Goal: Task Accomplishment & Management: Manage account settings

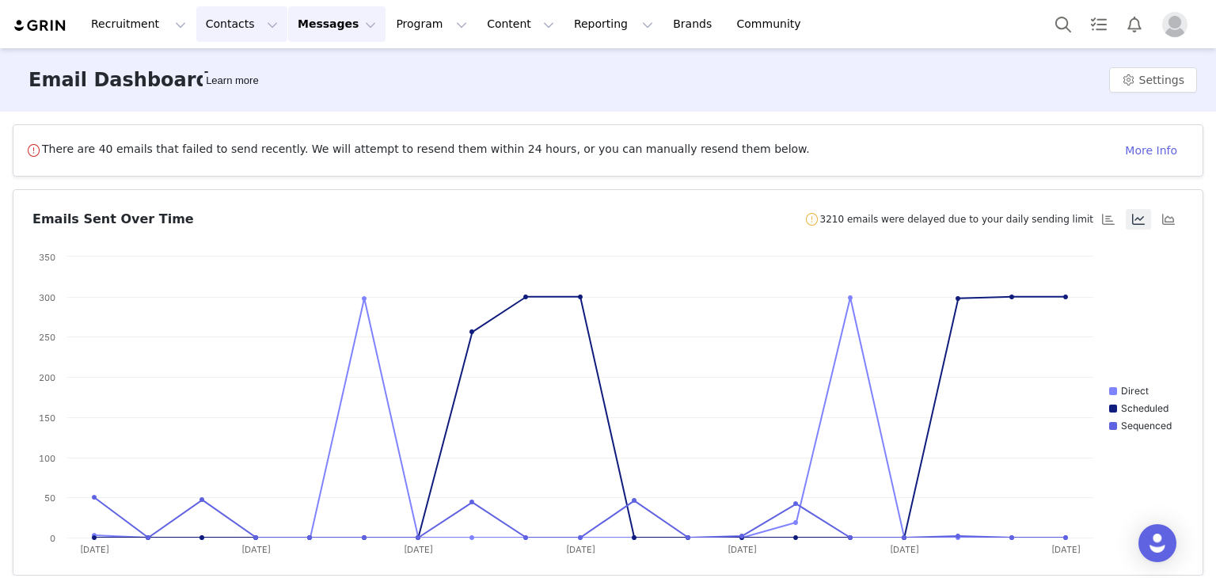
click at [226, 21] on button "Contacts Contacts" at bounding box center [241, 24] width 91 height 36
click at [221, 74] on p "Creators" at bounding box center [216, 70] width 47 height 17
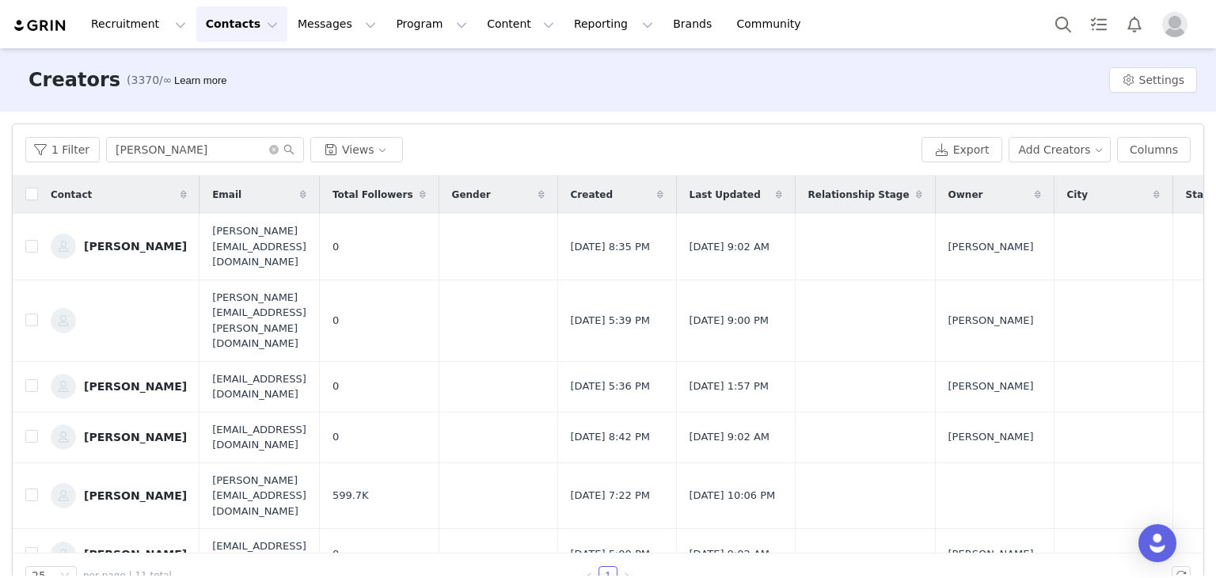
click at [220, 162] on div "1 Filter courtney Views Export Add Creators Columns" at bounding box center [608, 149] width 1190 height 51
click at [219, 156] on input "courtney" at bounding box center [205, 149] width 198 height 25
paste input "admin@heathersebestaphotography.com"
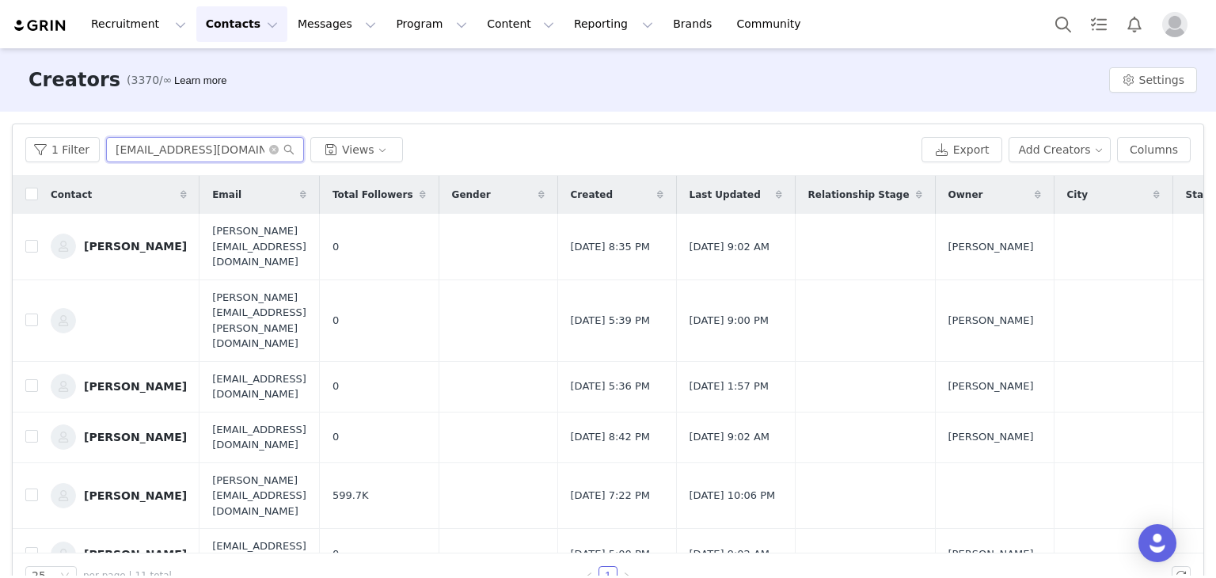
scroll to position [0, 53]
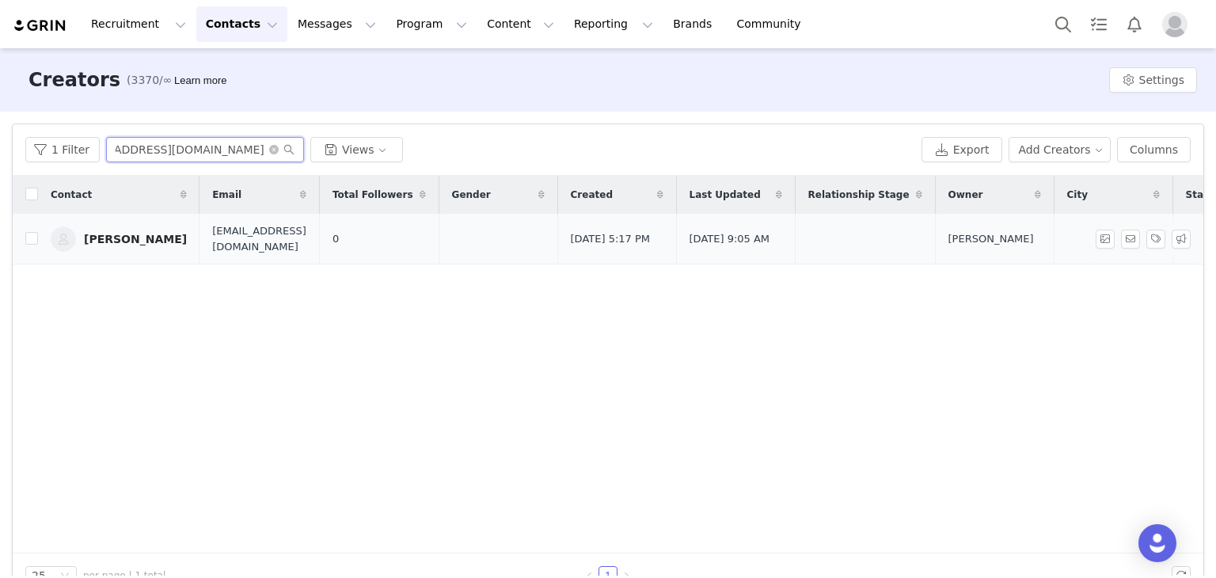
type input "admin@heathersebestaphotography.com"
drag, startPoint x: 146, startPoint y: 233, endPoint x: 89, endPoint y: 326, distance: 109.0
click at [89, 326] on div "Contact Email Total Followers Gender Created Last Updated Relationship Stage Ow…" at bounding box center [608, 365] width 1190 height 378
click at [28, 235] on input "checkbox" at bounding box center [31, 238] width 13 height 13
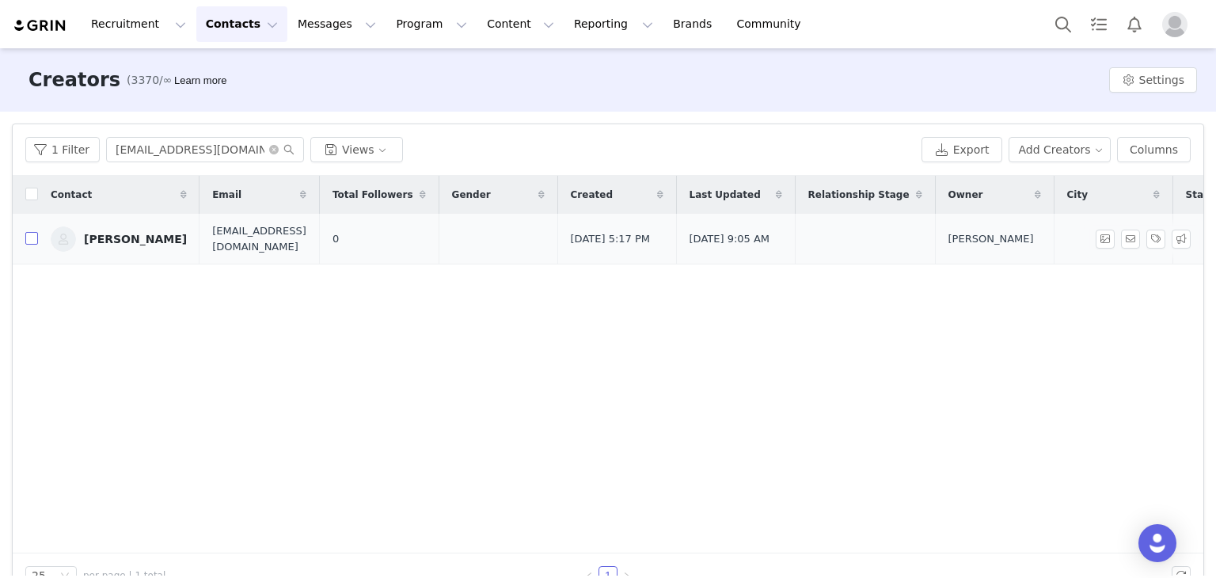
checkbox input "true"
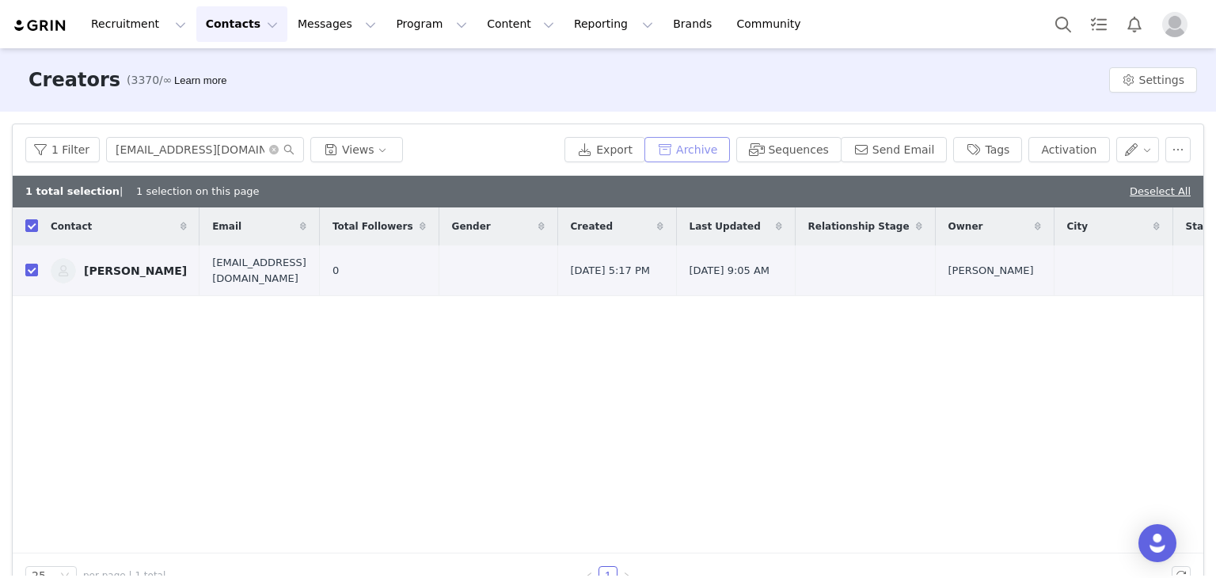
click at [700, 146] on button "Archive" at bounding box center [686, 149] width 85 height 25
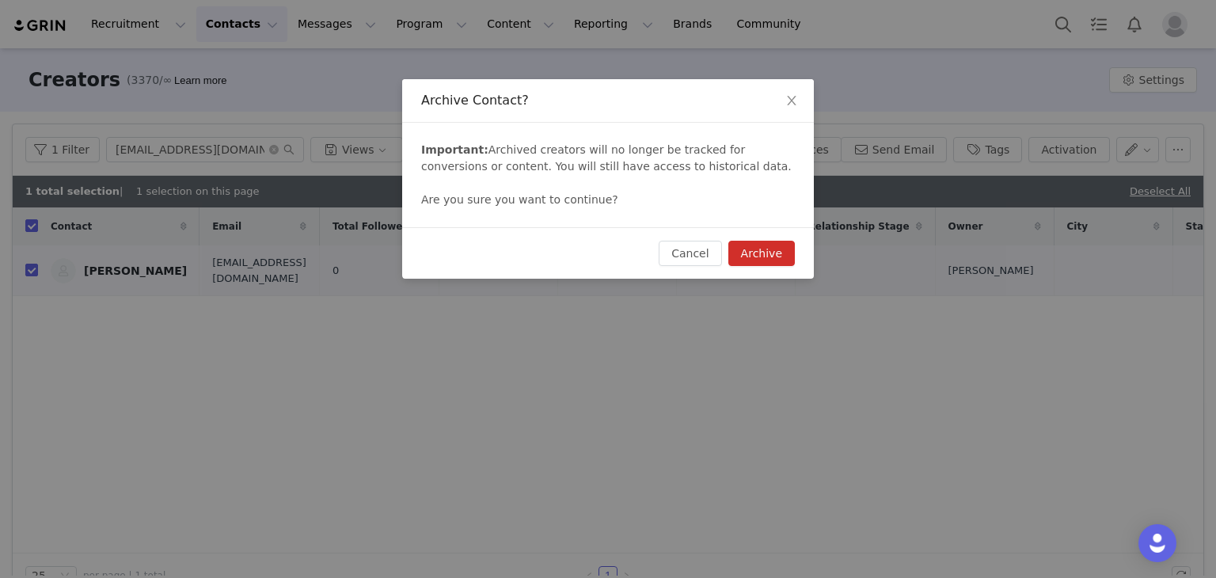
click at [747, 252] on button "Archive" at bounding box center [761, 253] width 66 height 25
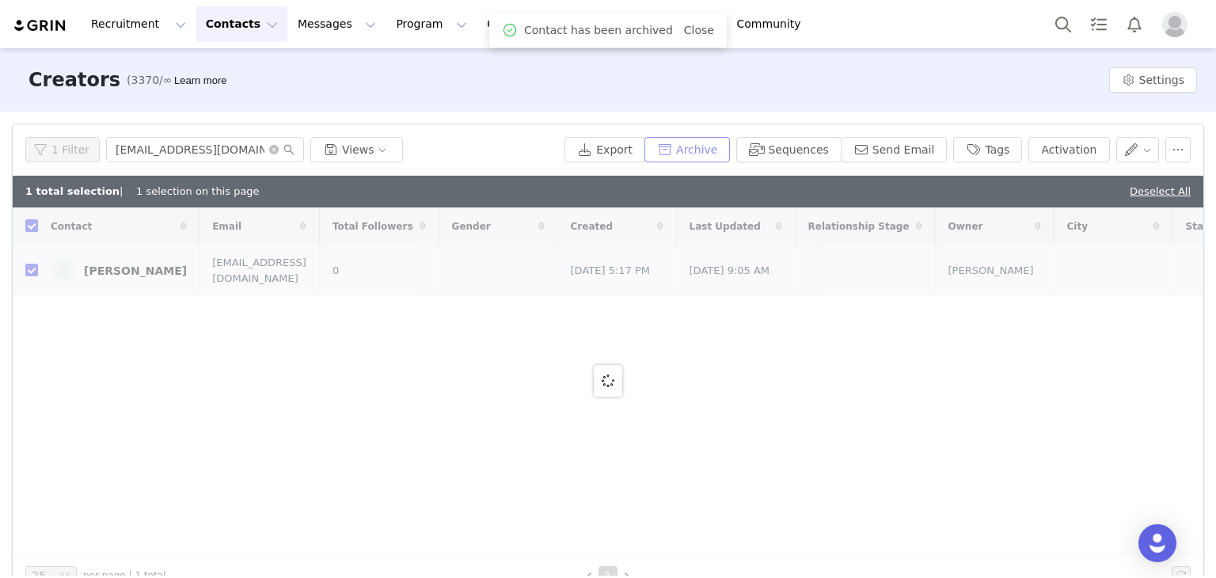
checkbox input "false"
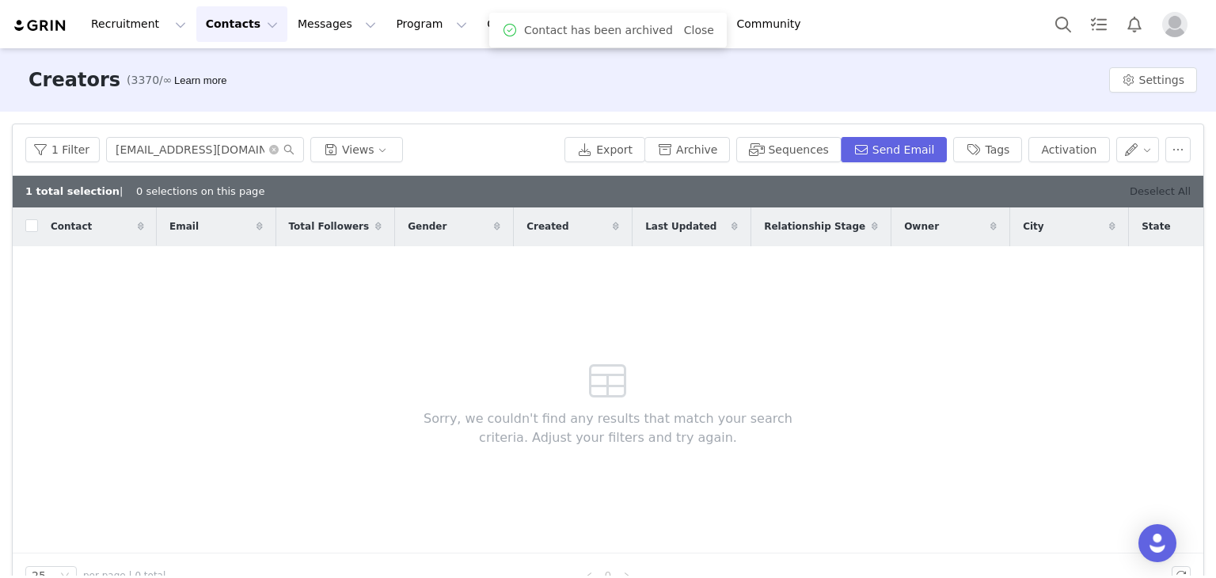
click at [1141, 197] on link "Deselect All" at bounding box center [1159, 191] width 61 height 12
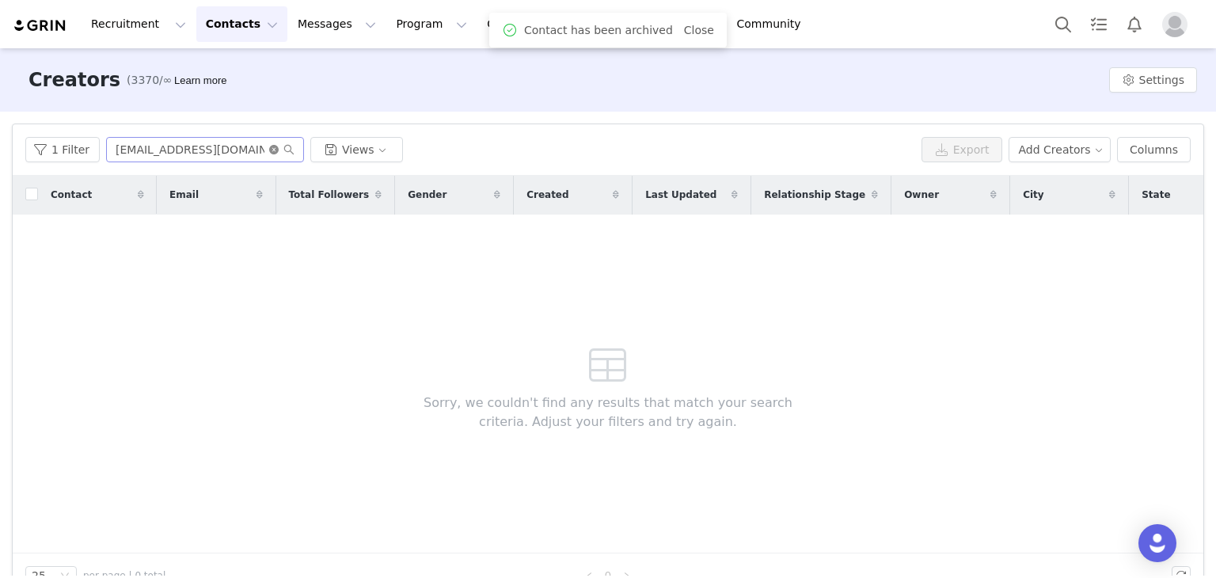
click at [269, 148] on icon "icon: close-circle" at bounding box center [273, 149] width 9 height 9
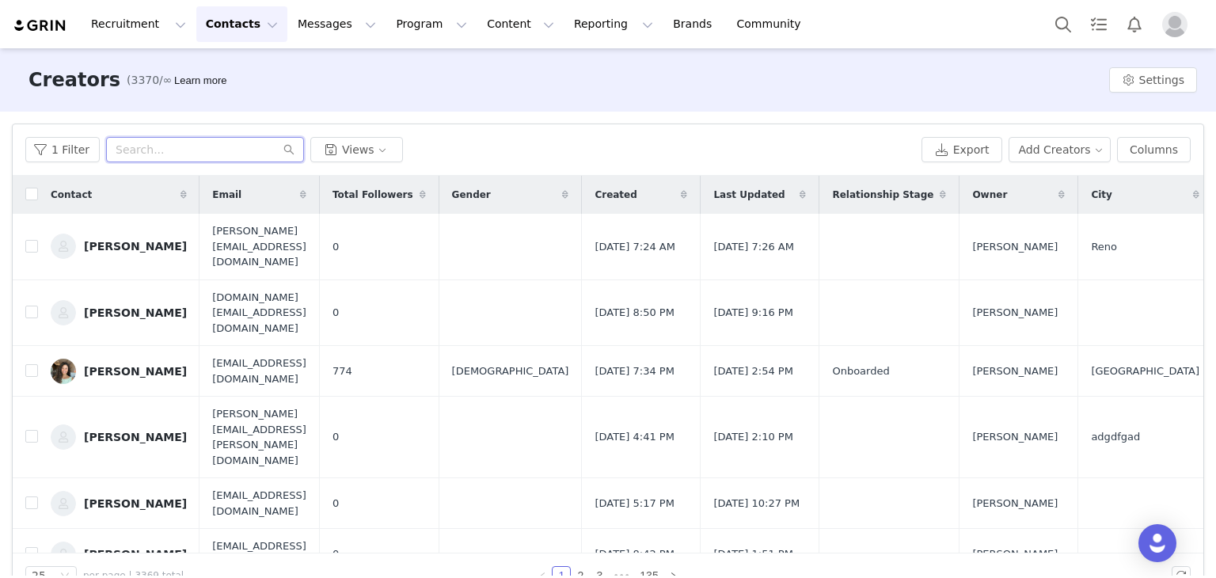
click at [197, 158] on input "text" at bounding box center [205, 149] width 198 height 25
paste input "itsdainaj@gmail.com"
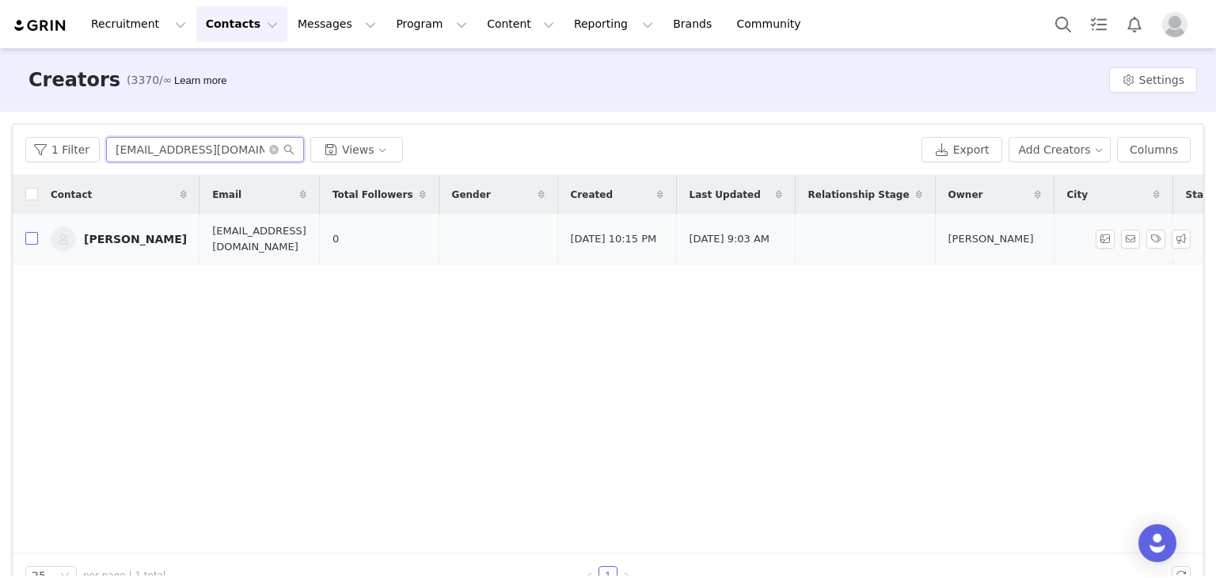
type input "itsdainaj@gmail.com"
click at [27, 240] on input "checkbox" at bounding box center [31, 238] width 13 height 13
checkbox input "true"
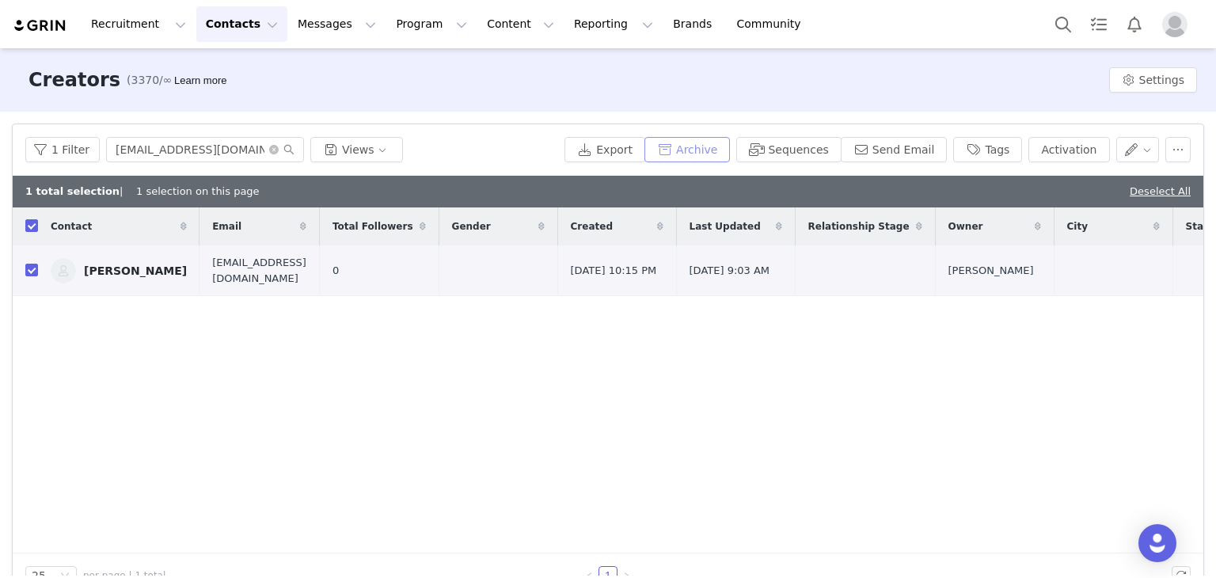
click at [729, 140] on button "Archive" at bounding box center [686, 149] width 85 height 25
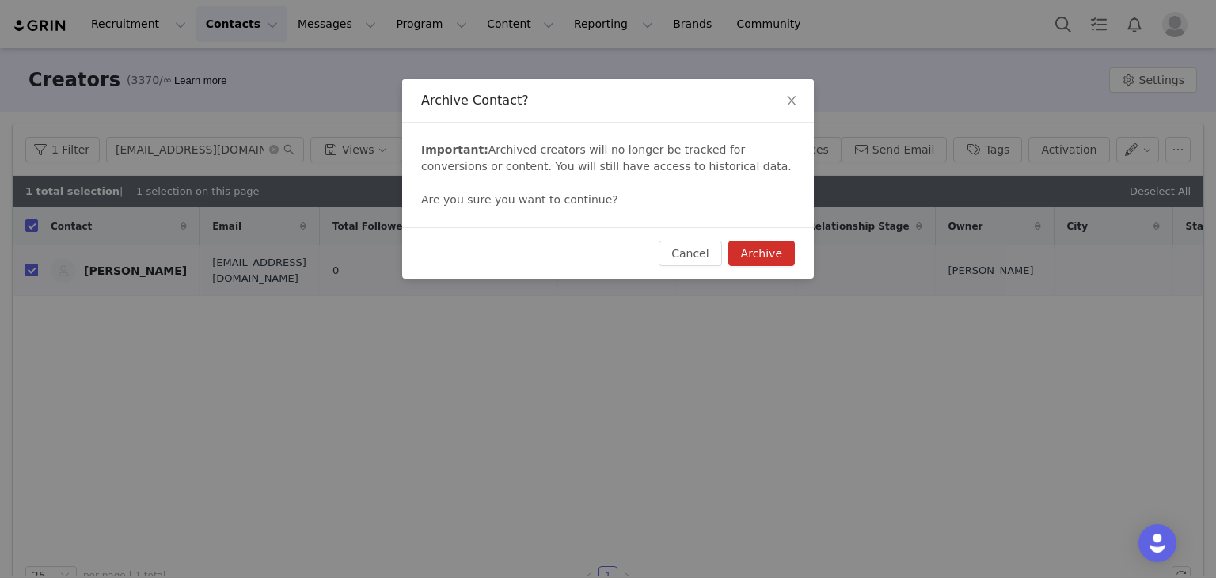
click at [748, 264] on button "Archive" at bounding box center [761, 253] width 66 height 25
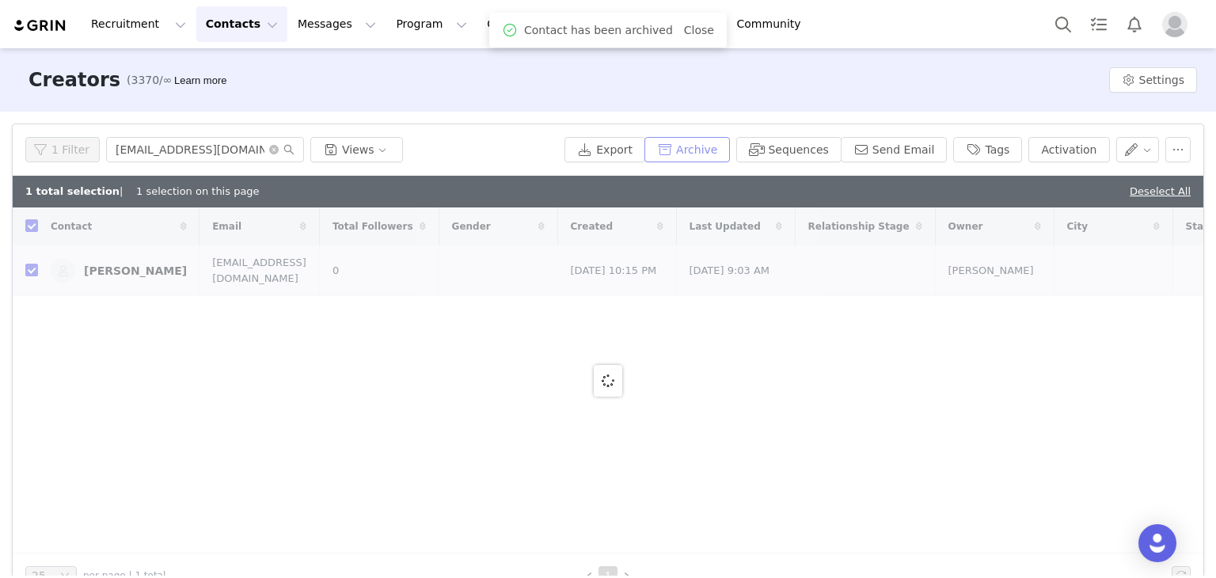
checkbox input "false"
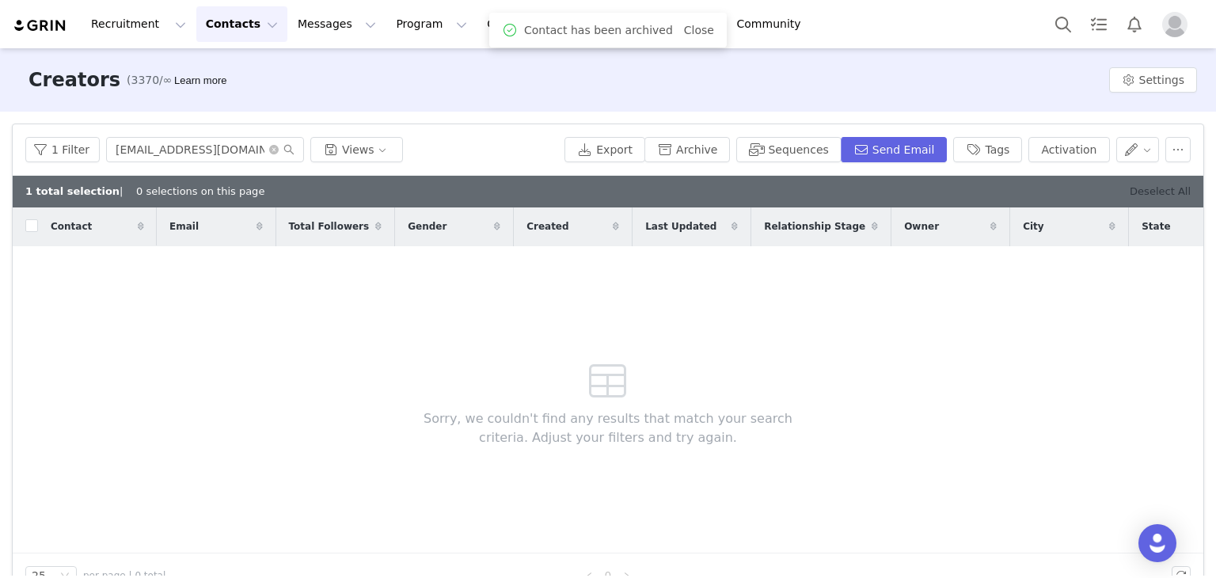
click at [1141, 189] on link "Deselect All" at bounding box center [1159, 191] width 61 height 12
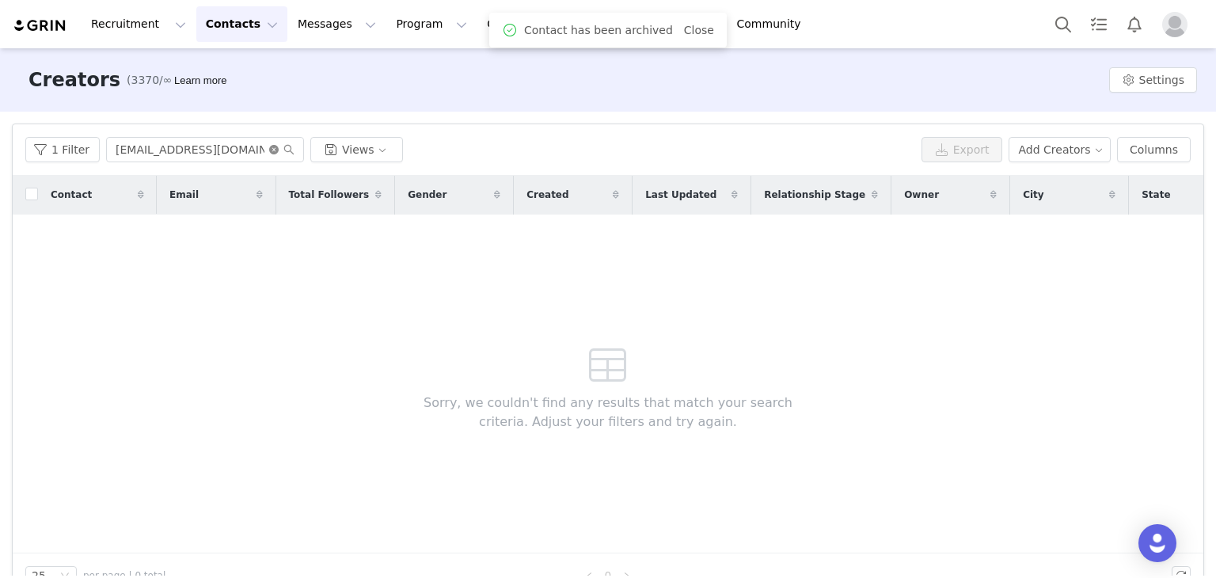
click at [269, 150] on icon "icon: close-circle" at bounding box center [273, 149] width 9 height 9
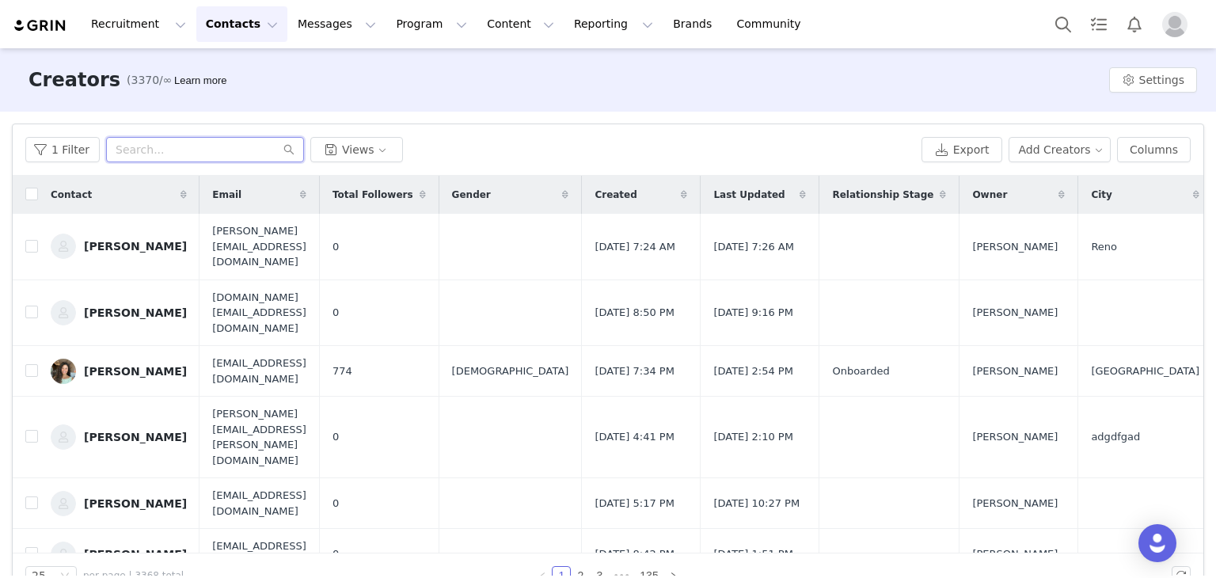
click at [177, 146] on input "text" at bounding box center [205, 149] width 198 height 25
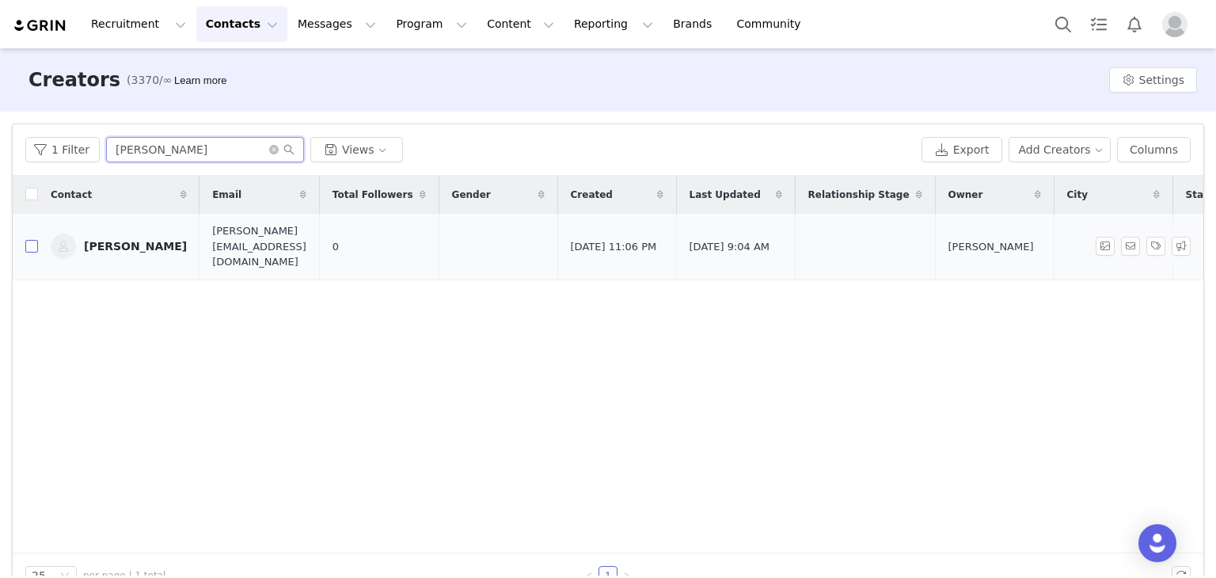
type input "darren"
click at [27, 240] on input "checkbox" at bounding box center [31, 246] width 13 height 13
checkbox input "true"
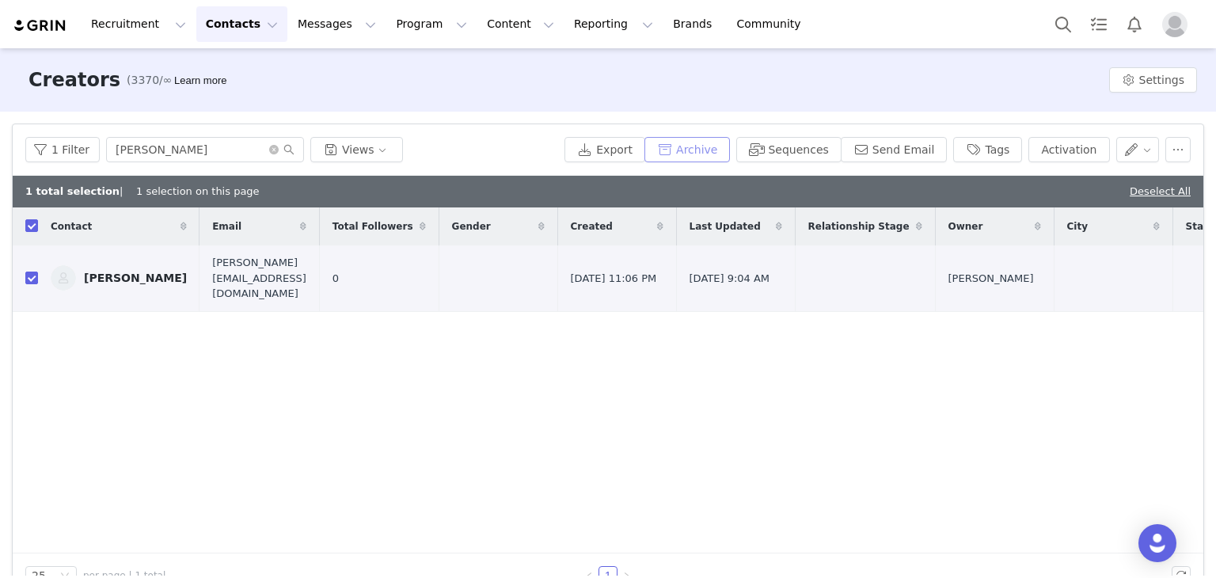
click at [710, 146] on button "Archive" at bounding box center [686, 149] width 85 height 25
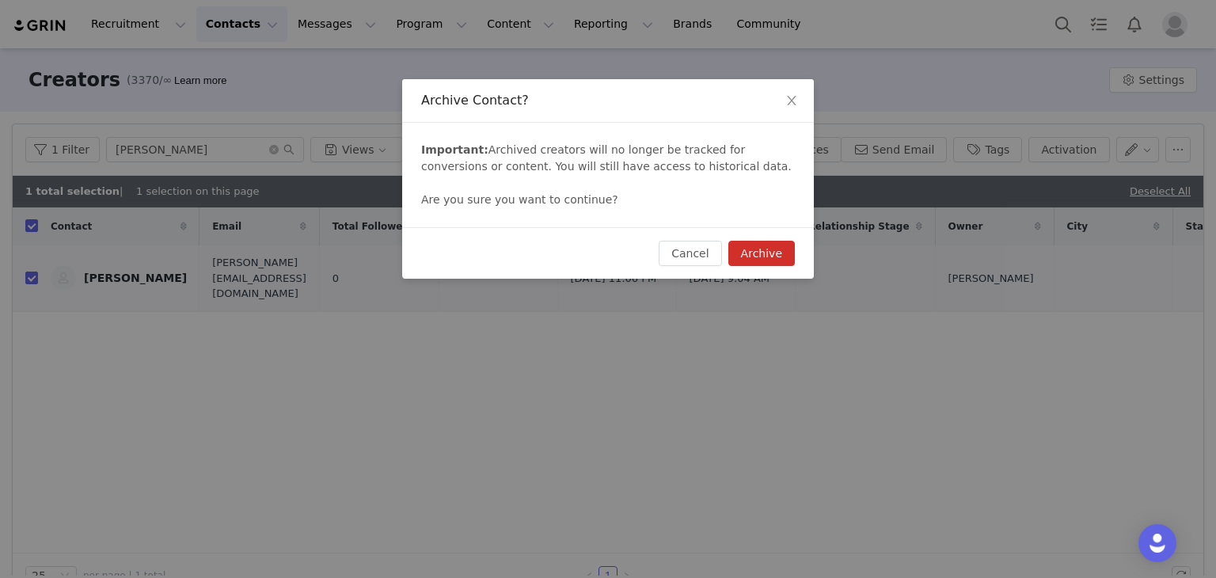
click at [746, 257] on button "Archive" at bounding box center [761, 253] width 66 height 25
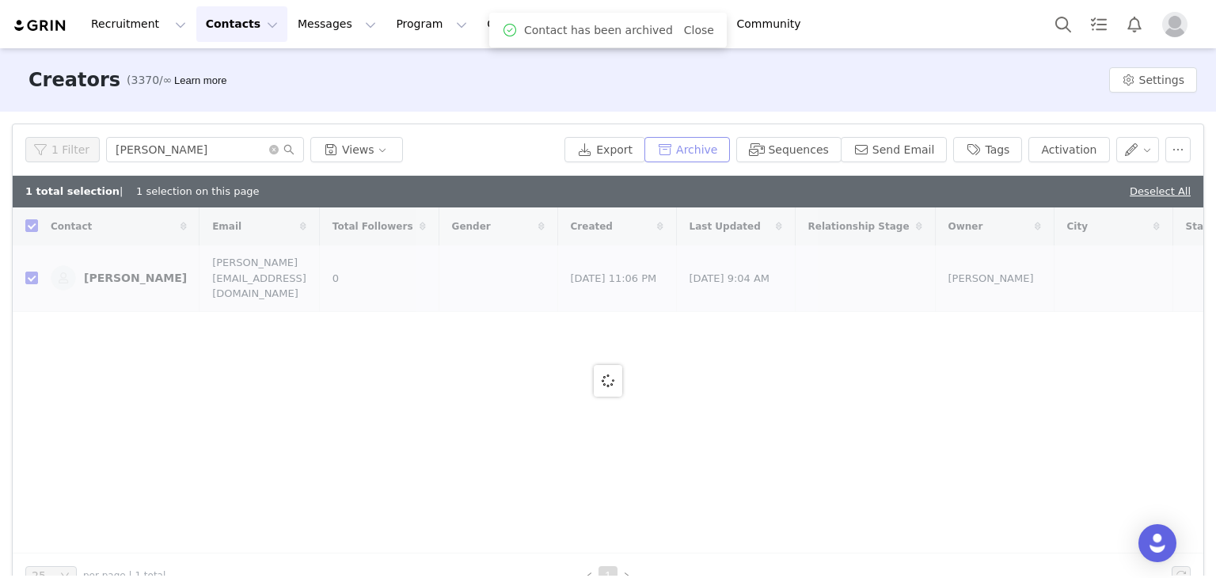
checkbox input "false"
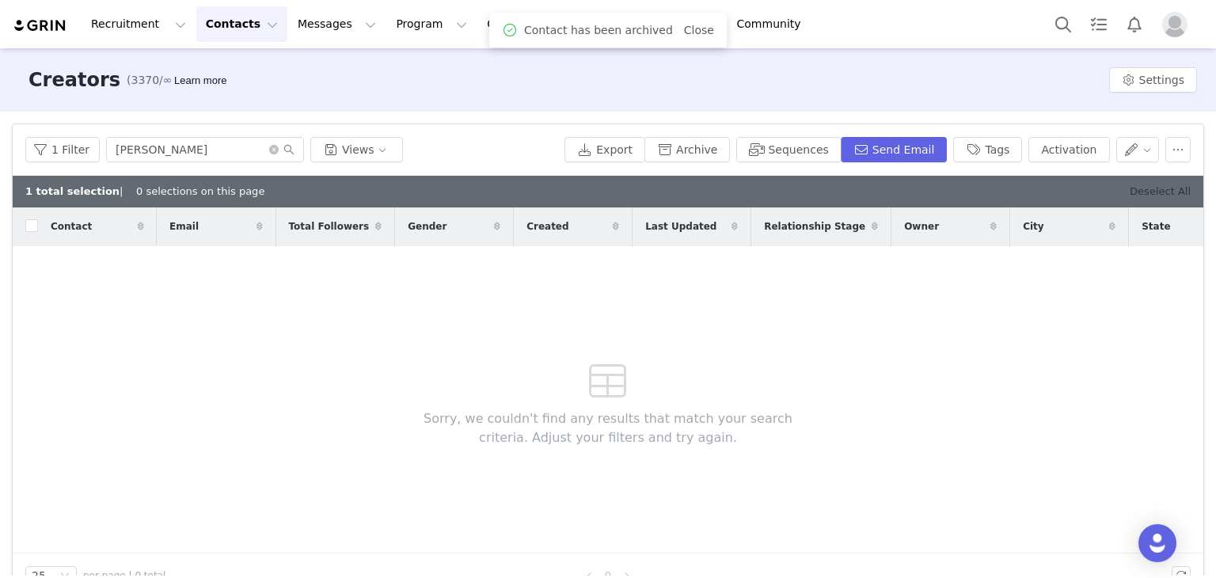
click at [1151, 190] on link "Deselect All" at bounding box center [1159, 191] width 61 height 12
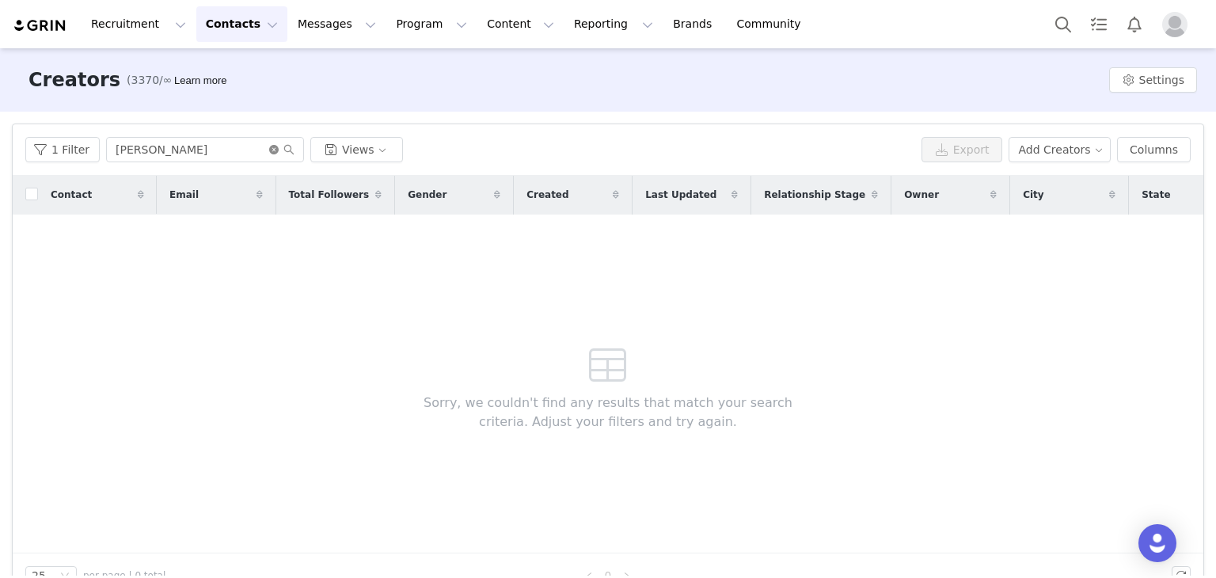
click at [269, 145] on icon "icon: close-circle" at bounding box center [273, 149] width 9 height 9
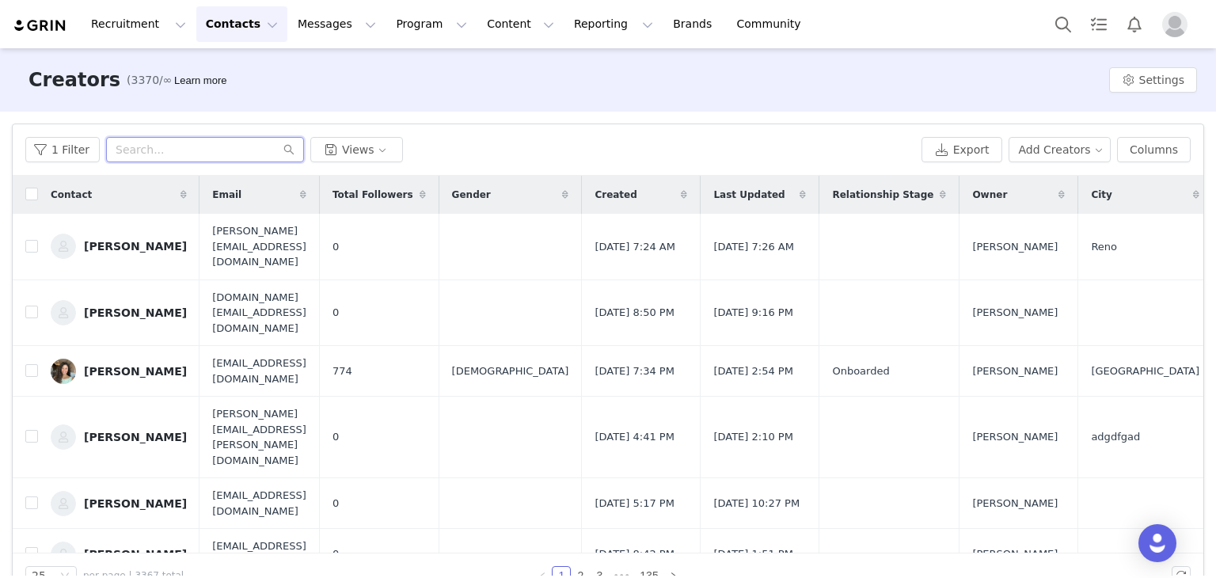
click at [214, 149] on input "text" at bounding box center [205, 149] width 198 height 25
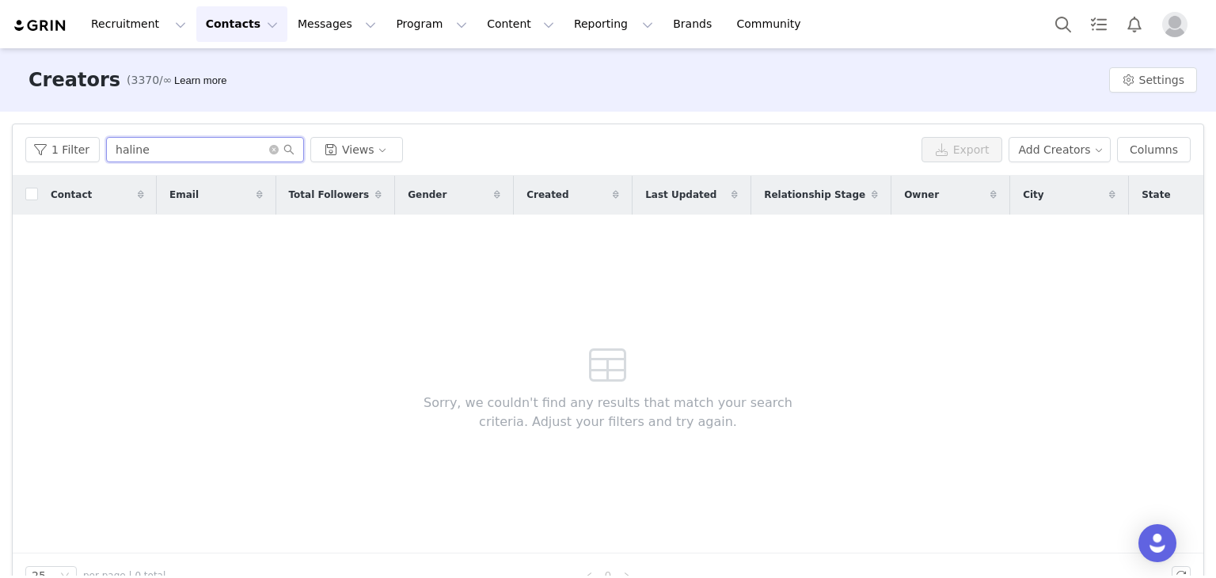
click at [216, 144] on input "haline" at bounding box center [205, 149] width 198 height 25
click at [215, 144] on input "haline" at bounding box center [205, 149] width 198 height 25
paste input "info@metabolicsolutionsllc.com"
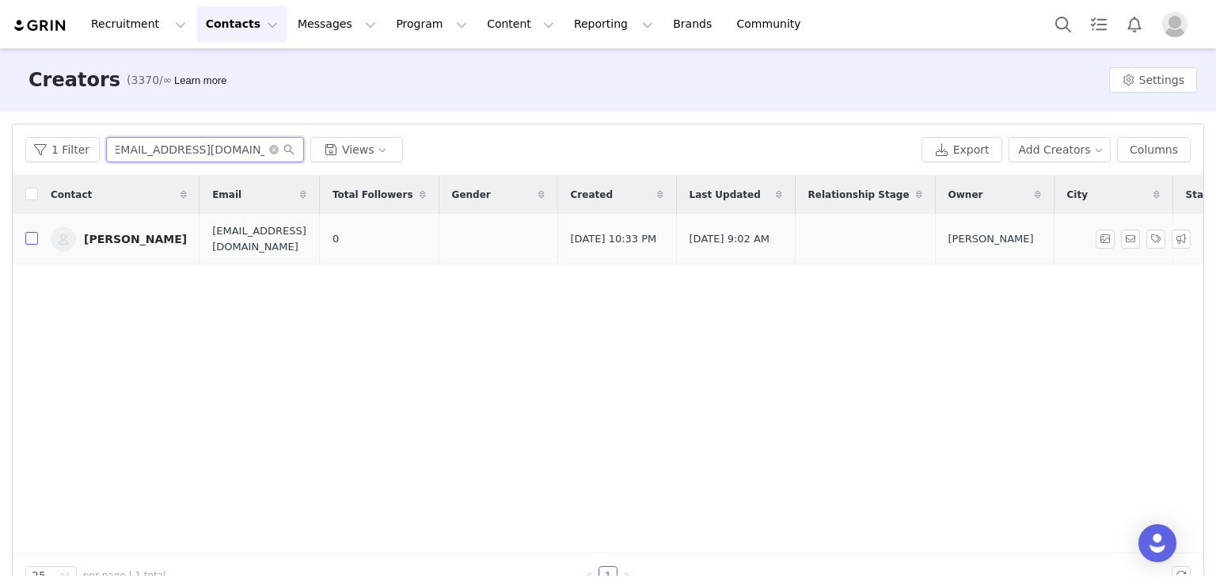
type input "info@metabolicsolutionsllc.com"
click at [31, 237] on input "checkbox" at bounding box center [31, 238] width 13 height 13
checkbox input "true"
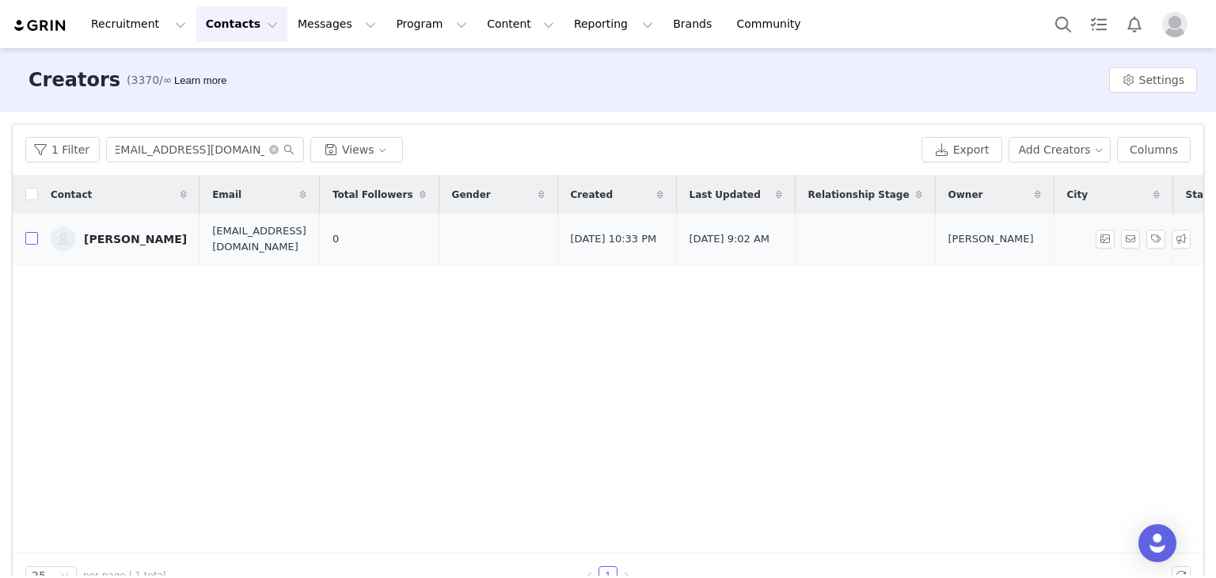
scroll to position [0, 0]
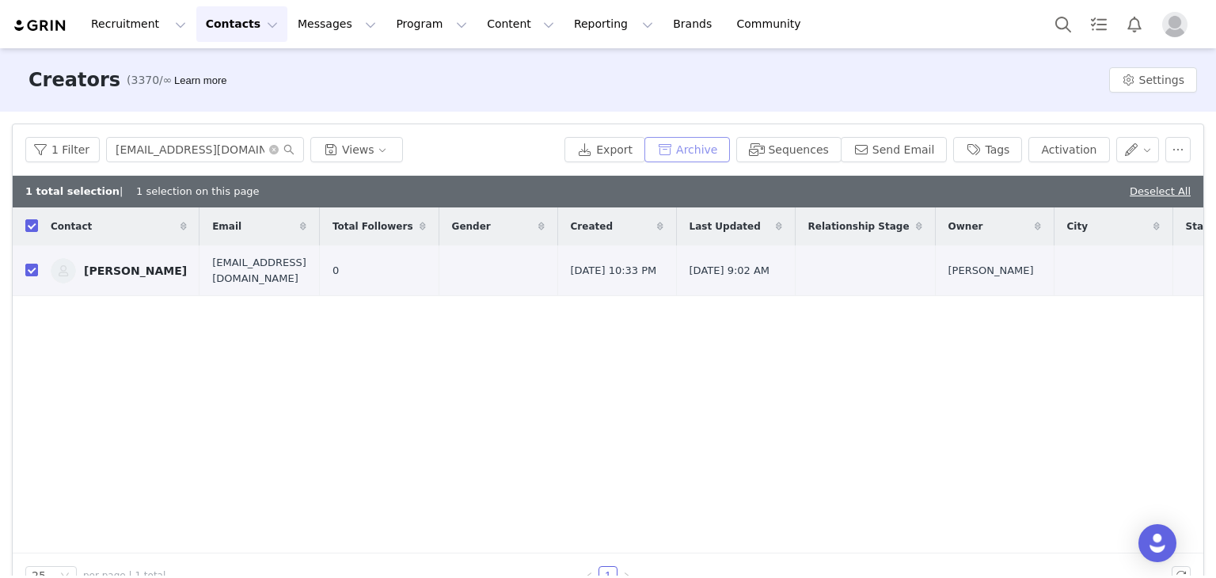
click at [697, 146] on button "Archive" at bounding box center [686, 149] width 85 height 25
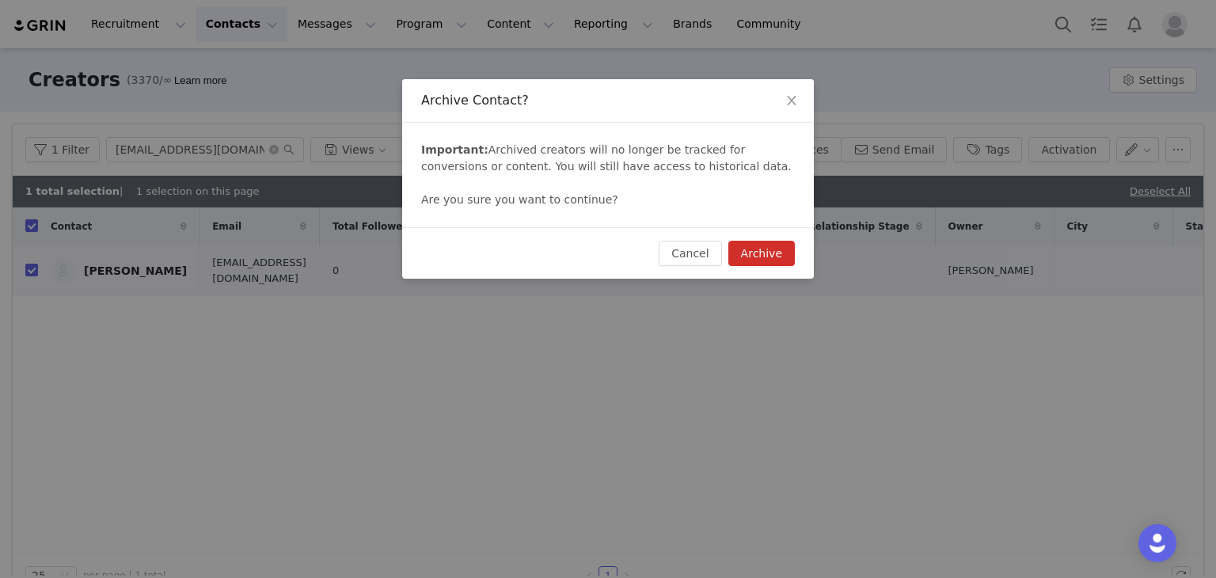
click at [770, 260] on button "Archive" at bounding box center [761, 253] width 66 height 25
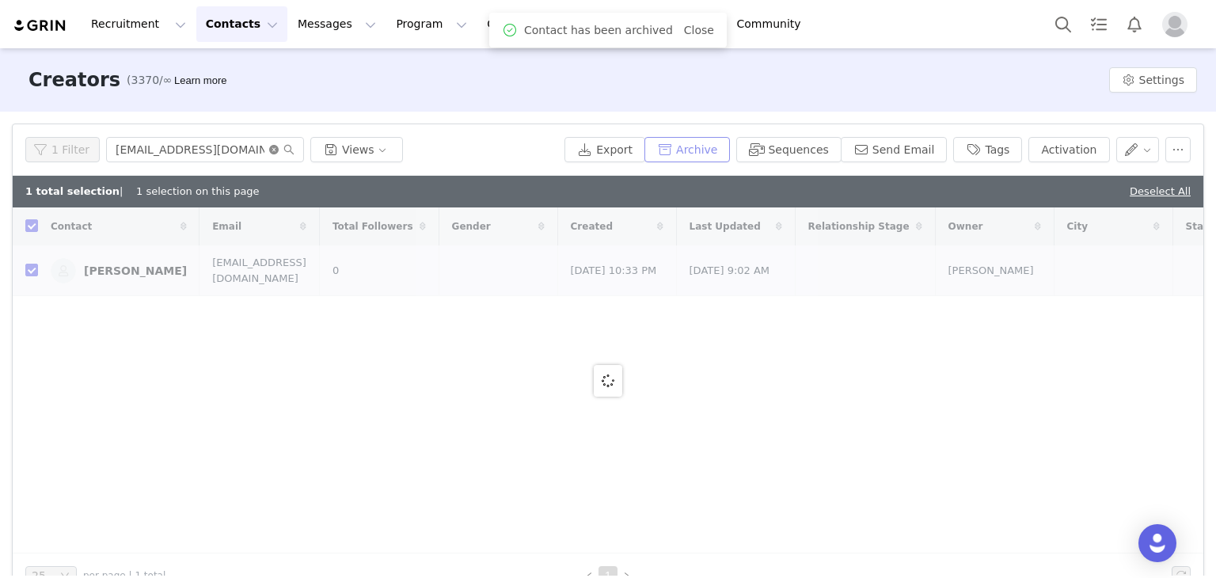
checkbox input "false"
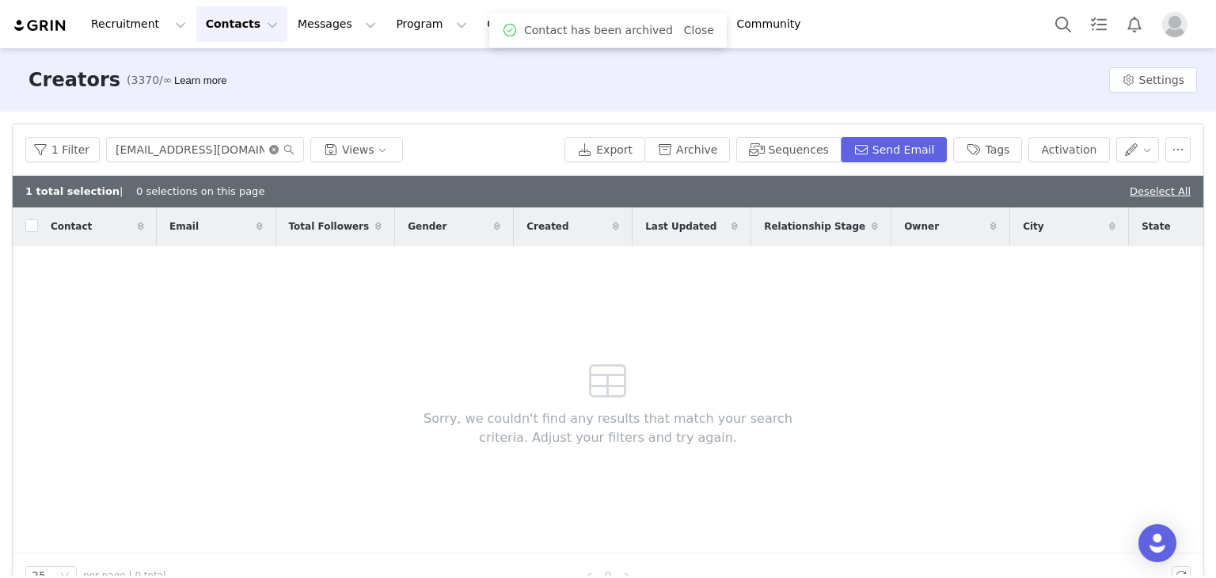
click at [269, 149] on icon "icon: close-circle" at bounding box center [273, 149] width 9 height 9
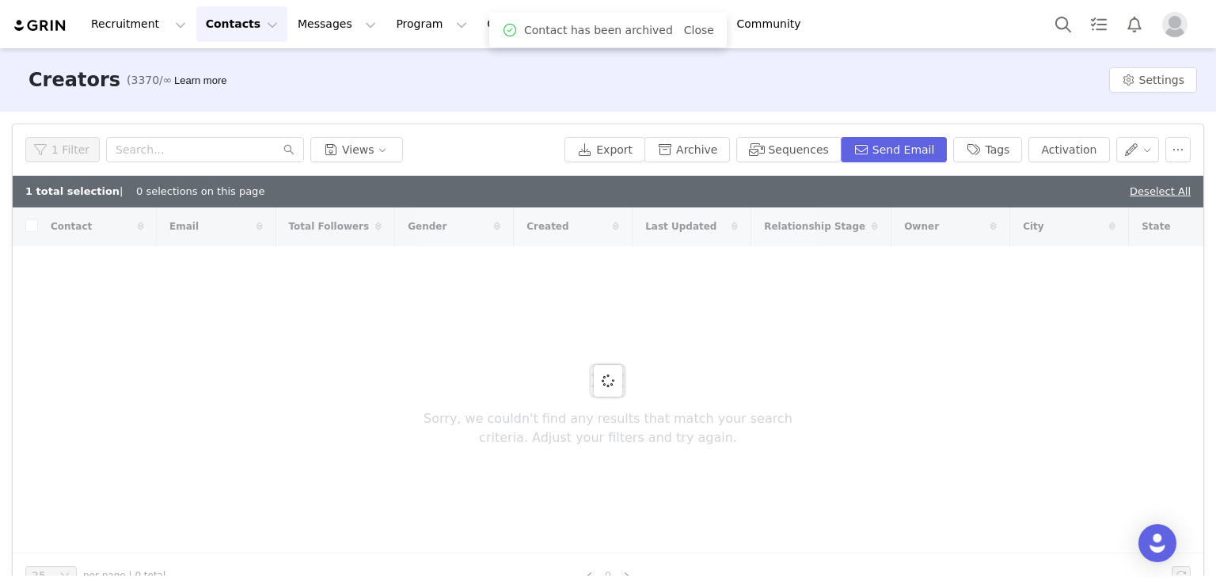
click at [456, 147] on div "1 Filter Views" at bounding box center [291, 149] width 533 height 25
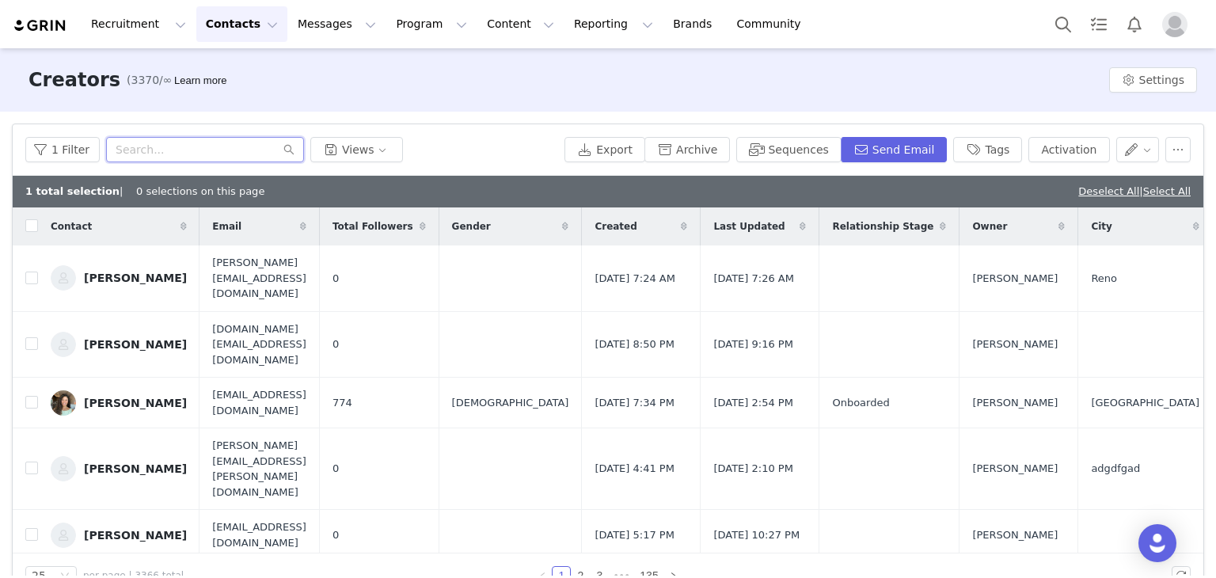
click at [180, 149] on input "text" at bounding box center [205, 149] width 198 height 25
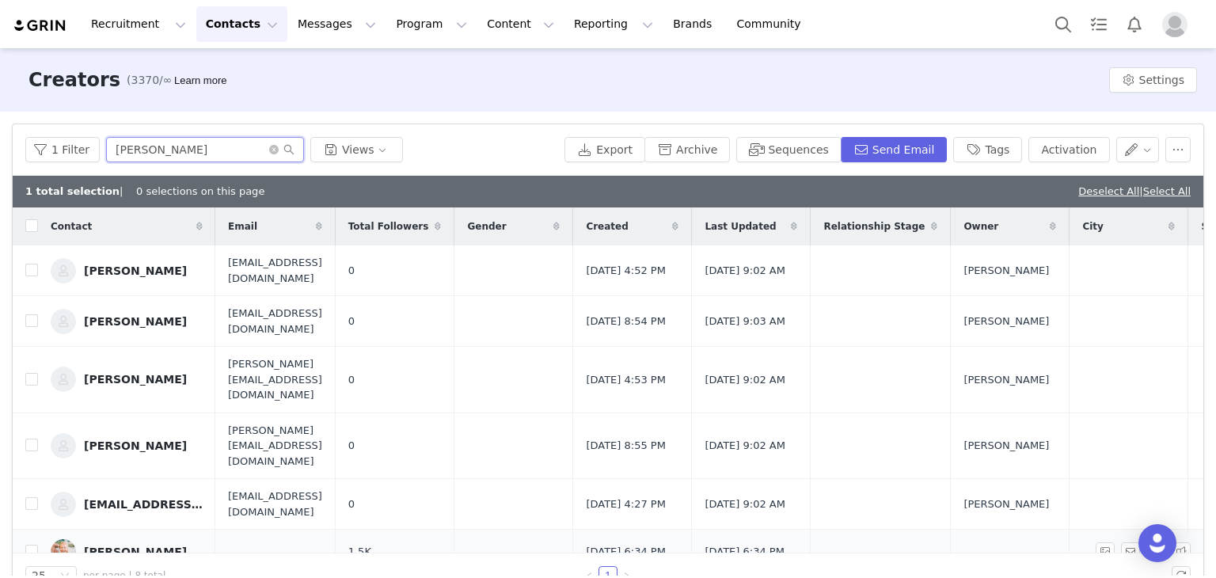
type input "emma"
click at [269, 145] on icon "icon: close-circle" at bounding box center [273, 149] width 9 height 9
click at [243, 154] on input "text" at bounding box center [205, 149] width 198 height 25
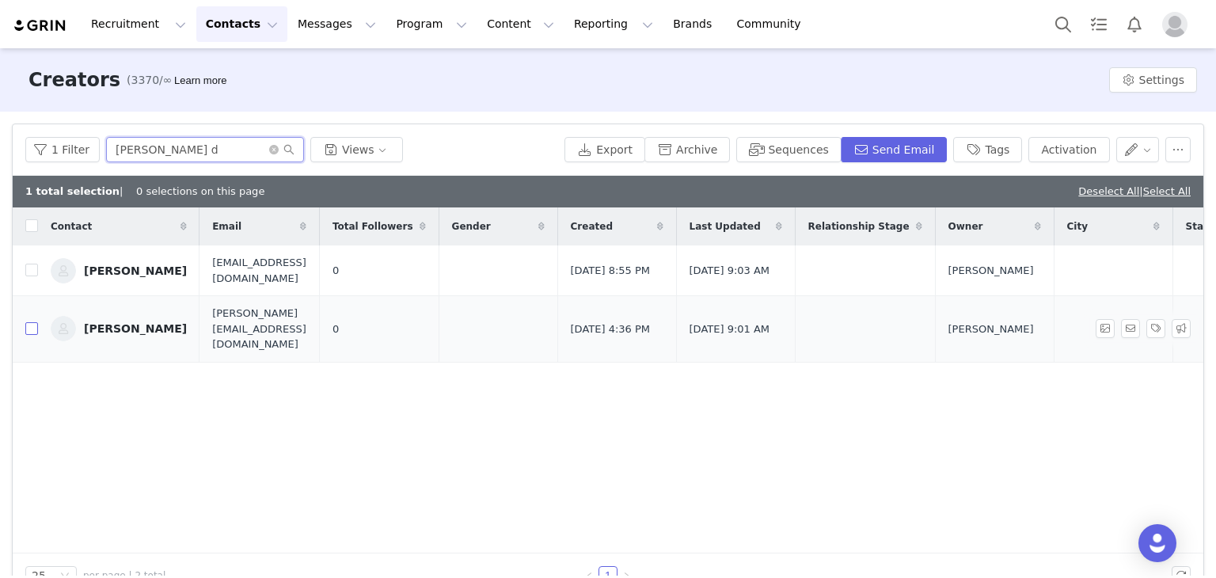
type input "ella d"
click at [28, 322] on input "checkbox" at bounding box center [31, 328] width 13 height 13
click at [1150, 191] on link "Deselect All" at bounding box center [1159, 191] width 61 height 12
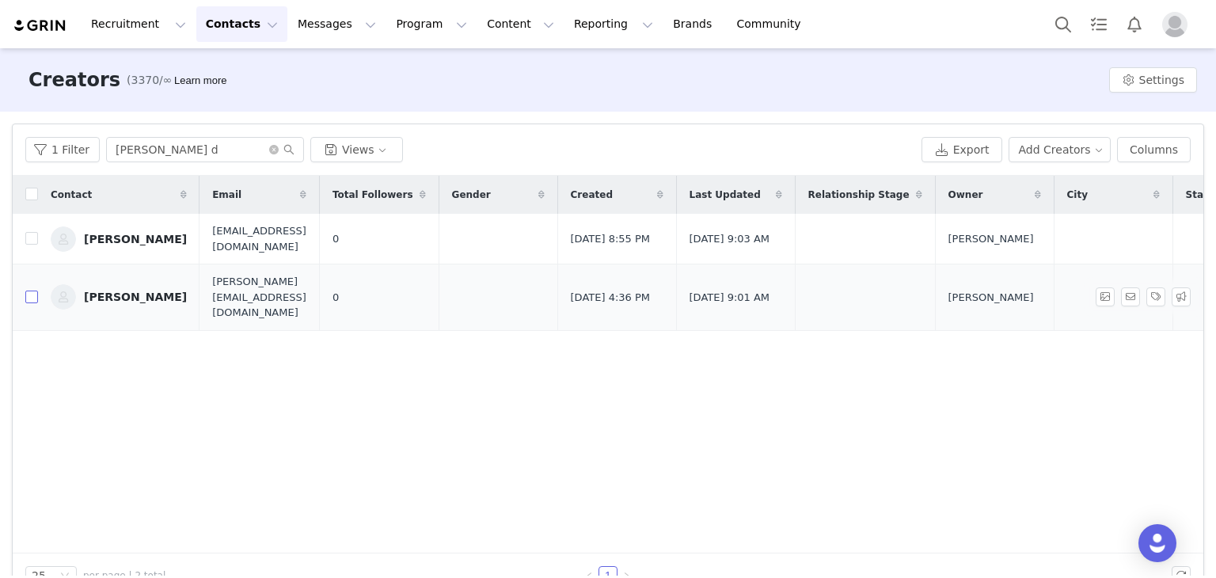
click at [32, 290] on input "checkbox" at bounding box center [31, 296] width 13 height 13
checkbox input "true"
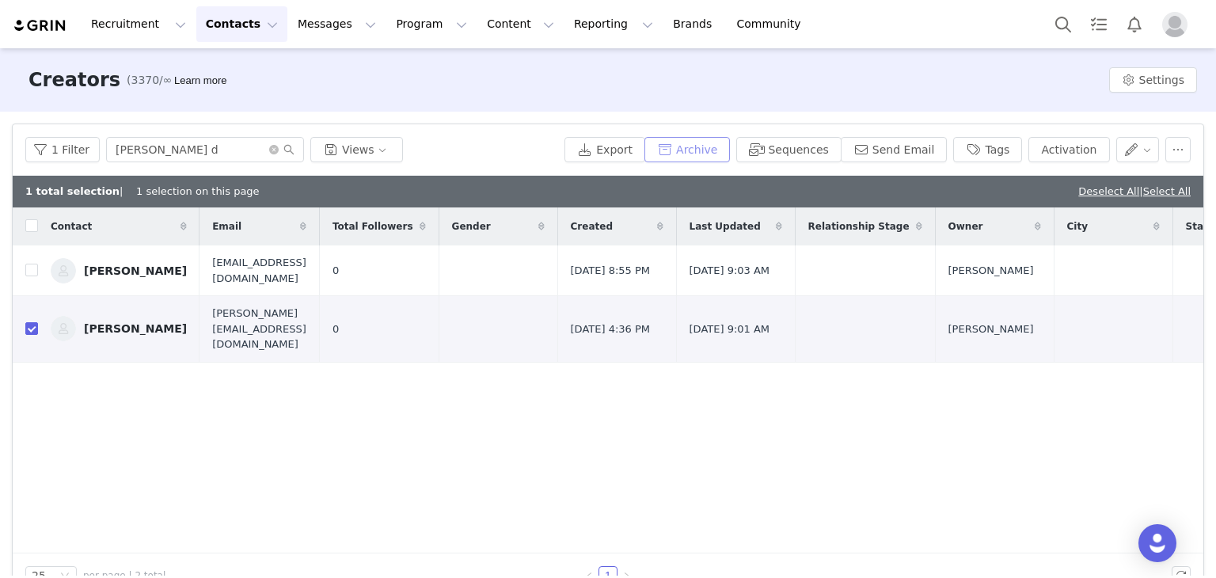
click at [723, 156] on button "Archive" at bounding box center [686, 149] width 85 height 25
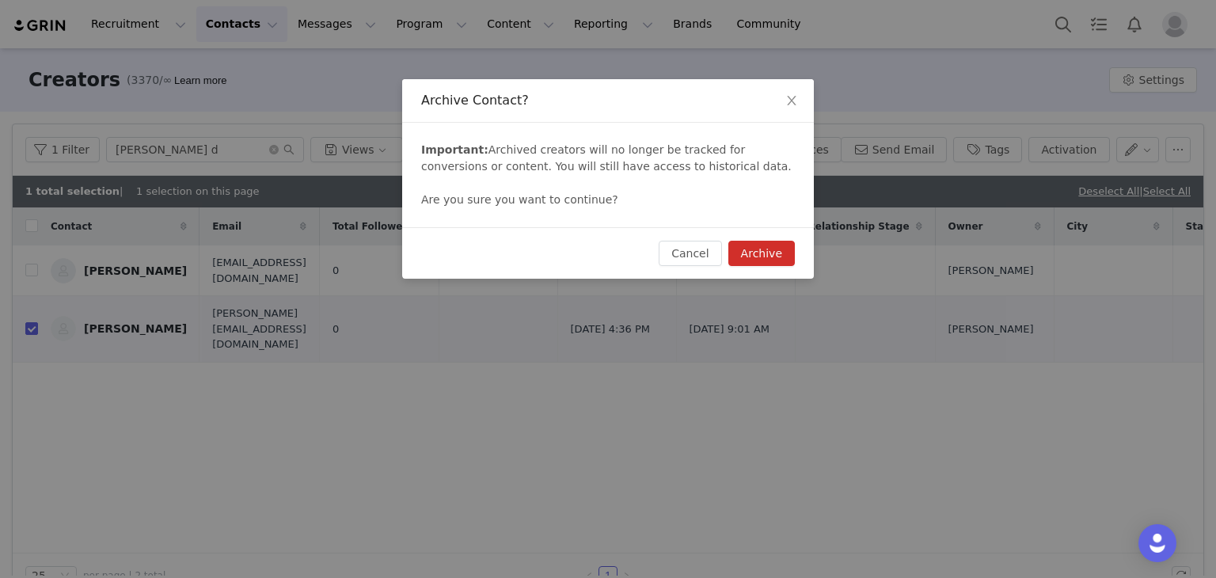
click at [764, 251] on button "Archive" at bounding box center [761, 253] width 66 height 25
click at [763, 251] on div "Cancel Archive" at bounding box center [718, 253] width 154 height 25
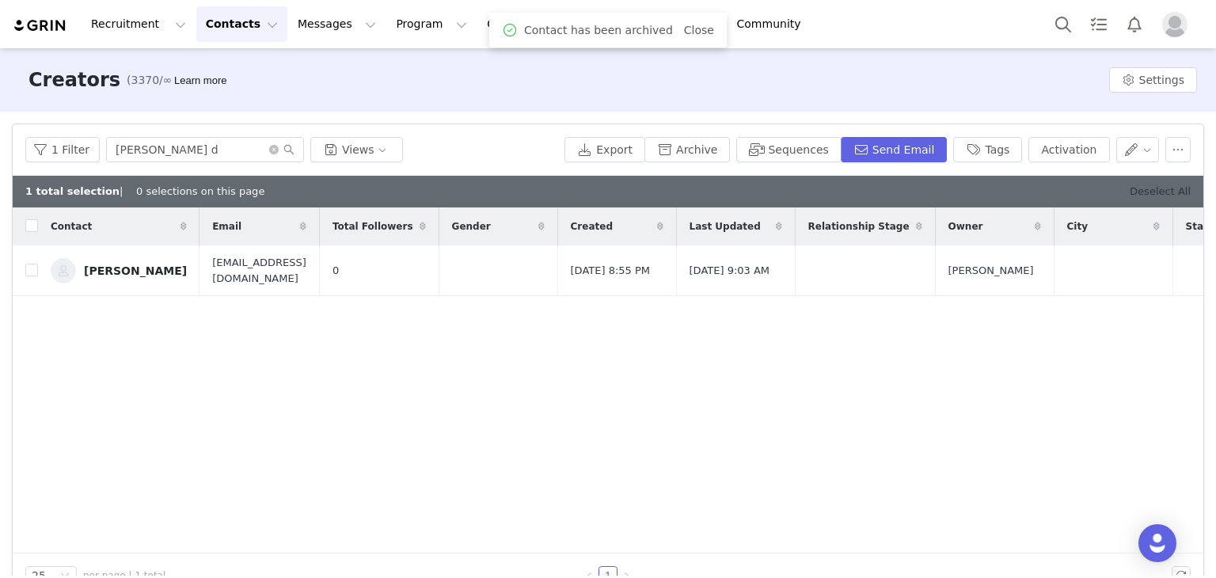
click at [1156, 192] on link "Deselect All" at bounding box center [1159, 191] width 61 height 12
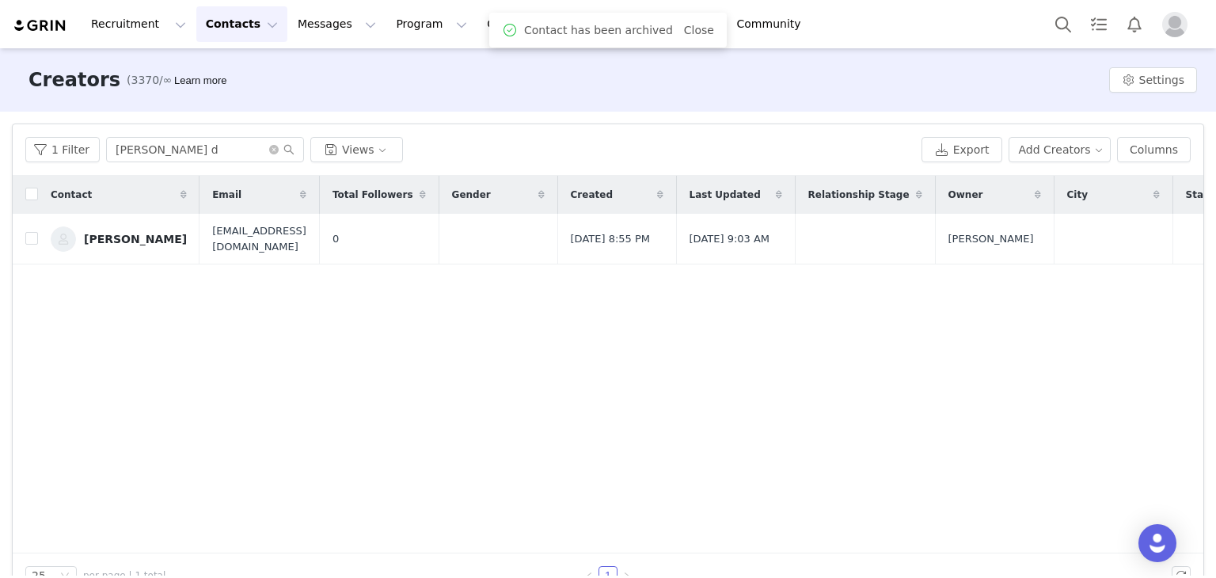
click at [271, 154] on span at bounding box center [281, 149] width 25 height 11
click at [269, 146] on icon "icon: close-circle" at bounding box center [273, 149] width 9 height 9
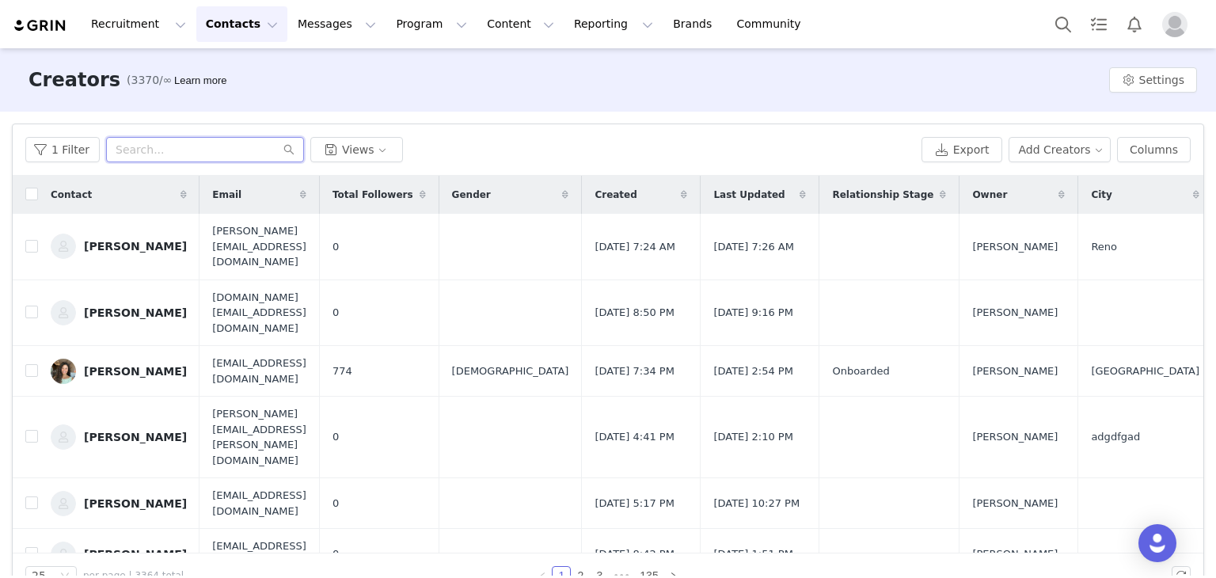
click at [221, 146] on input "text" at bounding box center [205, 149] width 198 height 25
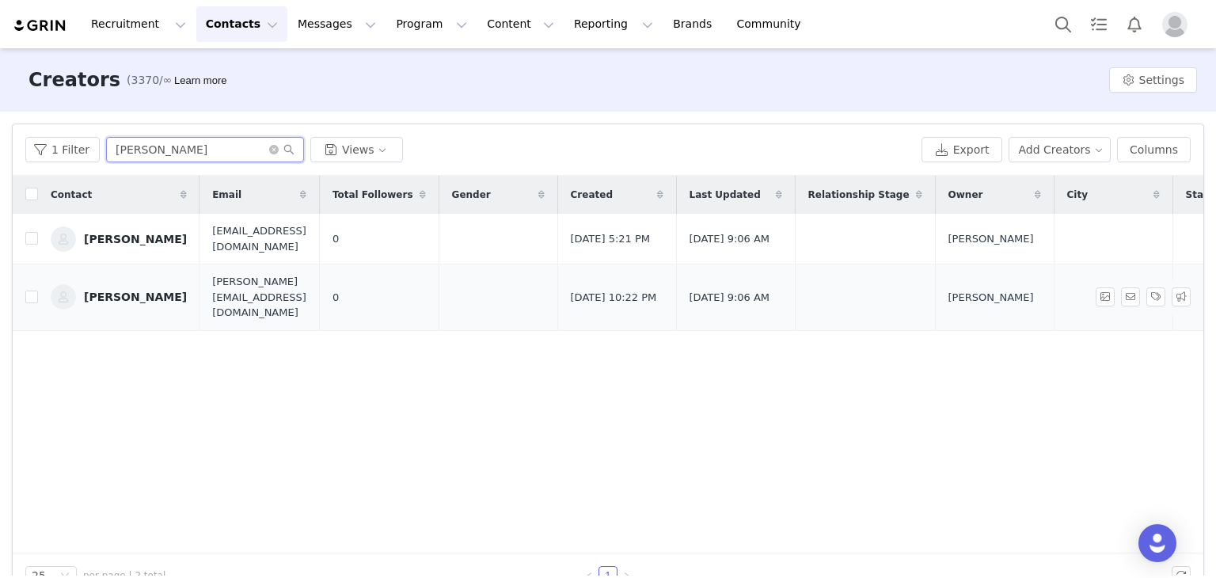
type input "jacque"
click at [271, 150] on icon "icon: close-circle" at bounding box center [273, 149] width 9 height 9
click at [264, 148] on input "text" at bounding box center [205, 149] width 198 height 25
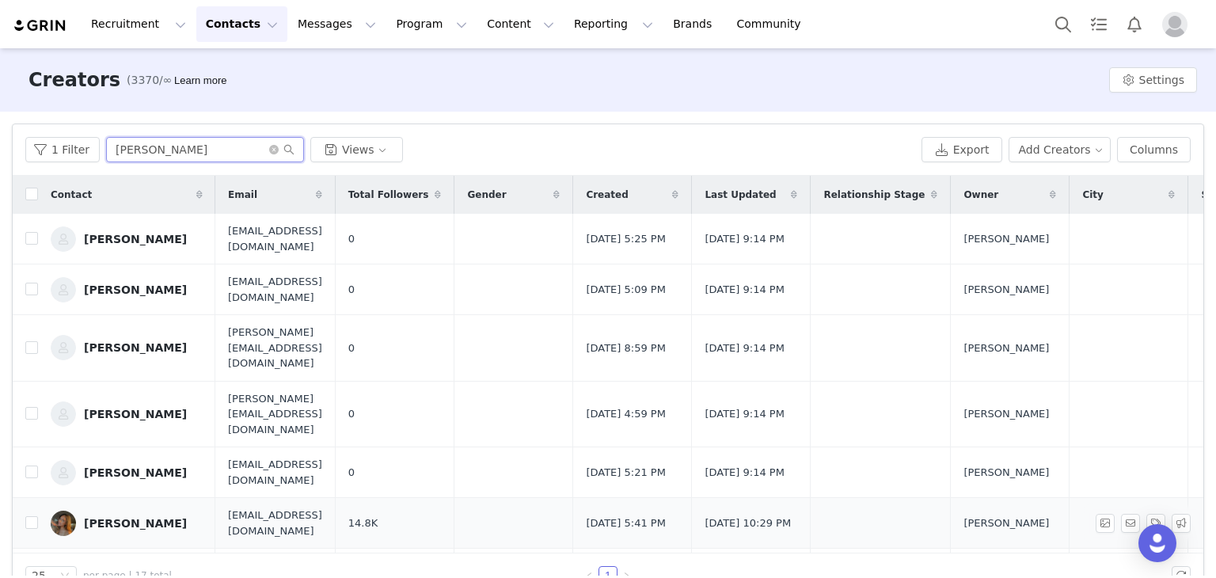
type input "andrea"
click at [298, 27] on button "Messages Messages" at bounding box center [336, 24] width 97 height 36
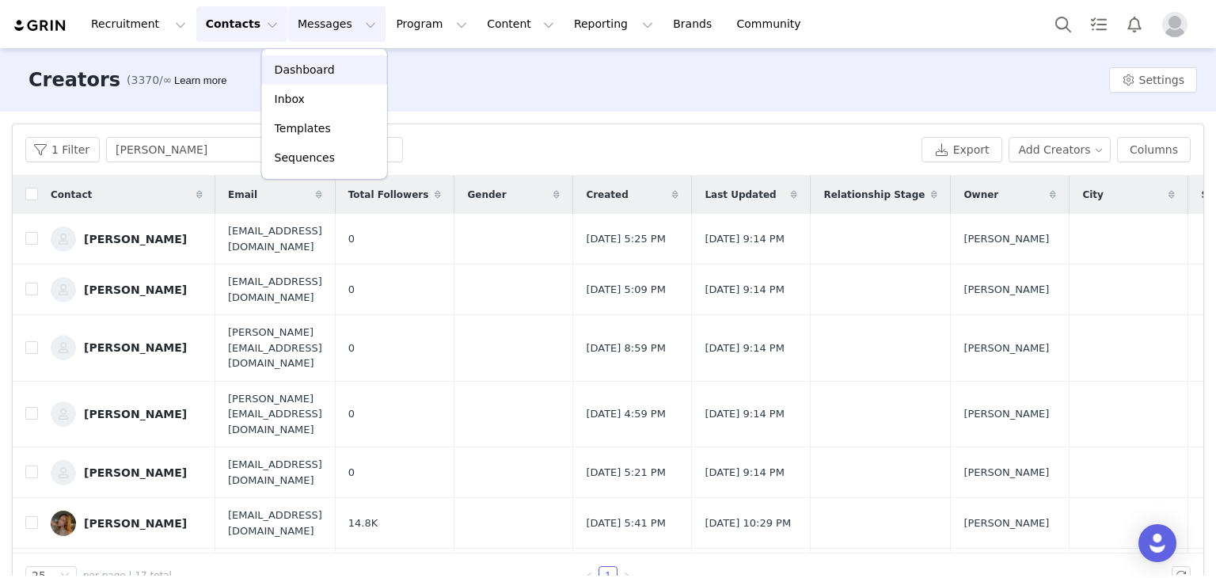
click at [302, 66] on p "Dashboard" at bounding box center [305, 70] width 60 height 17
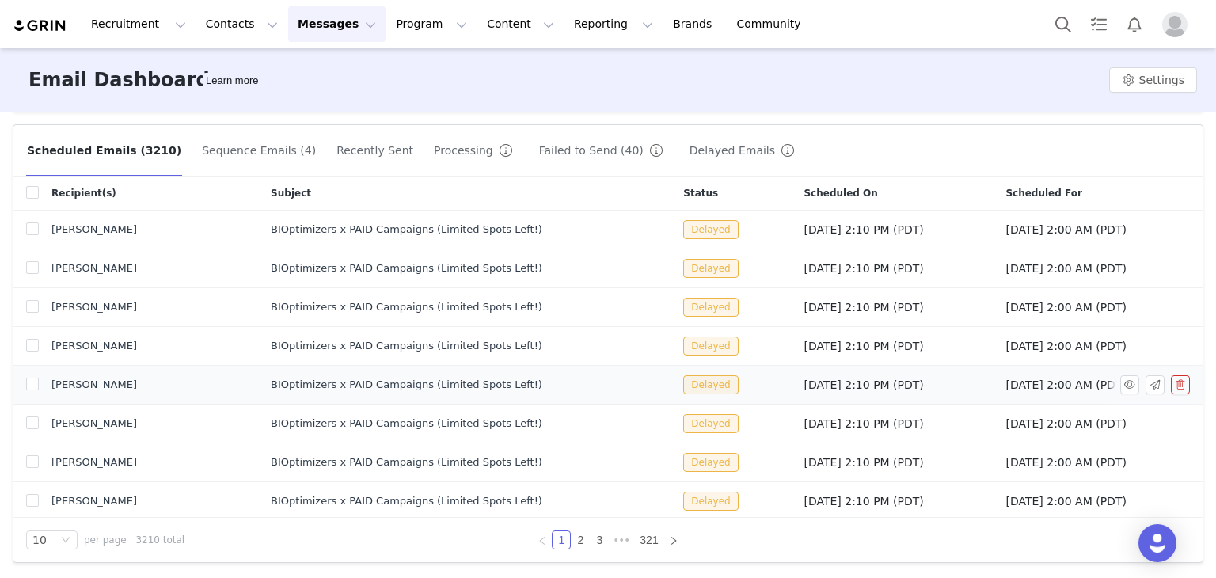
scroll to position [476, 0]
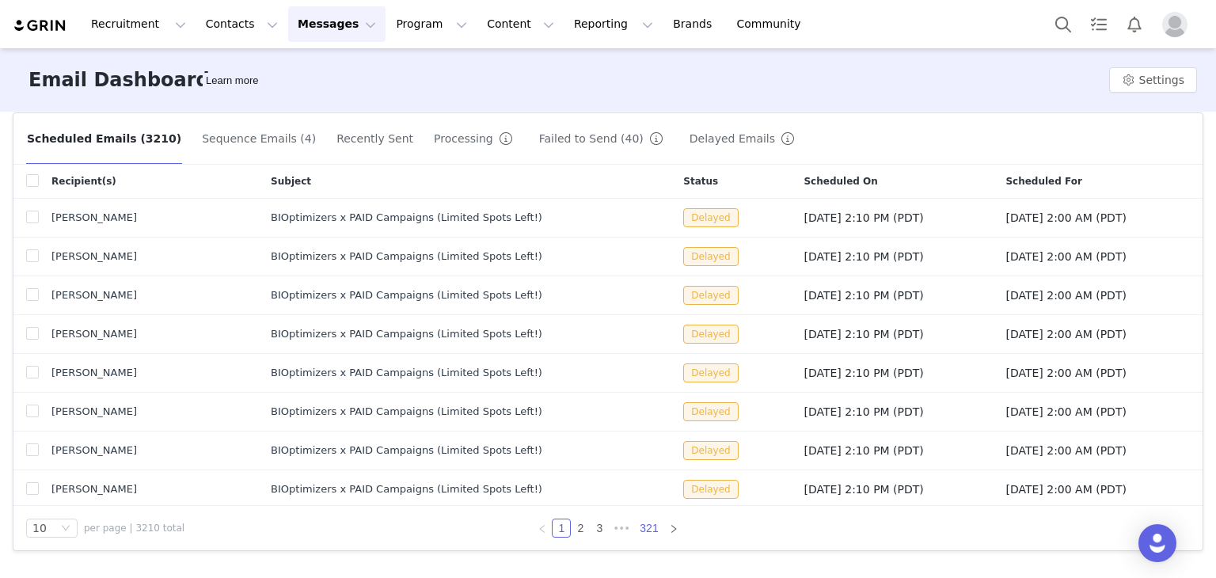
click at [646, 523] on link "321" at bounding box center [649, 527] width 28 height 17
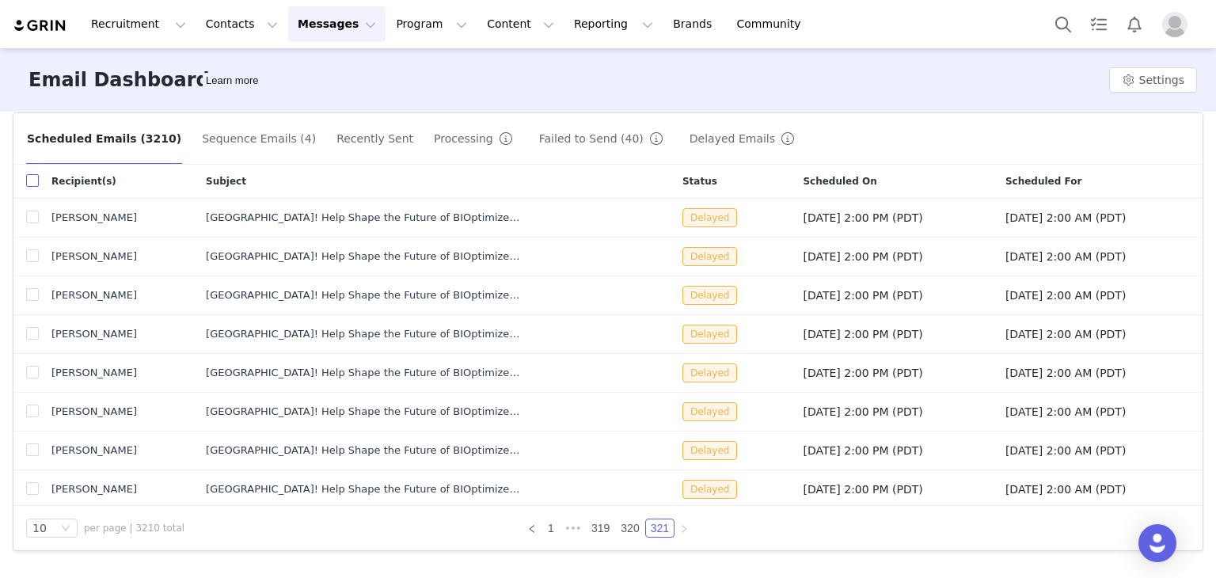
click at [35, 180] on input "checkbox" at bounding box center [32, 180] width 13 height 13
checkbox input "true"
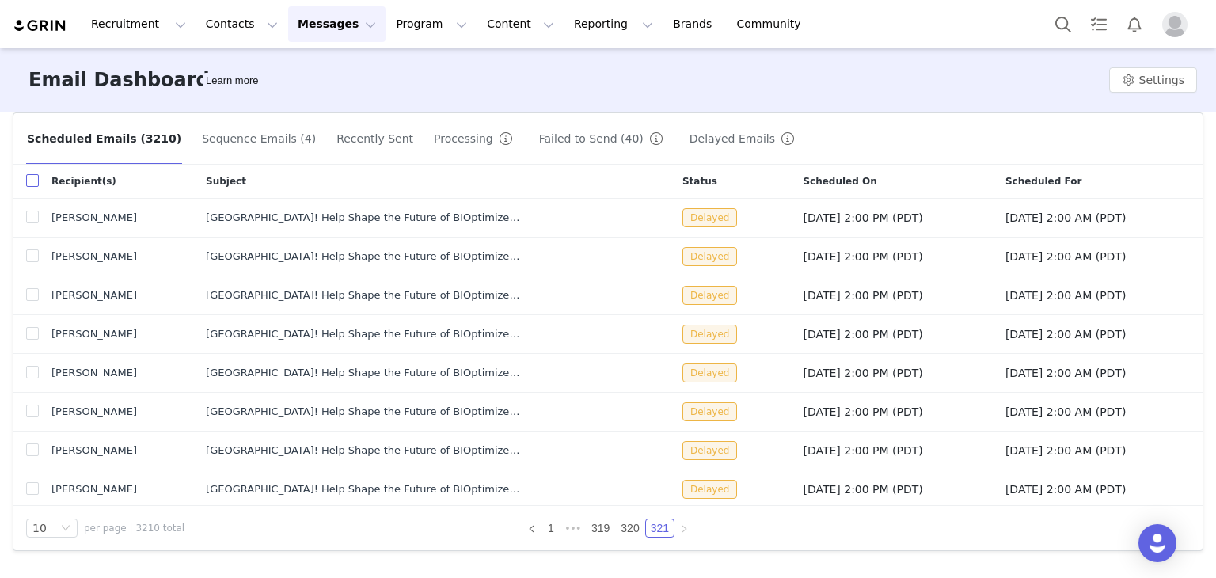
checkbox input "true"
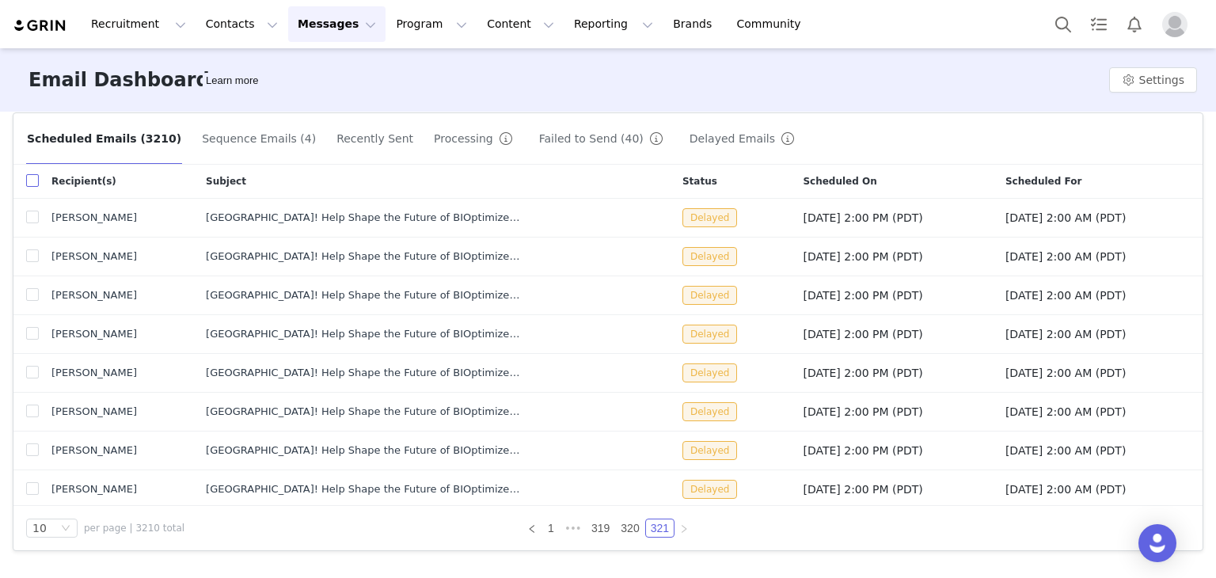
checkbox input "true"
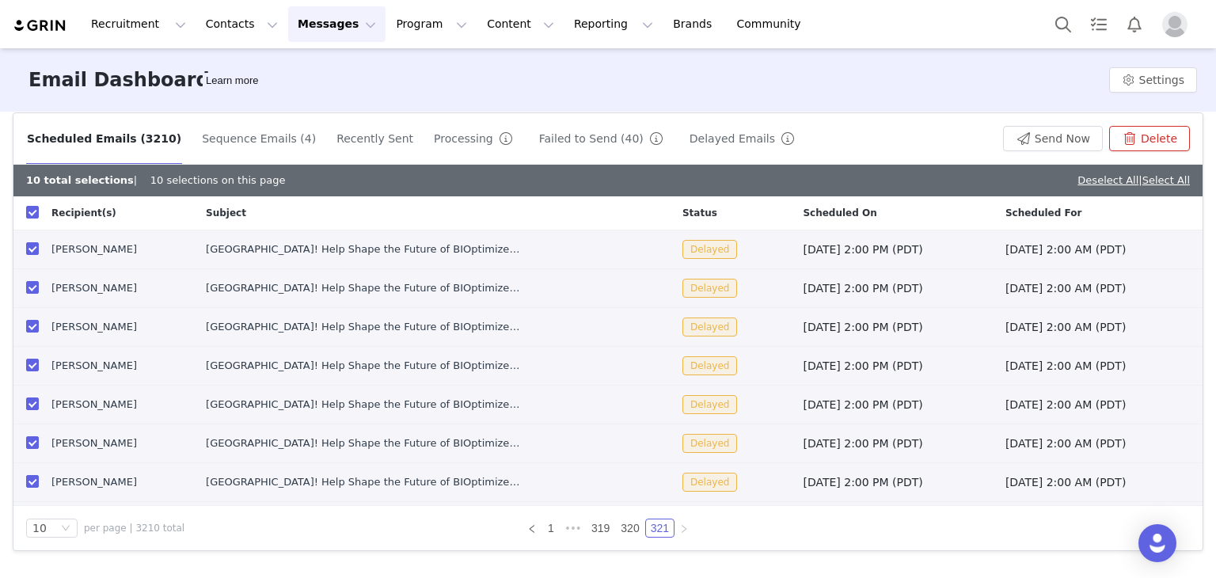
click at [1127, 139] on button "Delete" at bounding box center [1149, 138] width 81 height 25
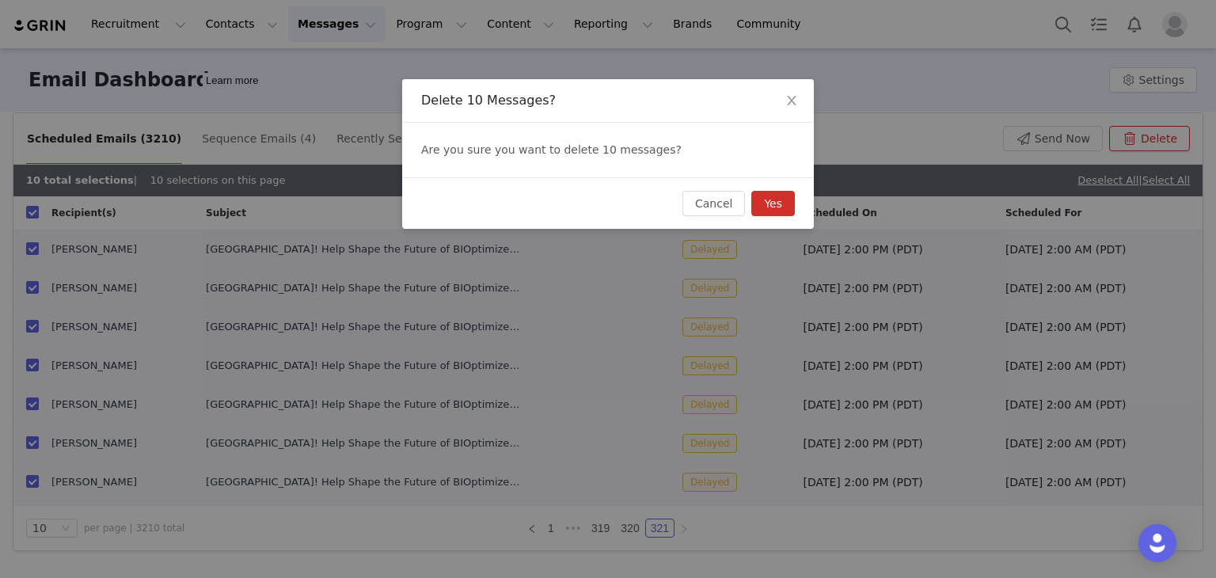
click at [782, 201] on button "Yes" at bounding box center [773, 203] width 44 height 25
checkbox input "false"
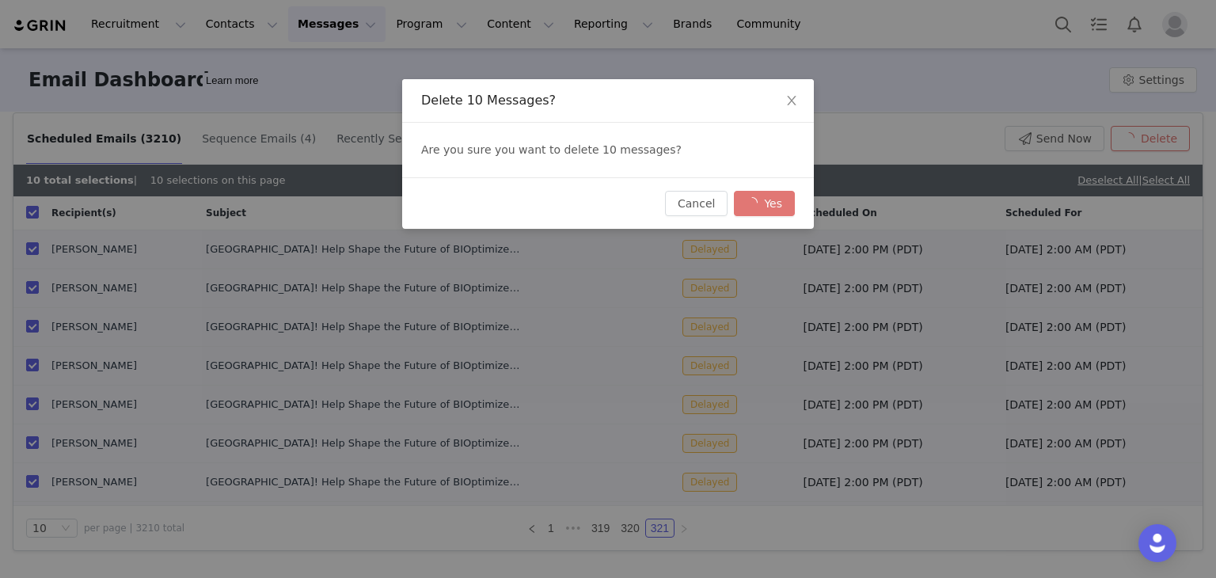
checkbox input "false"
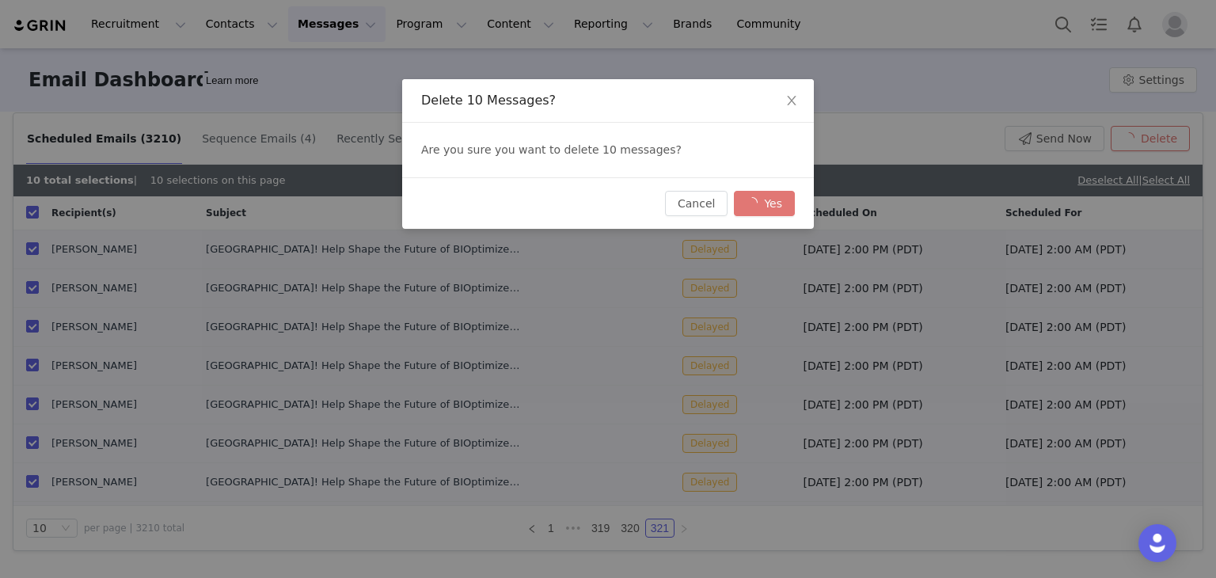
checkbox input "false"
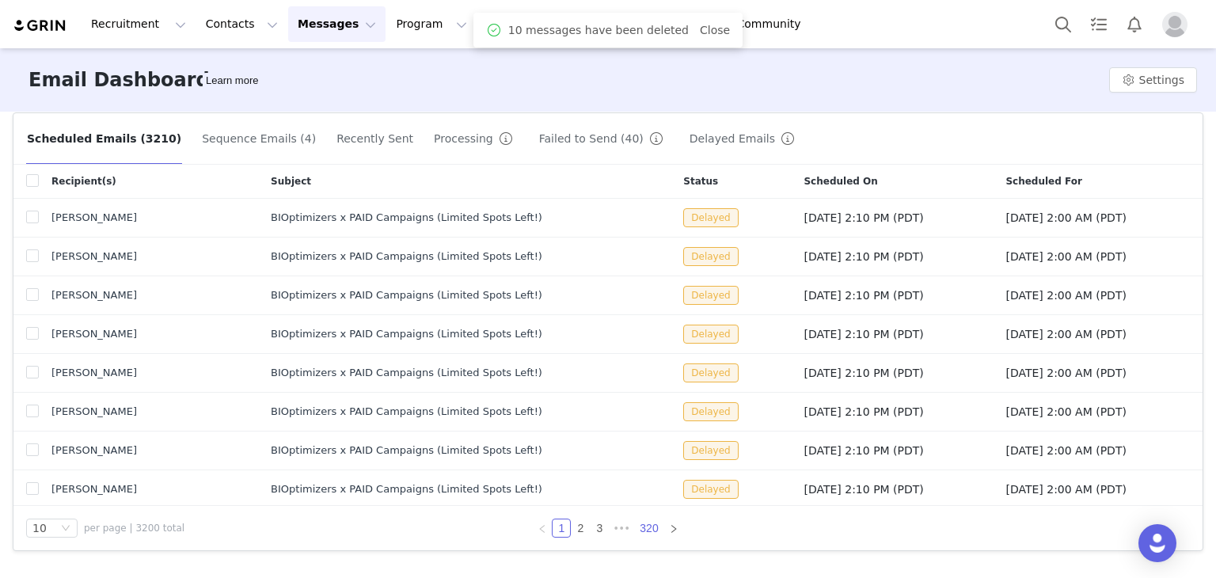
click at [641, 530] on link "320" at bounding box center [649, 527] width 28 height 17
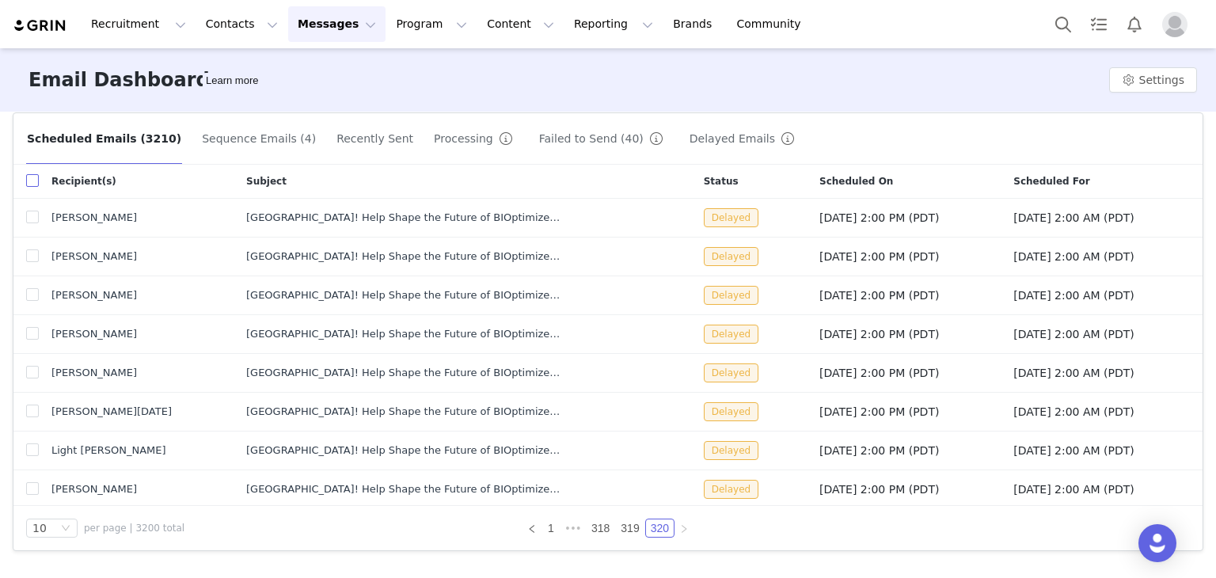
click at [32, 178] on input "checkbox" at bounding box center [32, 180] width 13 height 13
checkbox input "true"
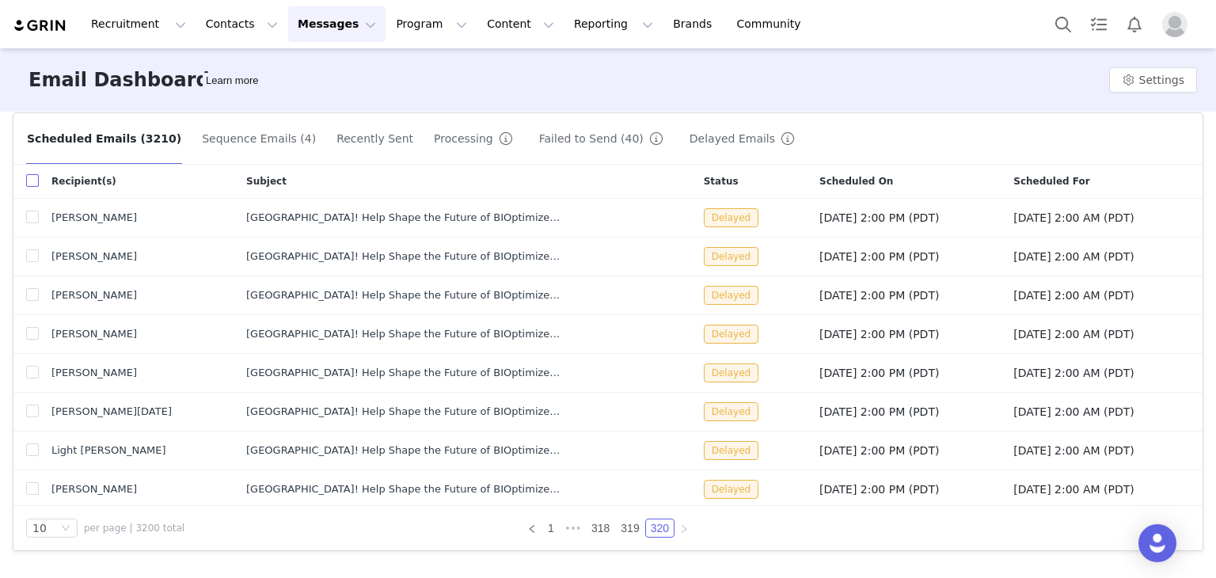
checkbox input "true"
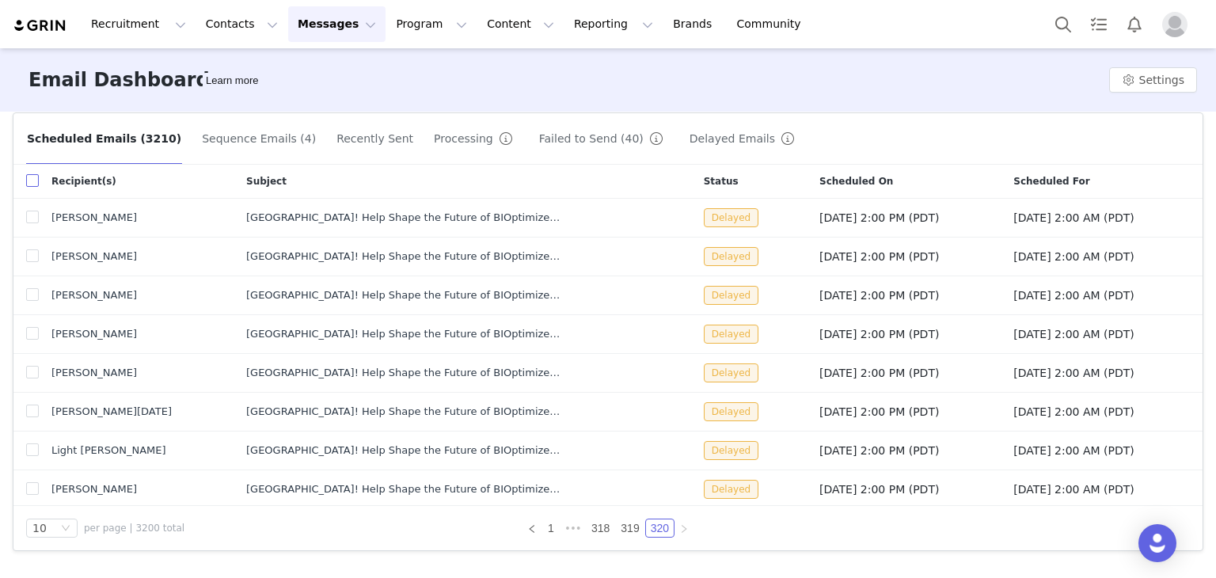
checkbox input "true"
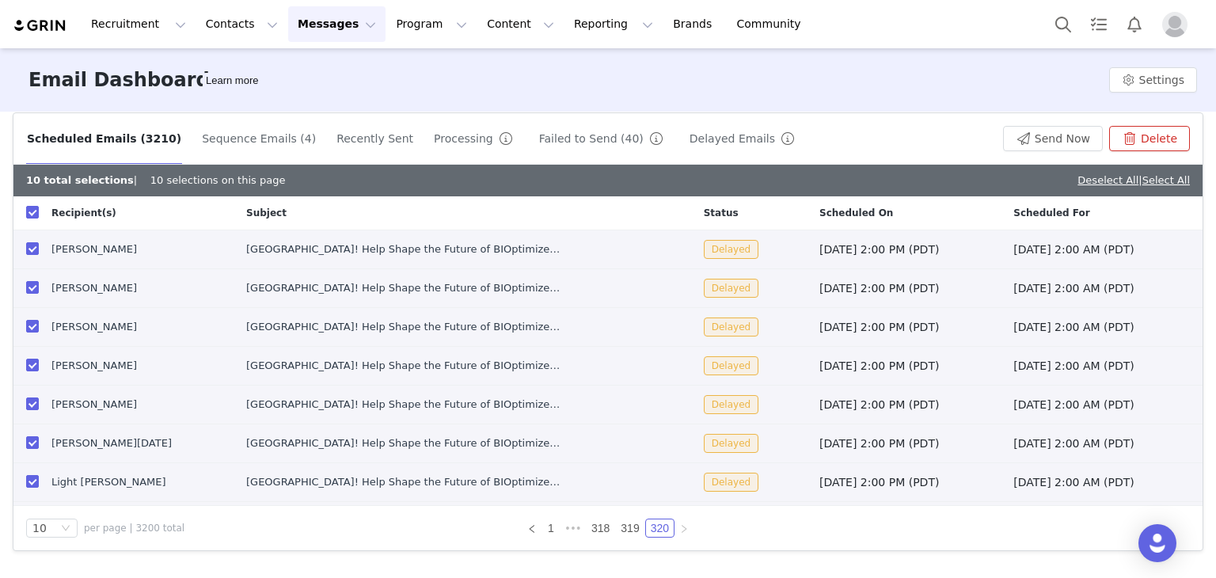
click at [1159, 127] on button "Delete" at bounding box center [1149, 138] width 81 height 25
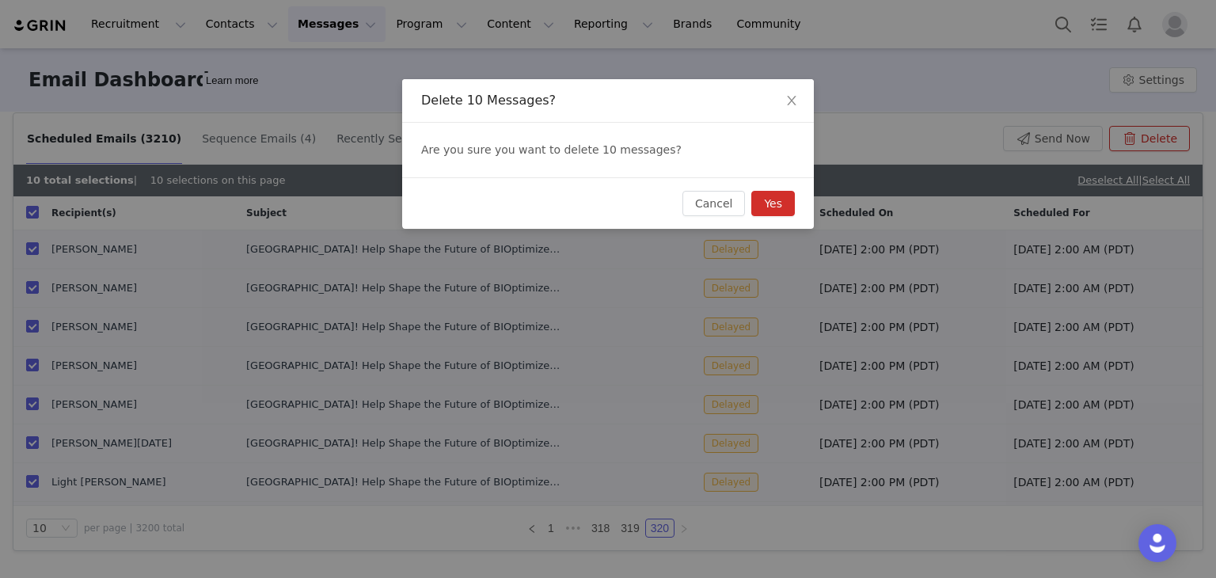
click at [767, 204] on button "Yes" at bounding box center [773, 203] width 44 height 25
checkbox input "false"
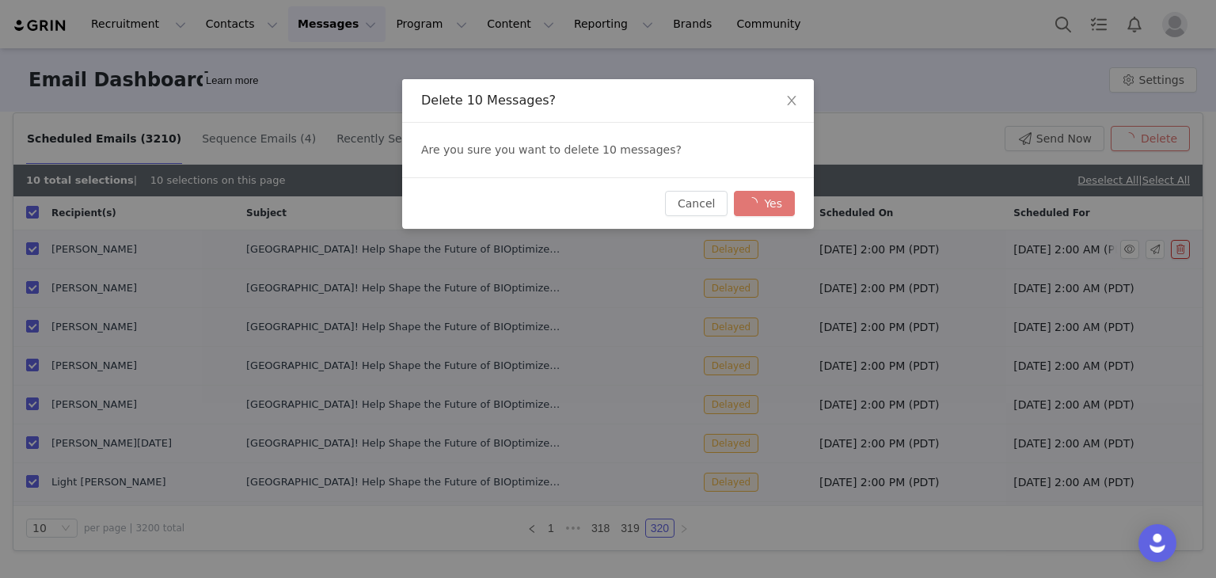
checkbox input "false"
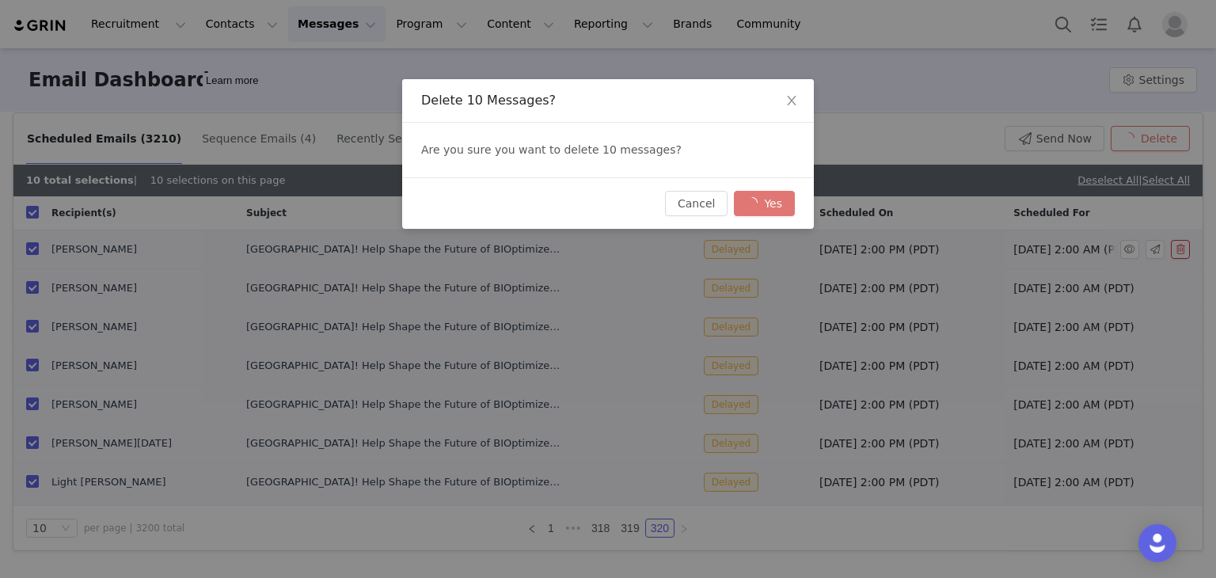
checkbox input "false"
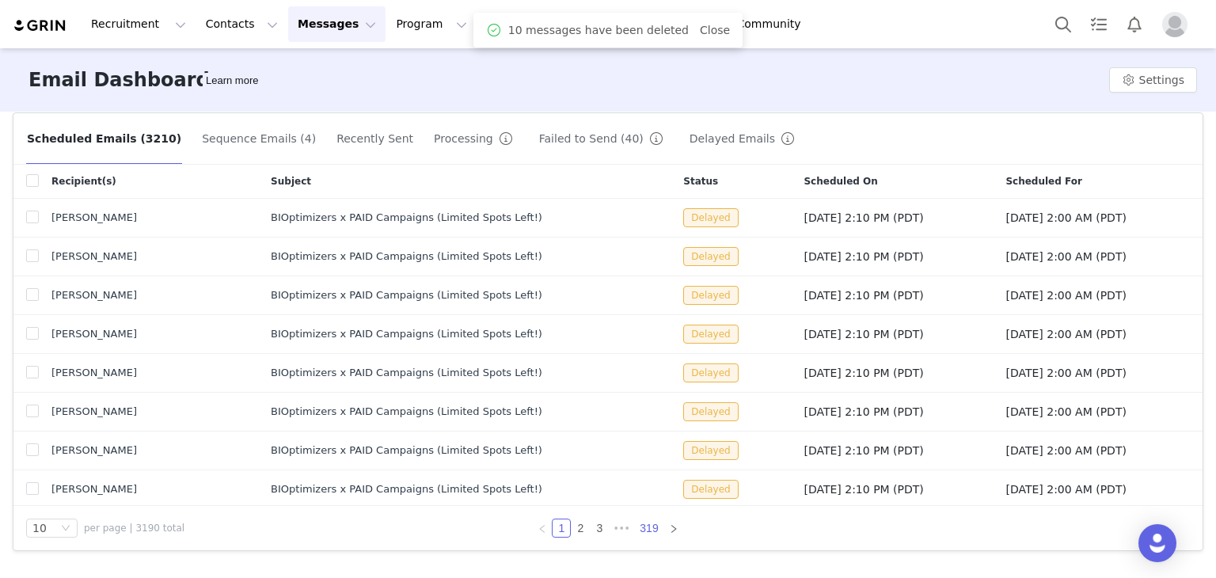
click at [649, 526] on link "319" at bounding box center [649, 527] width 28 height 17
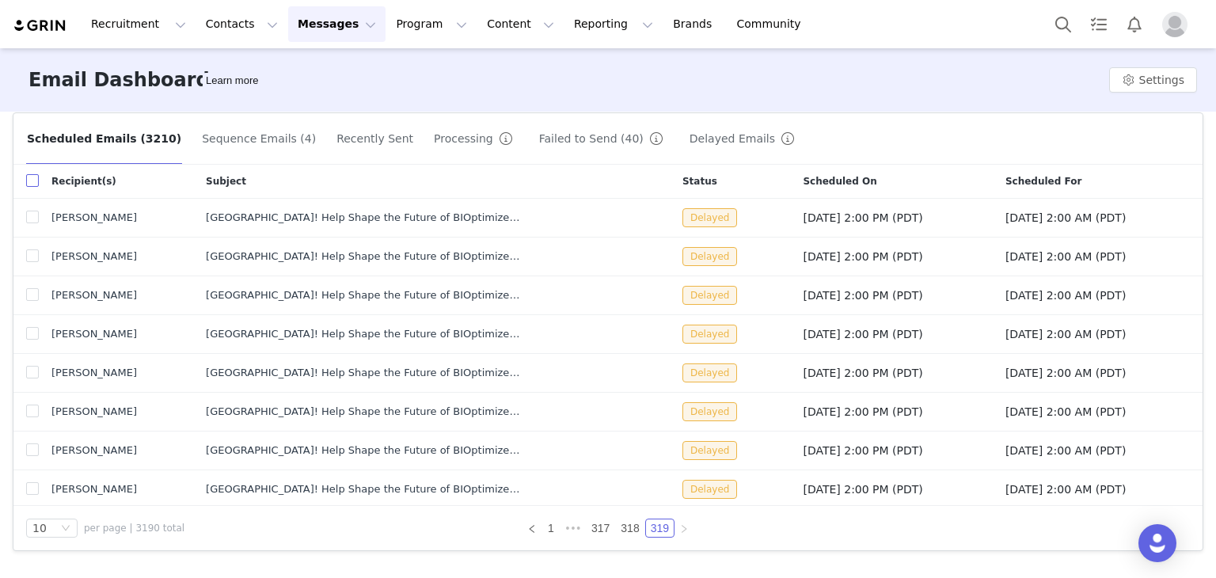
click at [32, 173] on label at bounding box center [32, 181] width 13 height 17
click at [32, 174] on input "checkbox" at bounding box center [32, 180] width 13 height 13
checkbox input "true"
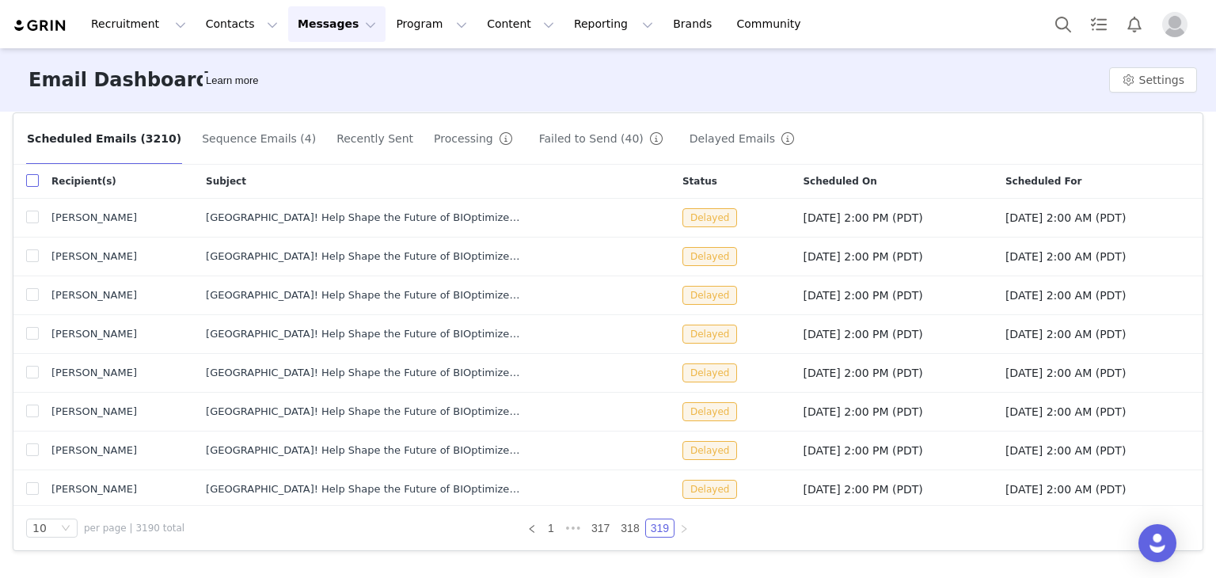
checkbox input "true"
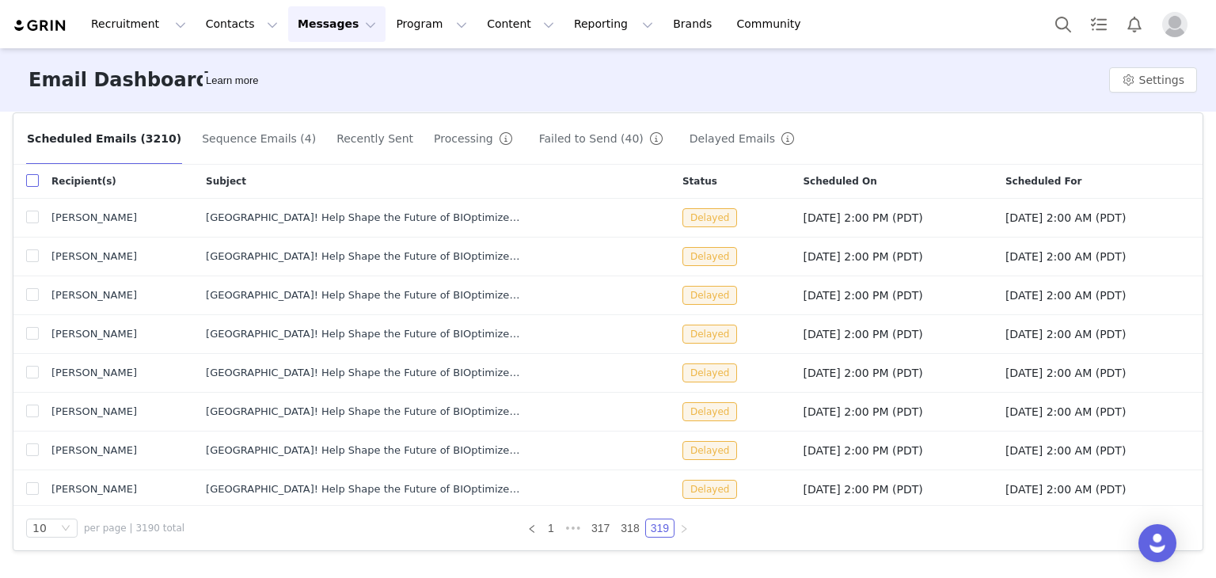
checkbox input "true"
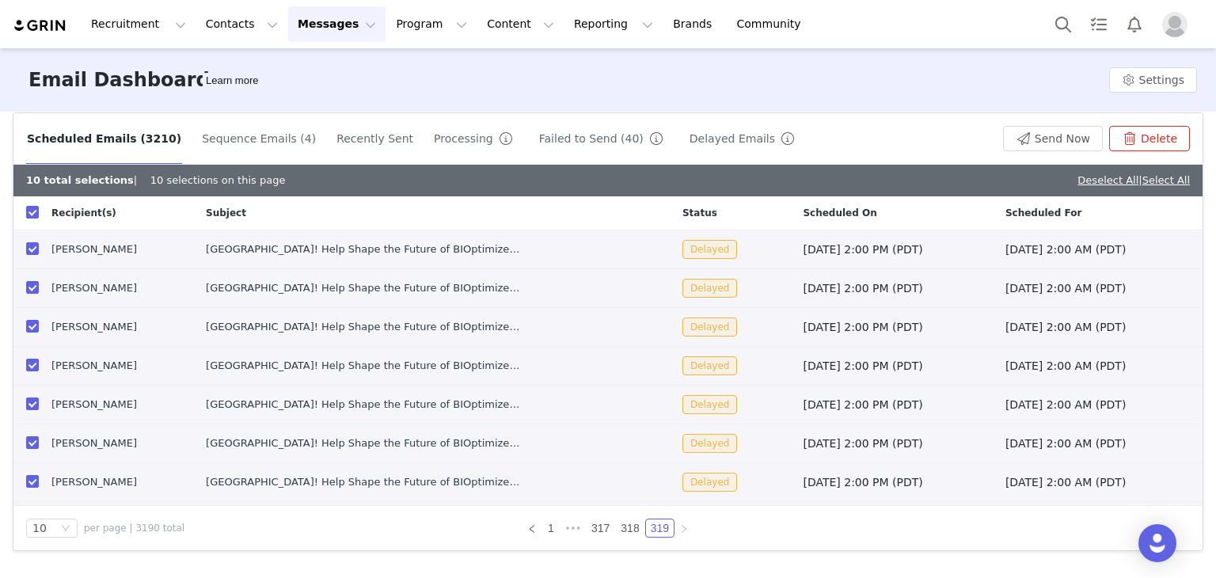
click at [1162, 131] on button "Delete" at bounding box center [1149, 138] width 81 height 25
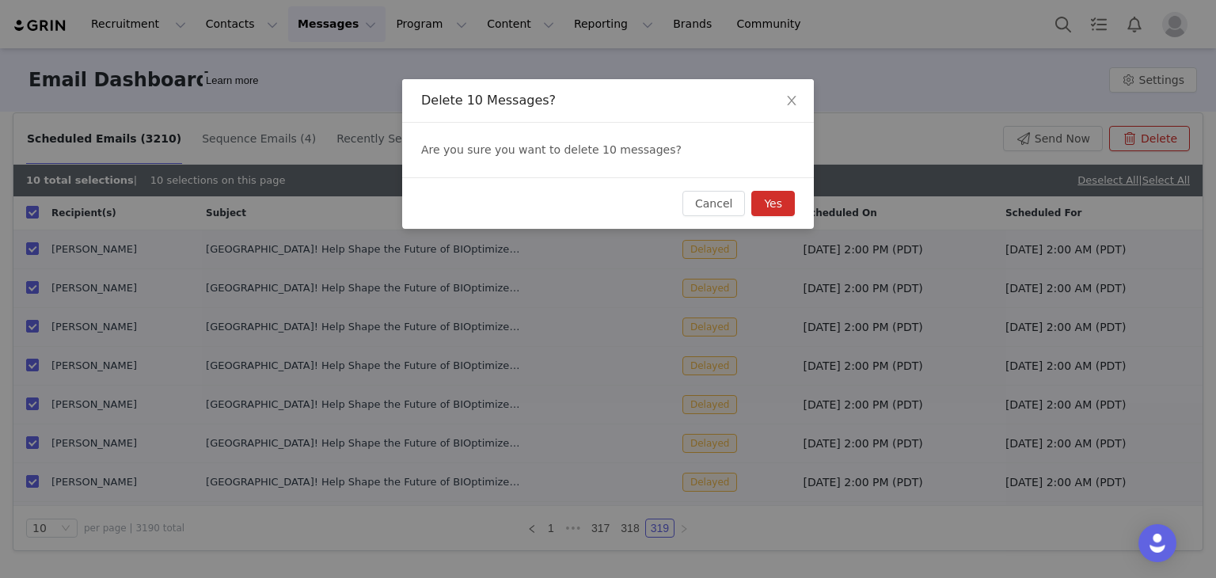
click at [775, 203] on button "Yes" at bounding box center [773, 203] width 44 height 25
click at [775, 203] on div "Cancel Yes" at bounding box center [738, 203] width 112 height 25
checkbox input "false"
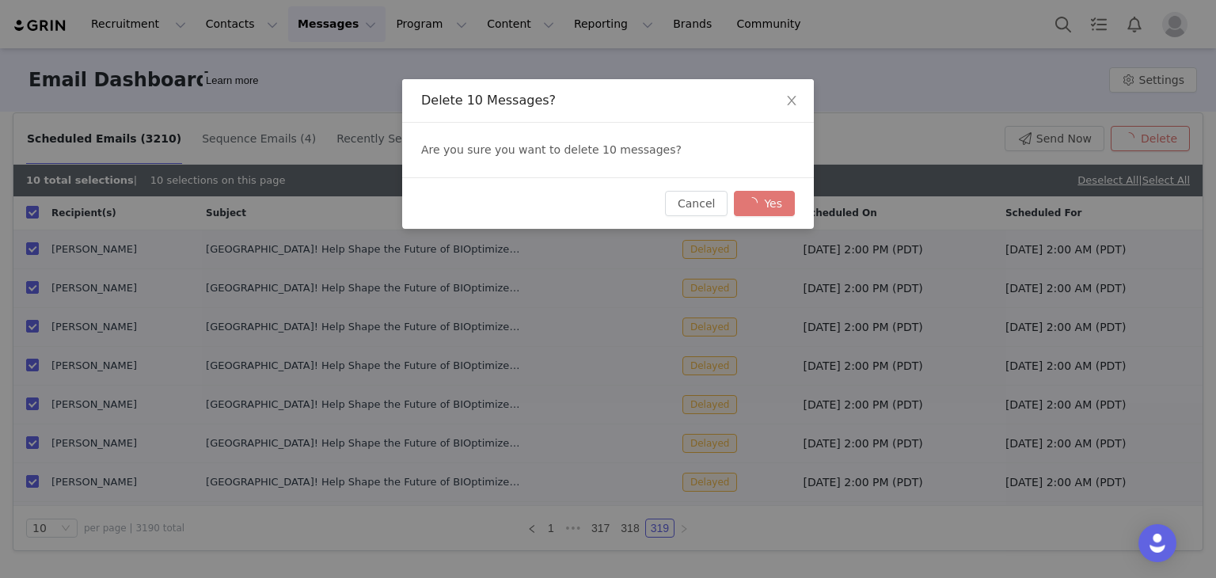
checkbox input "false"
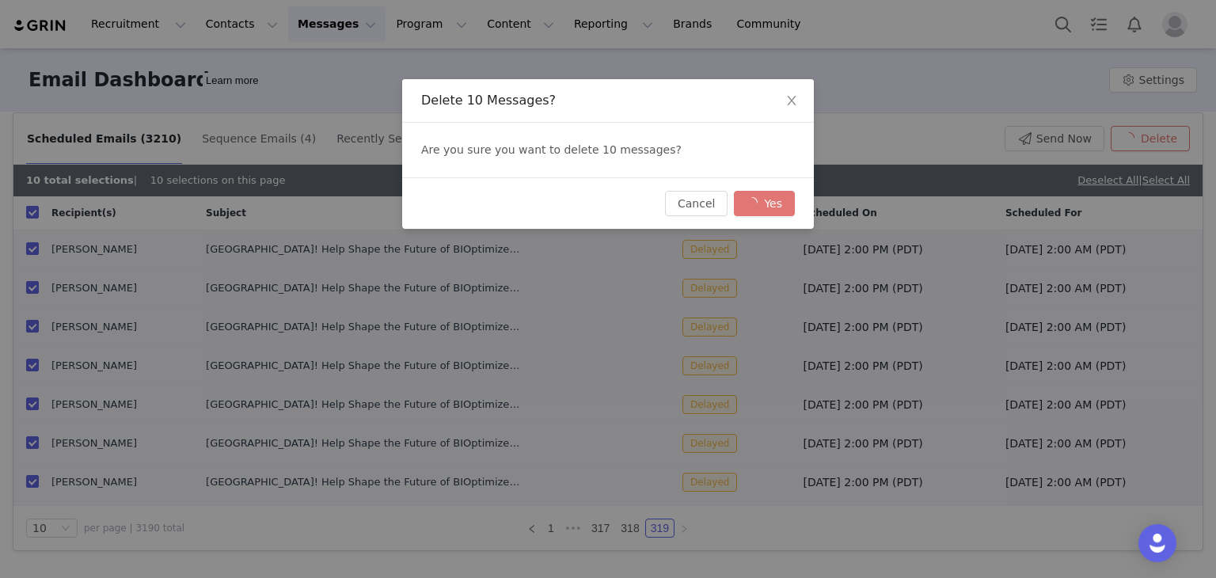
checkbox input "false"
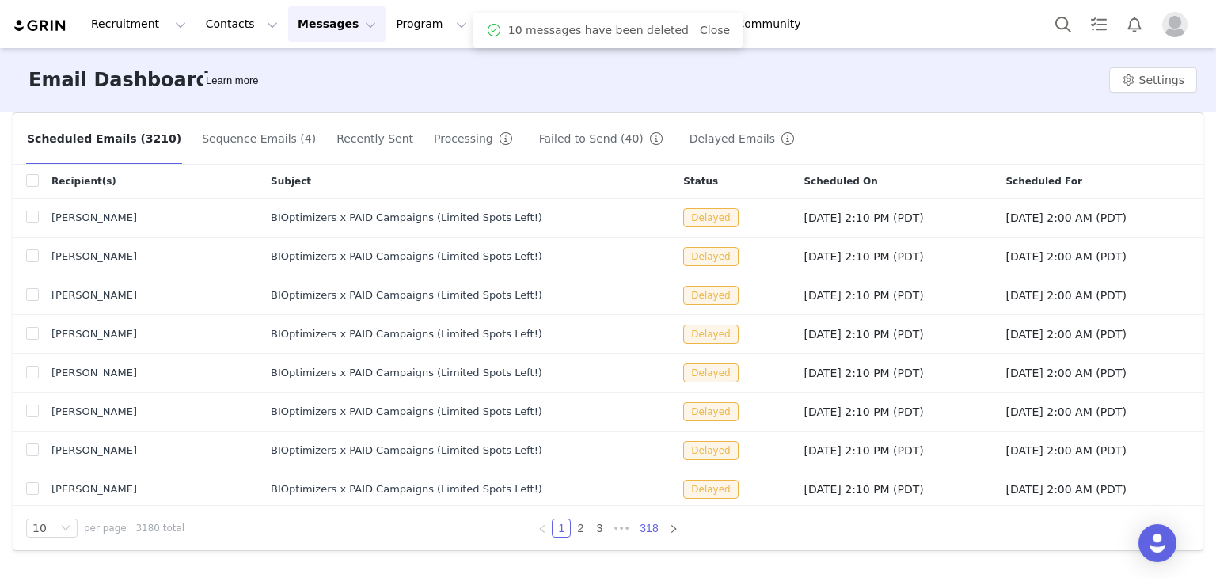
click at [643, 523] on link "318" at bounding box center [649, 527] width 28 height 17
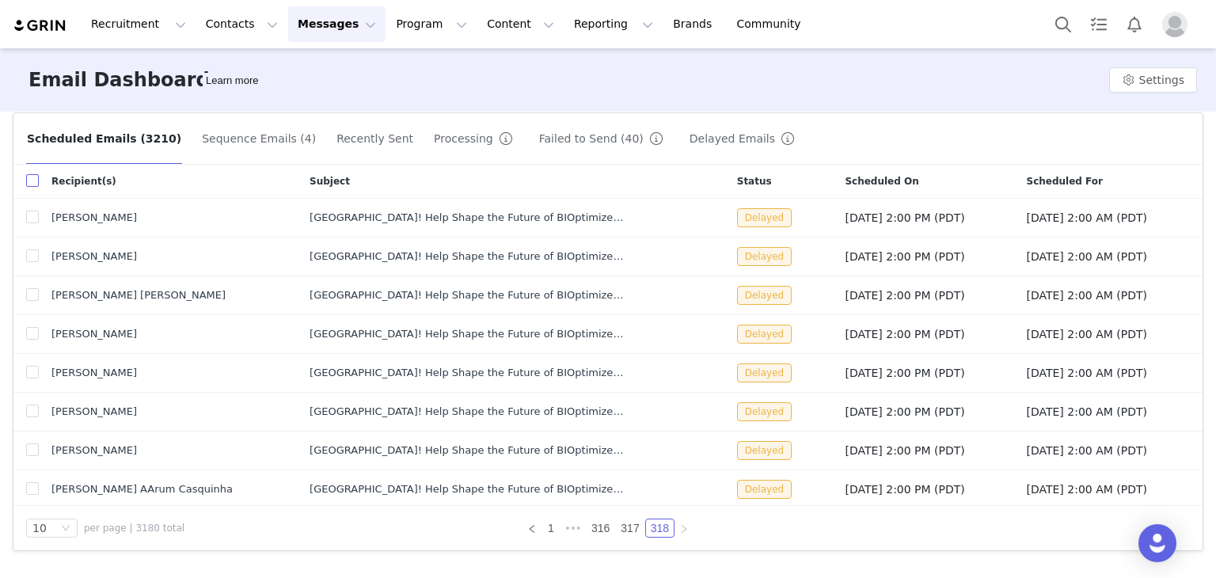
click at [29, 186] on input "checkbox" at bounding box center [32, 180] width 13 height 13
checkbox input "true"
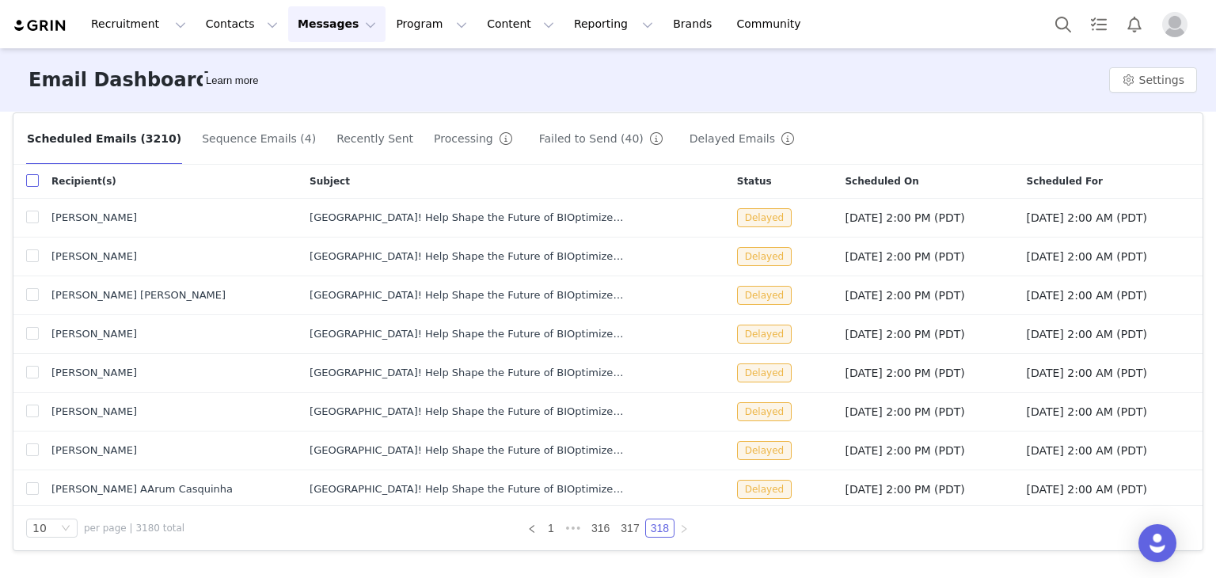
checkbox input "true"
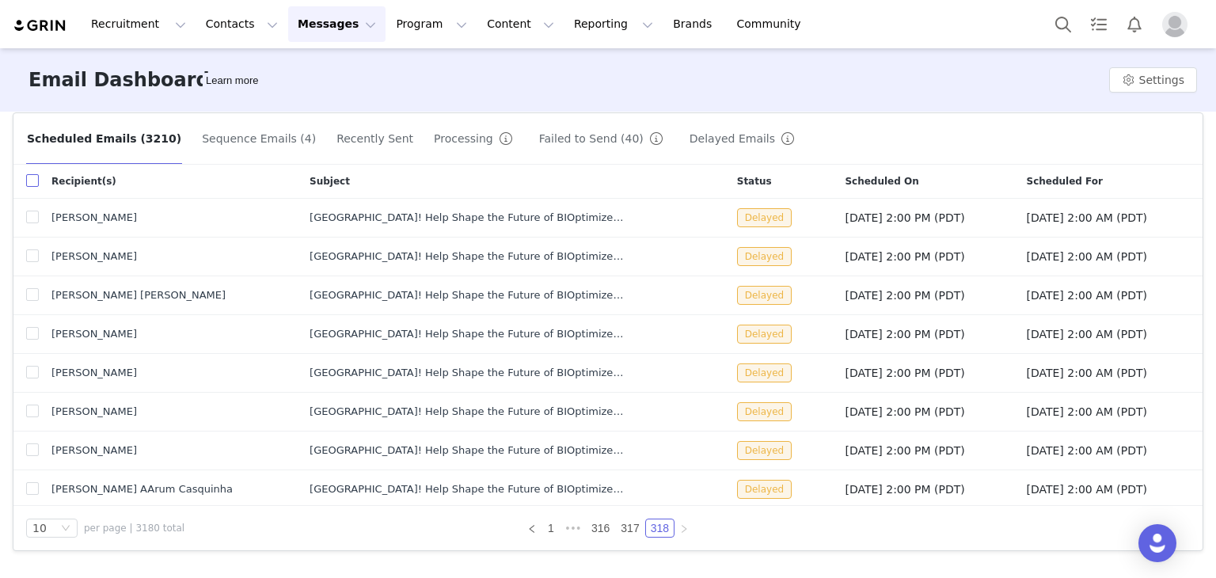
checkbox input "true"
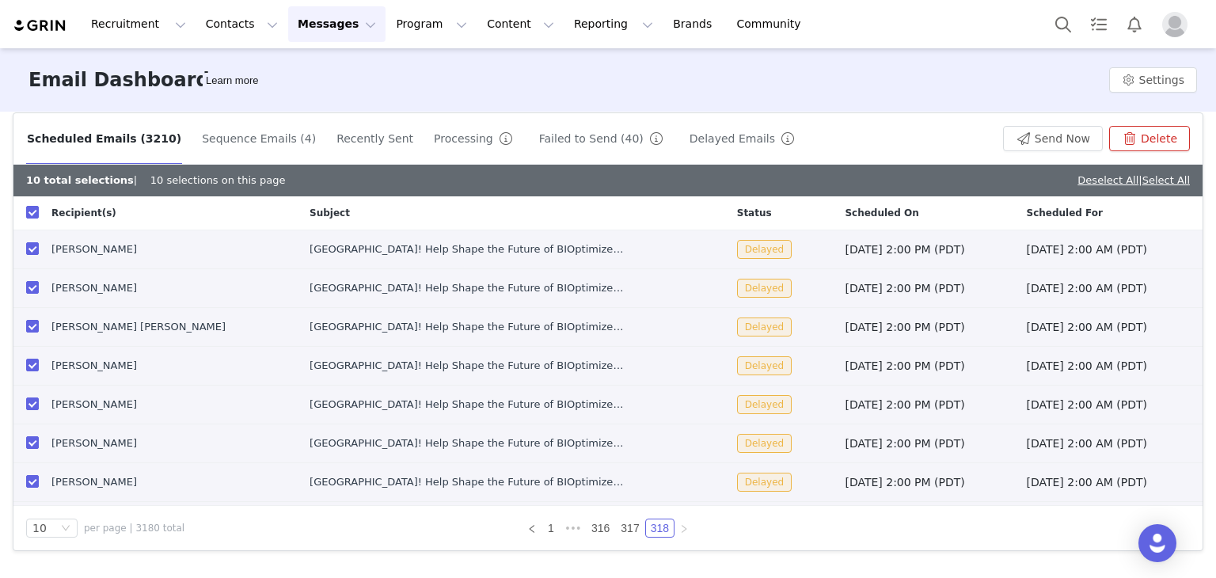
click at [1121, 135] on button "Delete" at bounding box center [1149, 138] width 81 height 25
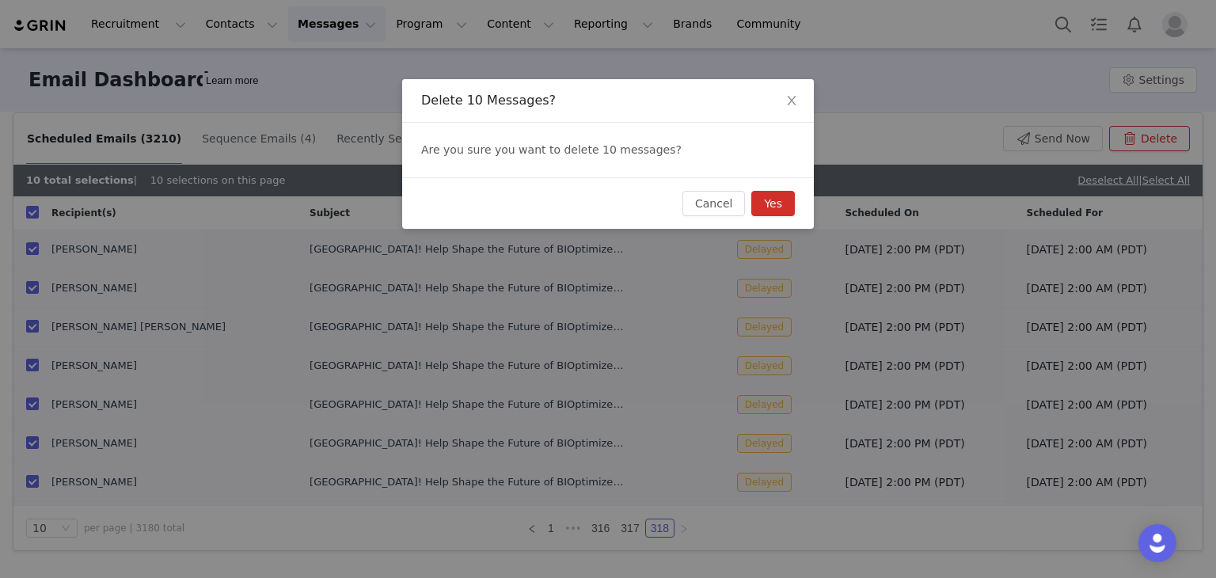
click at [780, 197] on button "Yes" at bounding box center [773, 203] width 44 height 25
checkbox input "false"
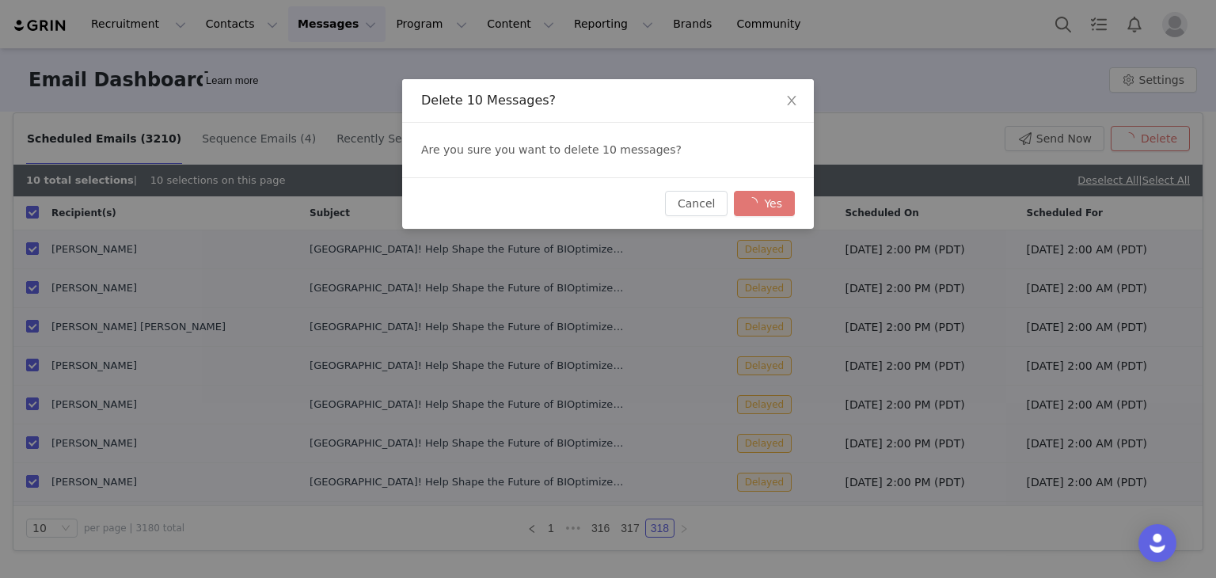
checkbox input "false"
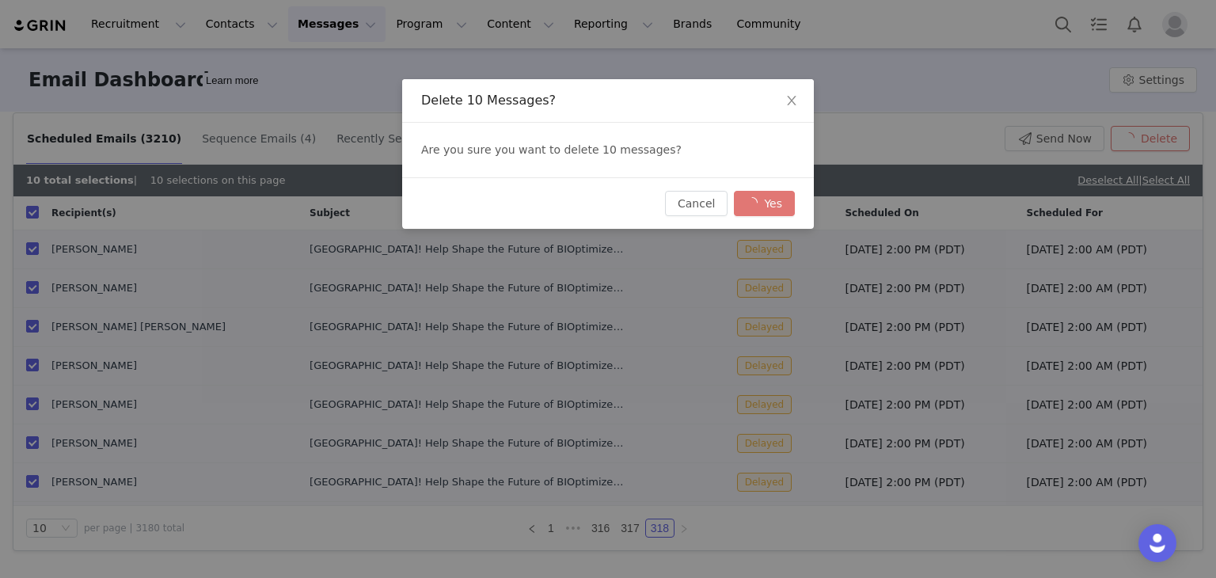
checkbox input "false"
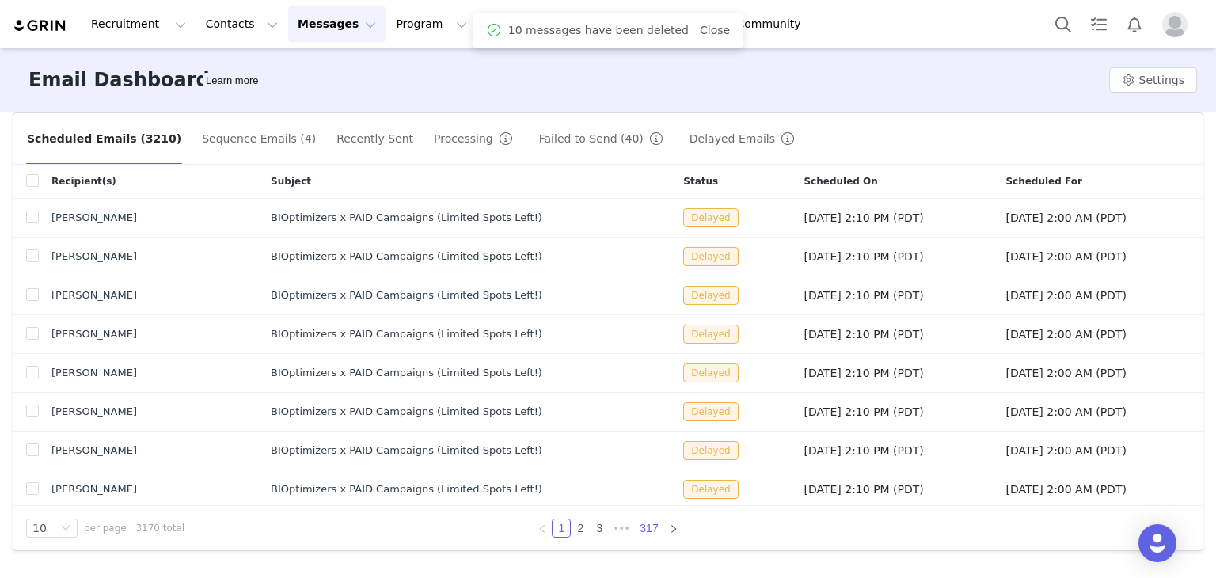
click at [643, 522] on link "317" at bounding box center [649, 527] width 28 height 17
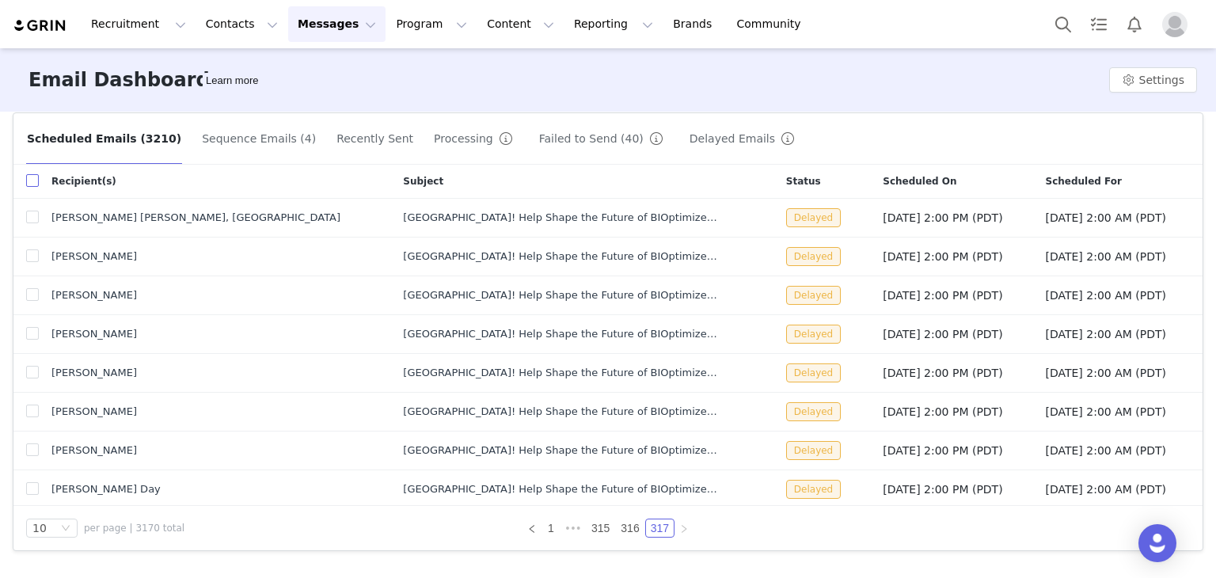
click at [30, 187] on label at bounding box center [32, 181] width 13 height 17
click at [30, 187] on input "checkbox" at bounding box center [32, 180] width 13 height 13
checkbox input "true"
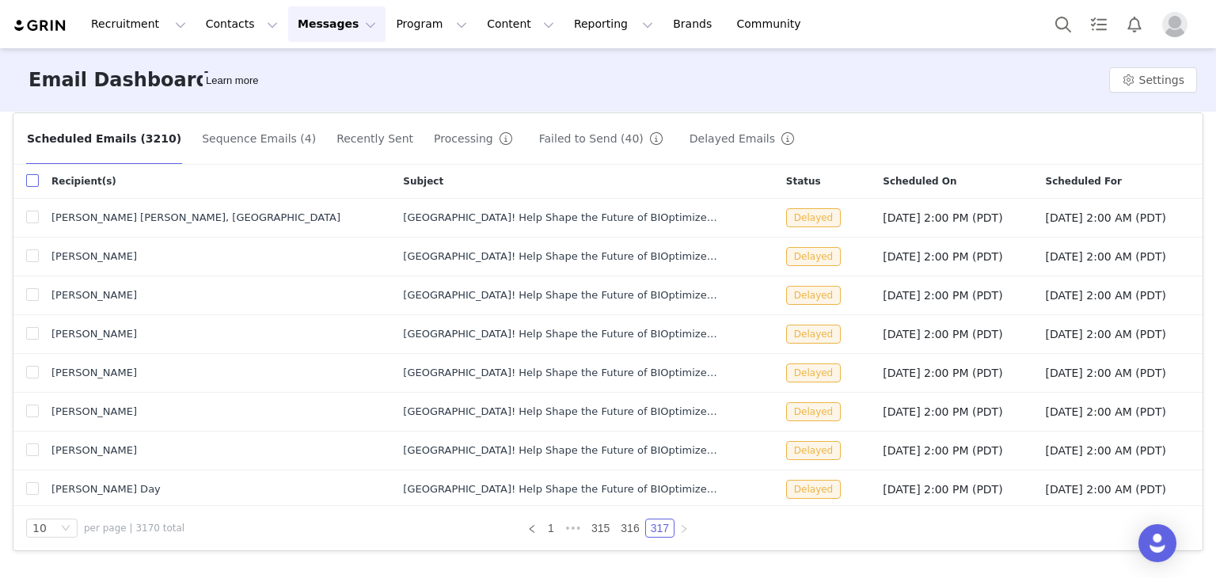
checkbox input "true"
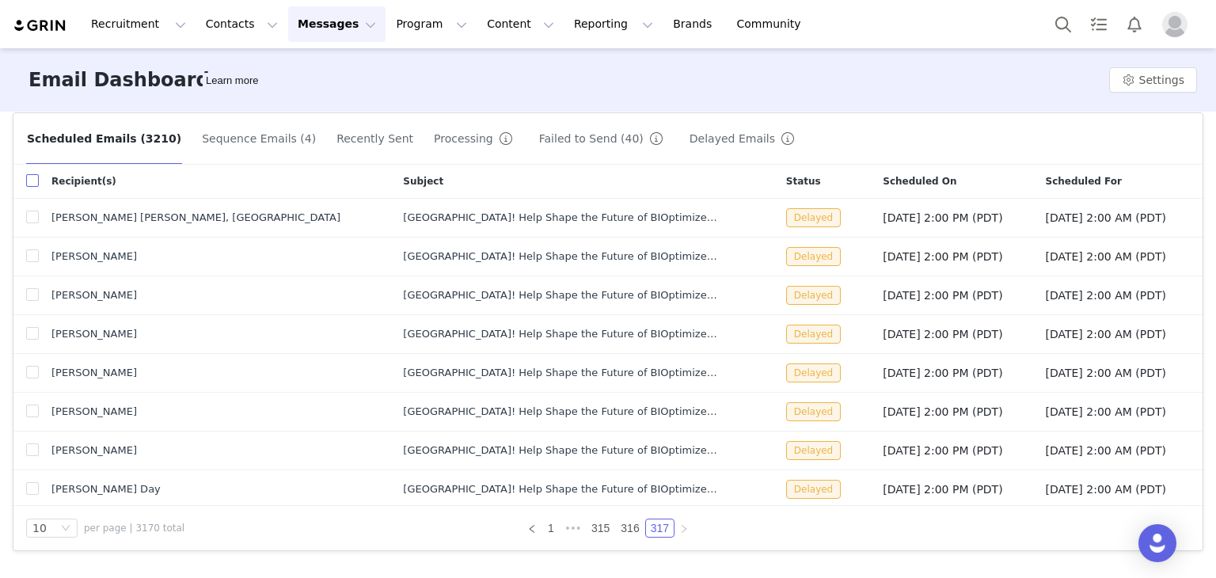
checkbox input "true"
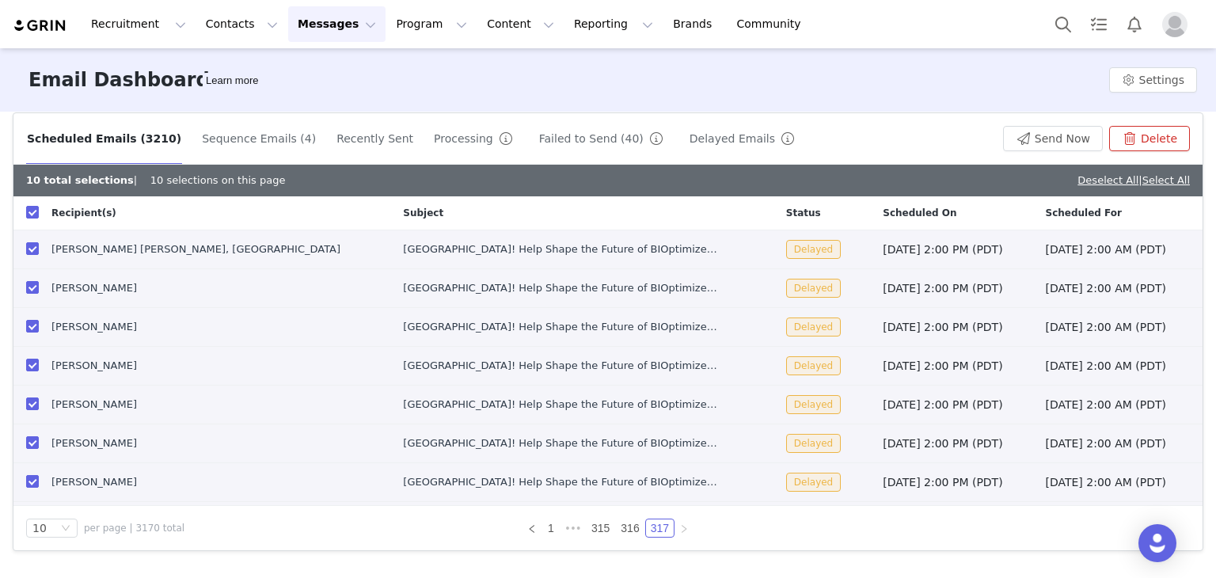
click at [1149, 145] on button "Delete" at bounding box center [1149, 138] width 81 height 25
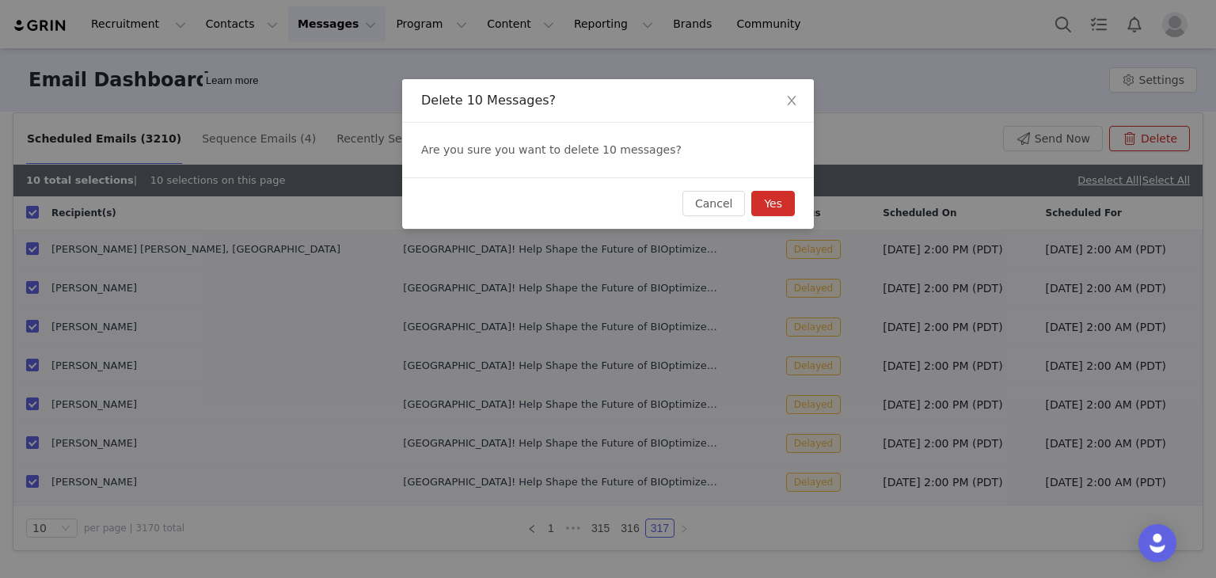
click at [776, 206] on button "Yes" at bounding box center [773, 203] width 44 height 25
checkbox input "false"
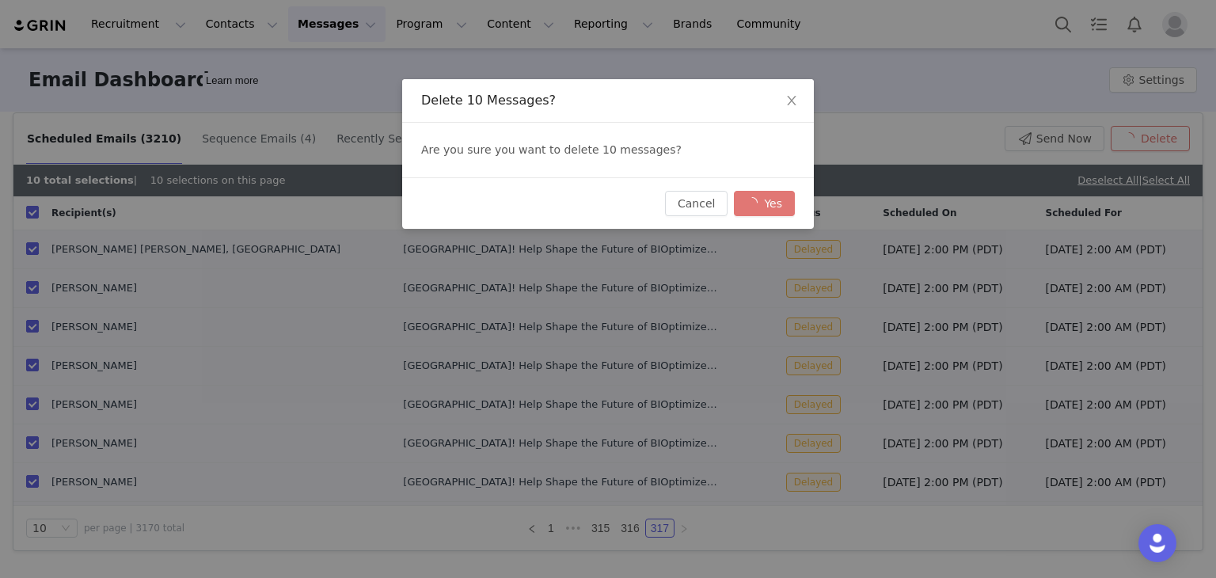
checkbox input "false"
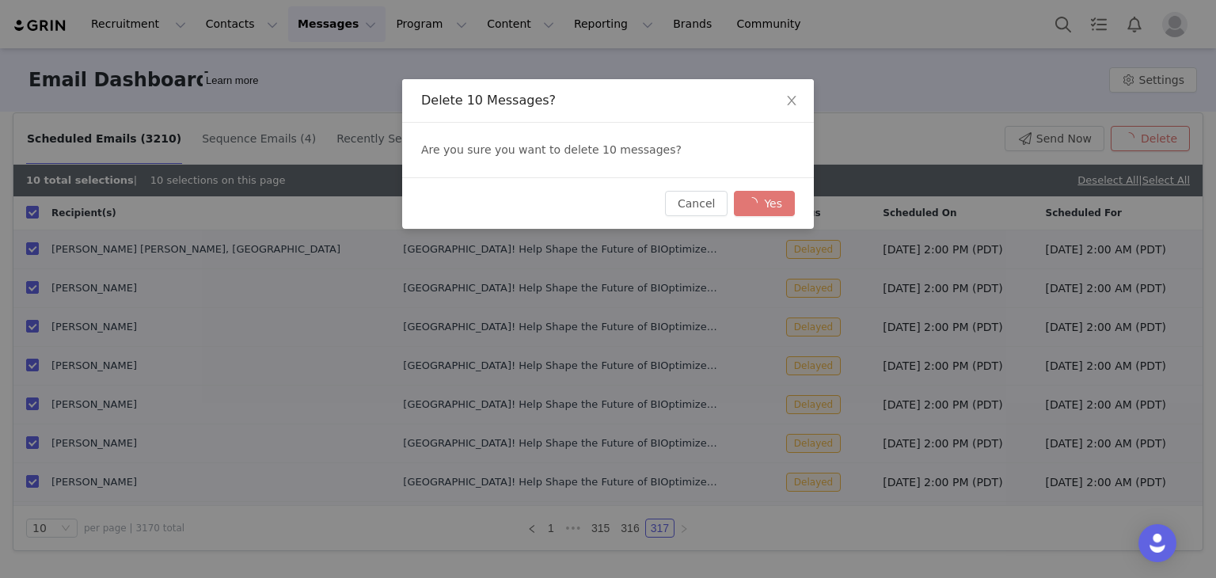
checkbox input "false"
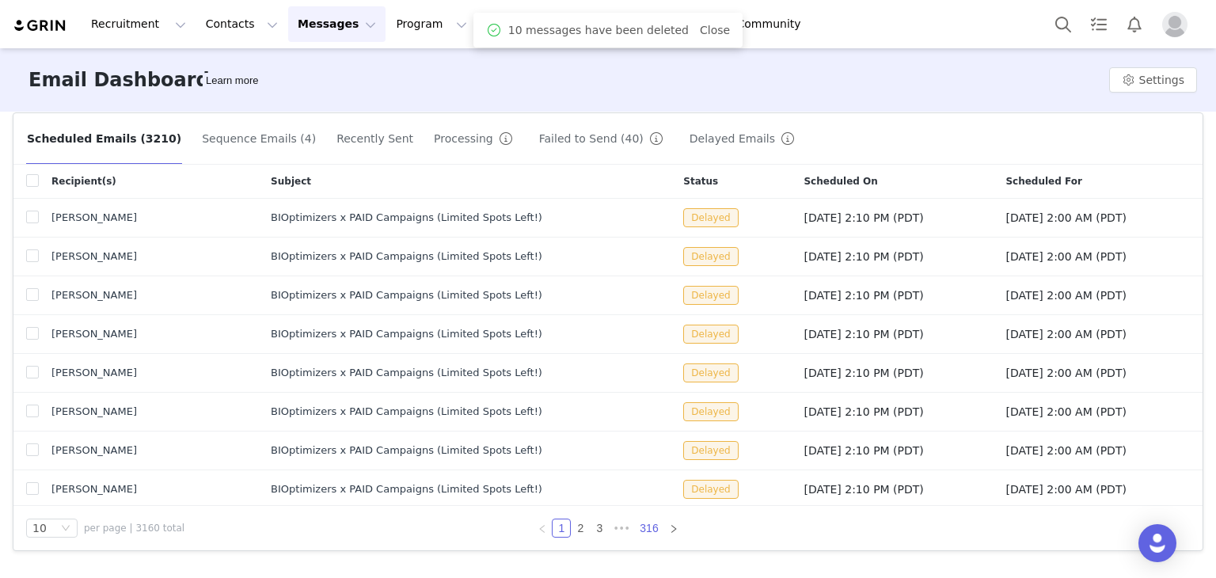
click at [639, 528] on link "316" at bounding box center [649, 527] width 28 height 17
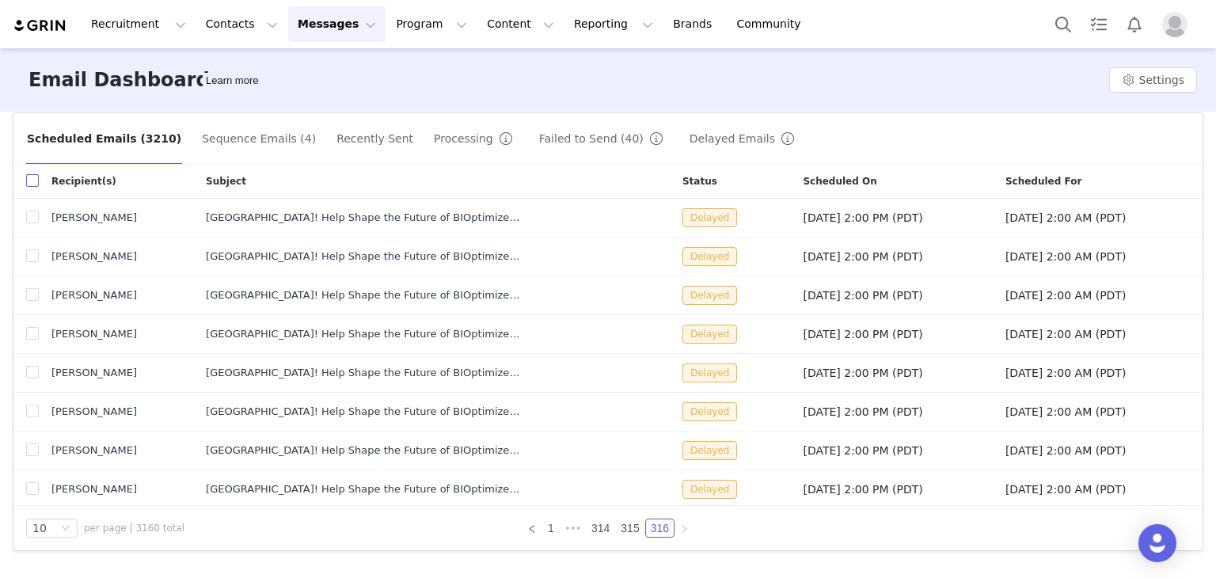
click at [32, 182] on input "checkbox" at bounding box center [32, 180] width 13 height 13
checkbox input "true"
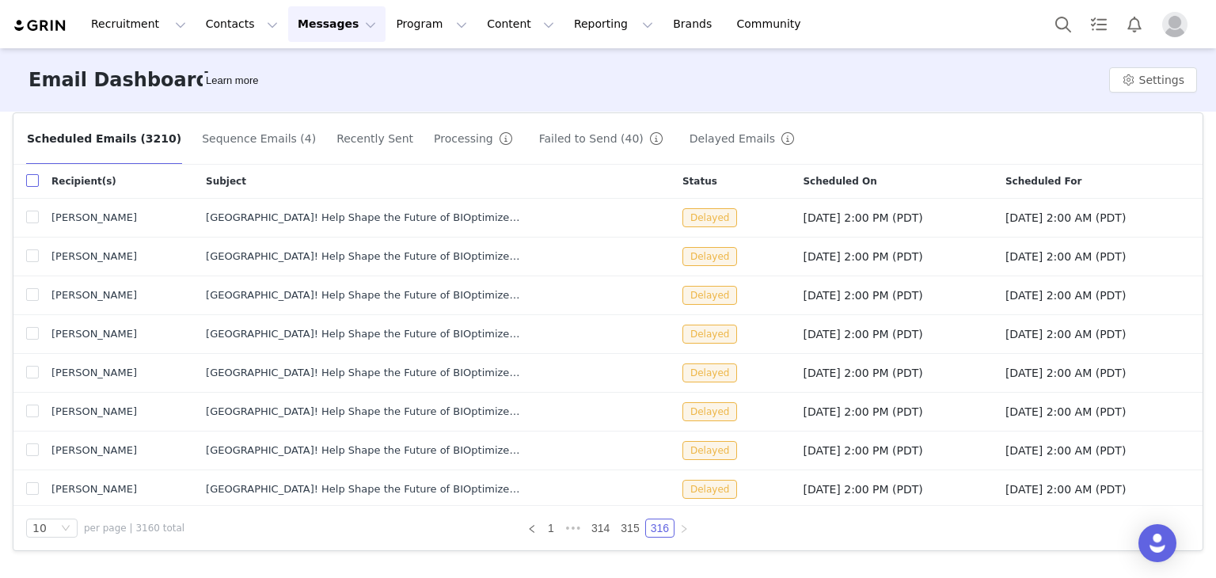
checkbox input "true"
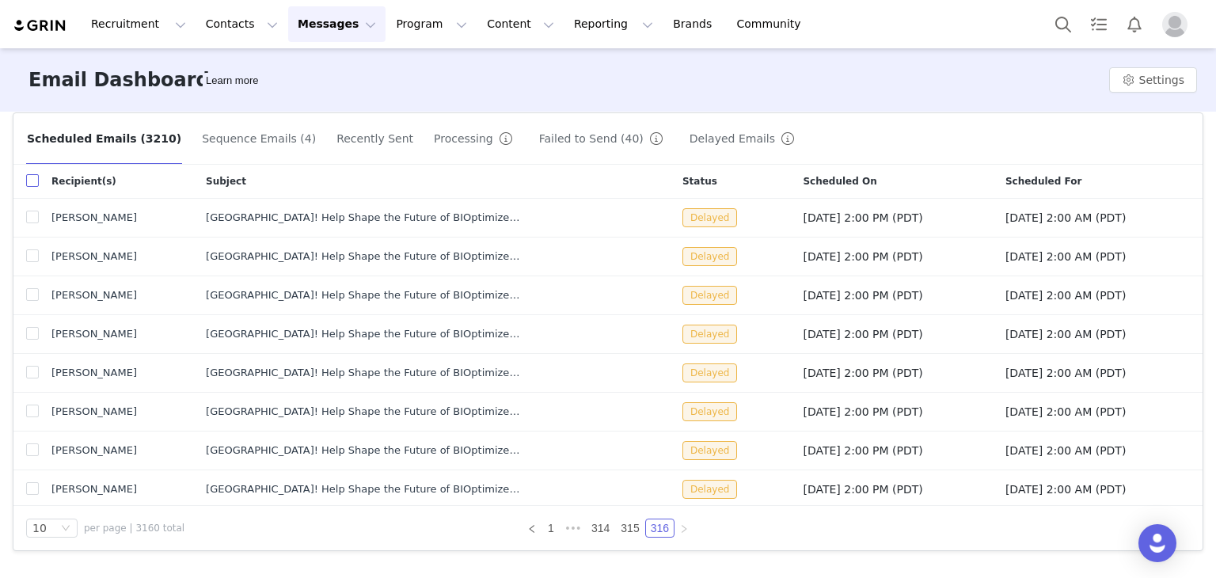
checkbox input "true"
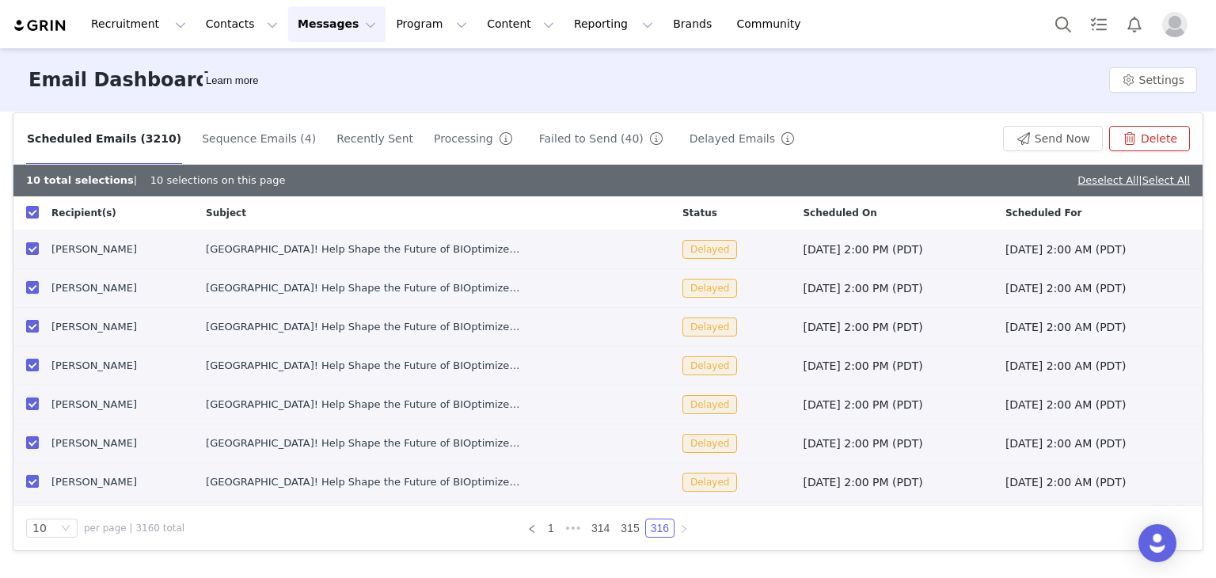
click at [1168, 127] on button "Delete" at bounding box center [1149, 138] width 81 height 25
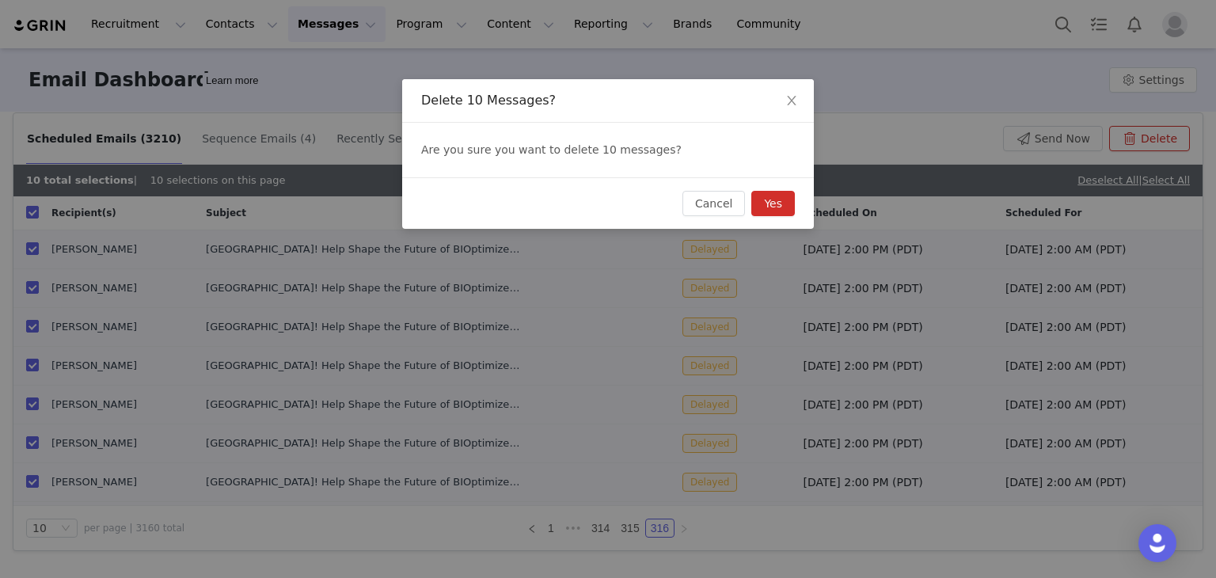
click at [1168, 127] on div "Delete 10 Messages? Are you sure you want to delete 10 messages? Cancel Yes" at bounding box center [608, 289] width 1216 height 578
click at [755, 205] on button "Yes" at bounding box center [773, 203] width 44 height 25
checkbox input "false"
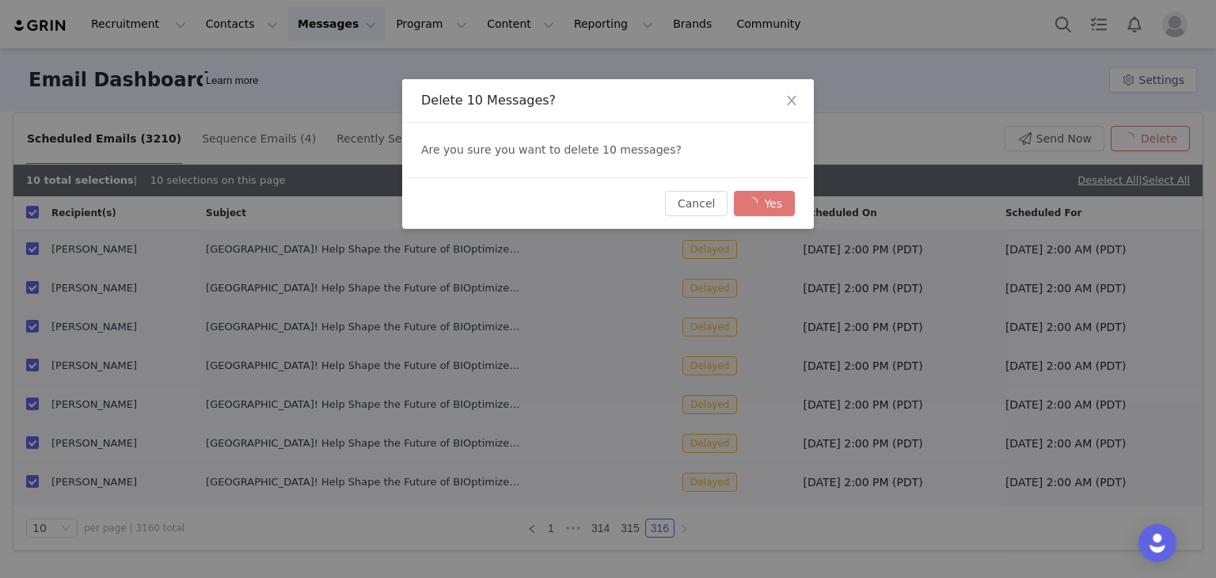
checkbox input "false"
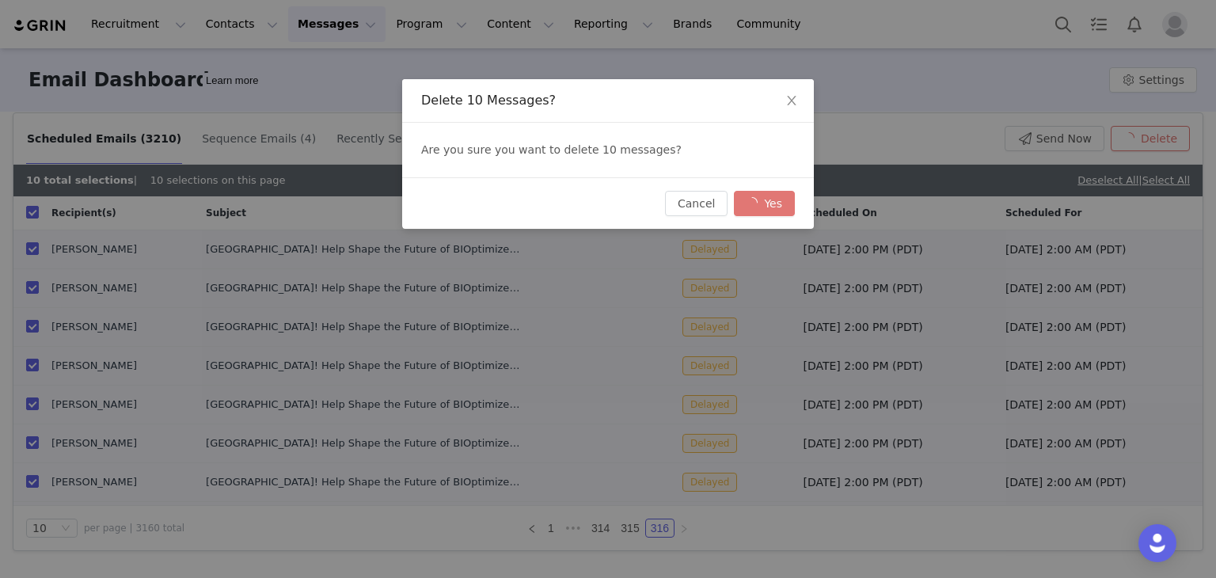
checkbox input "false"
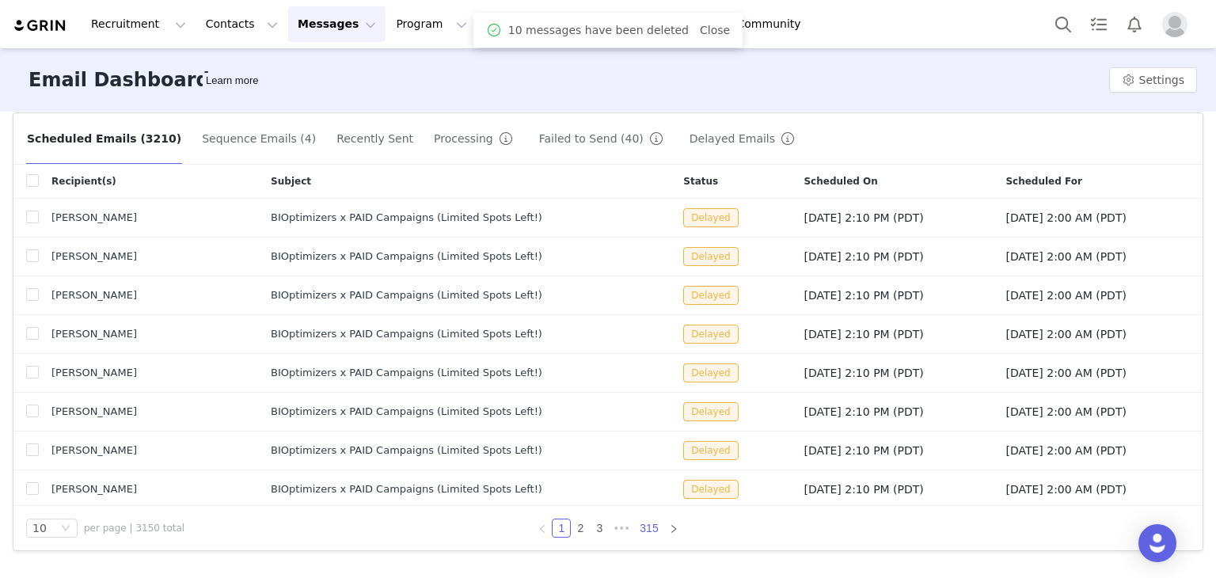
click at [643, 527] on link "315" at bounding box center [649, 527] width 28 height 17
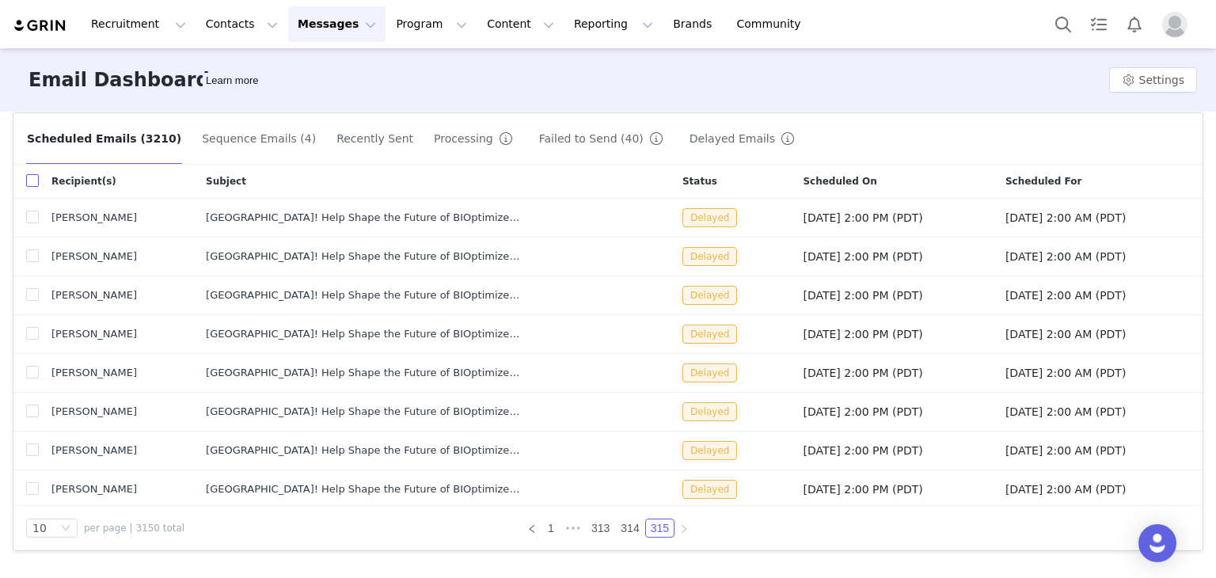
click at [25, 180] on th at bounding box center [25, 182] width 25 height 34
click at [34, 184] on input "checkbox" at bounding box center [32, 180] width 13 height 13
checkbox input "true"
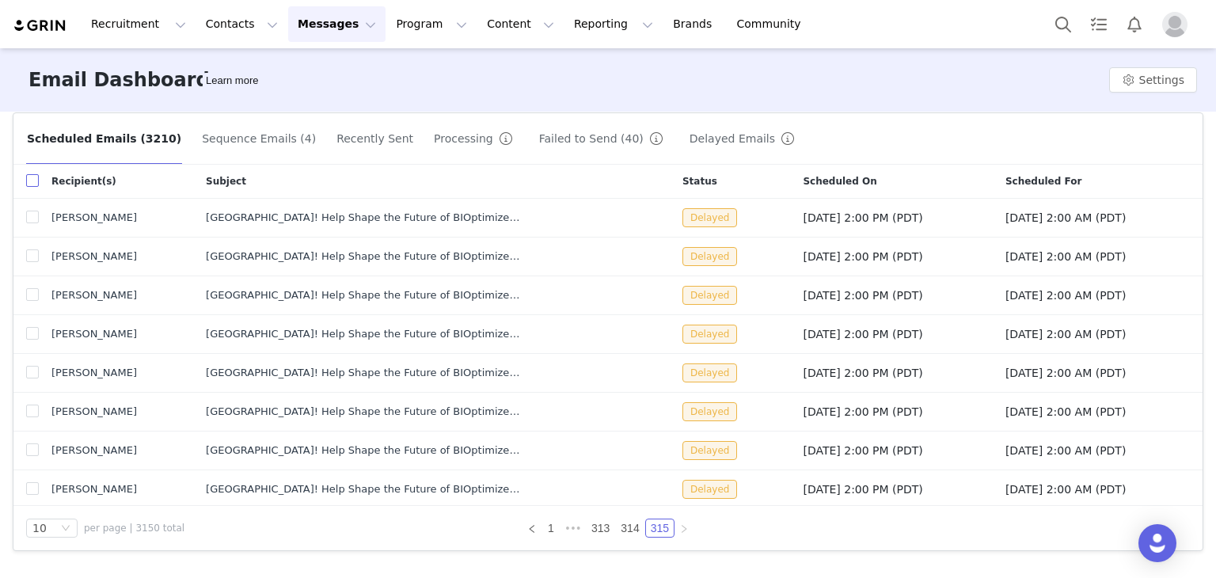
checkbox input "true"
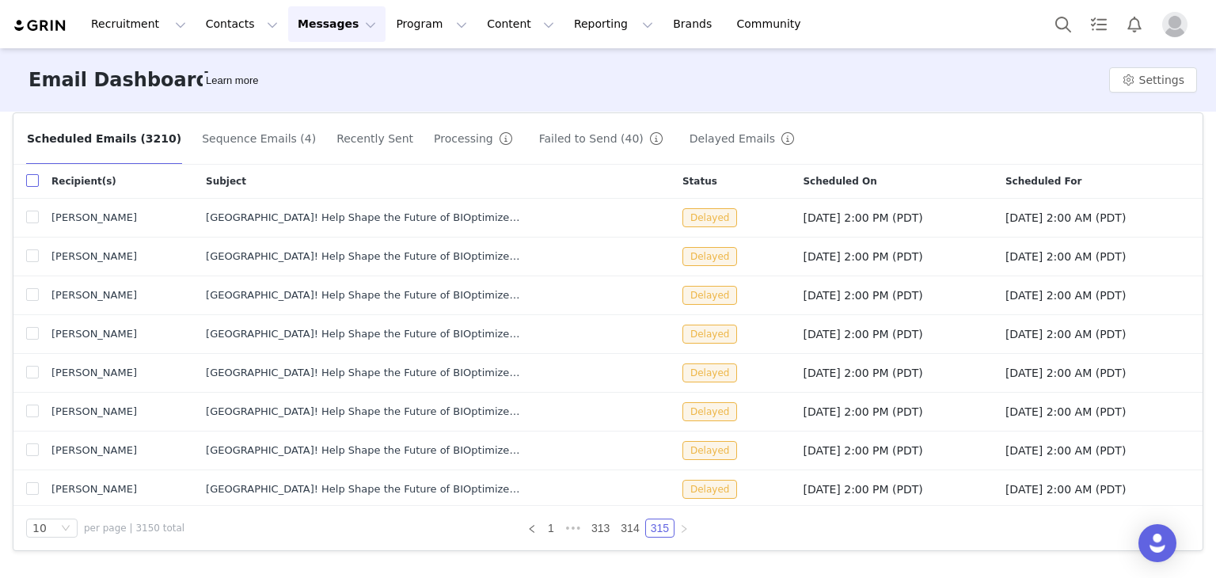
checkbox input "true"
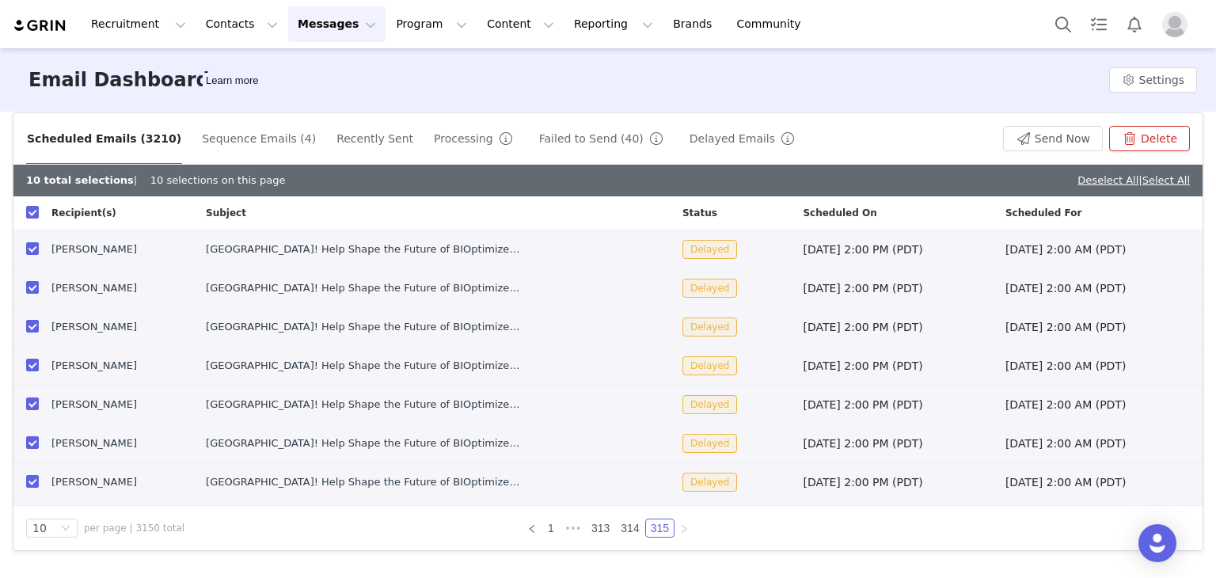
click at [1152, 128] on button "Delete" at bounding box center [1149, 138] width 81 height 25
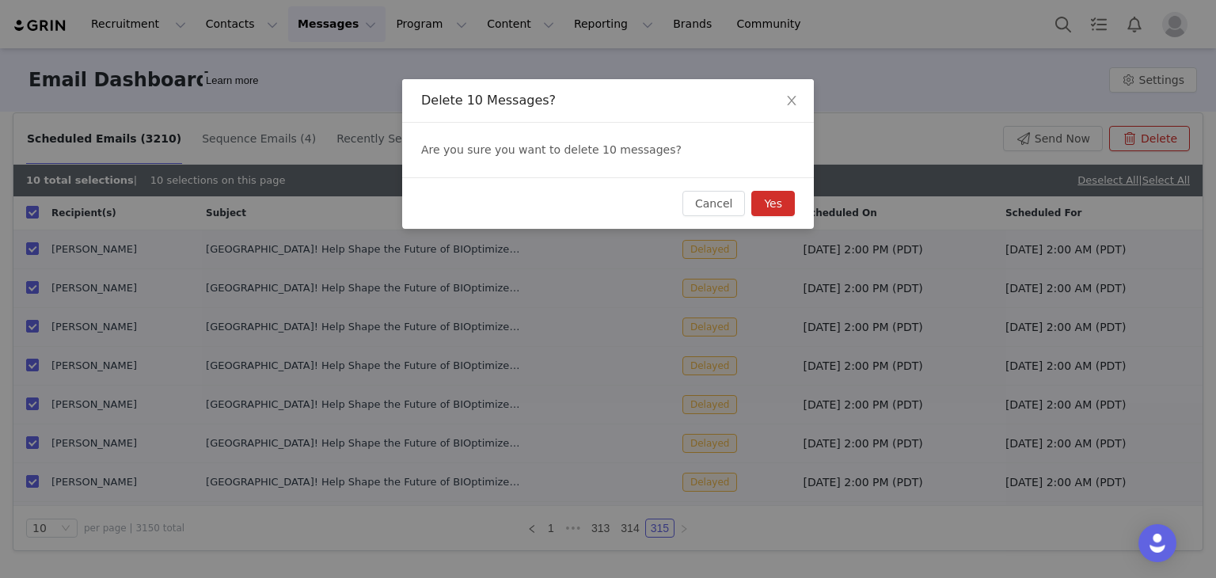
click at [786, 206] on button "Yes" at bounding box center [773, 203] width 44 height 25
checkbox input "false"
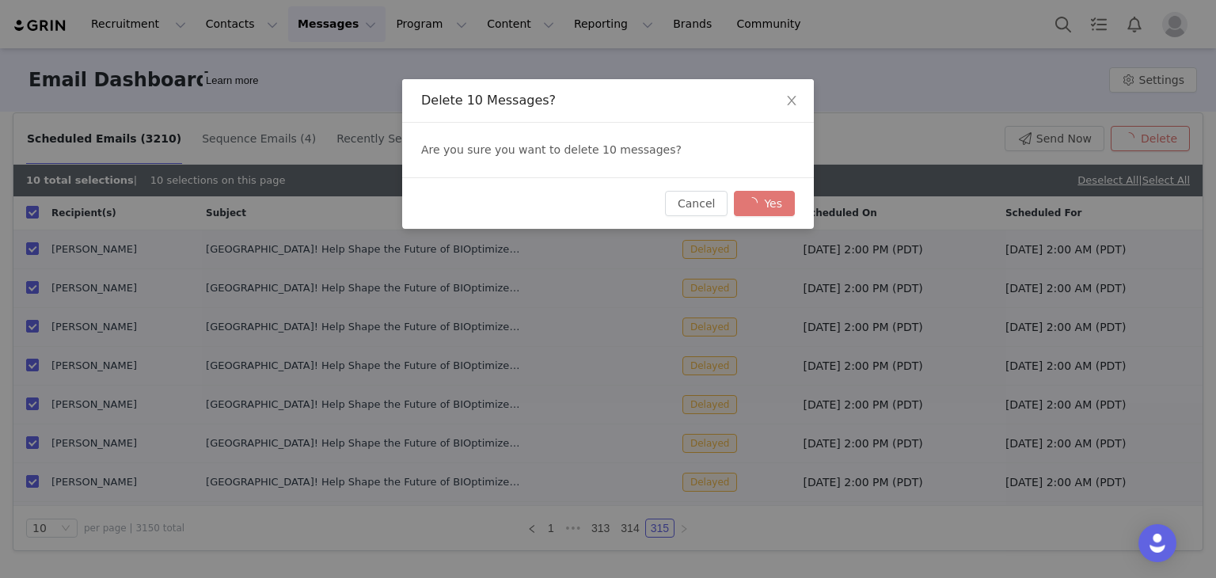
checkbox input "false"
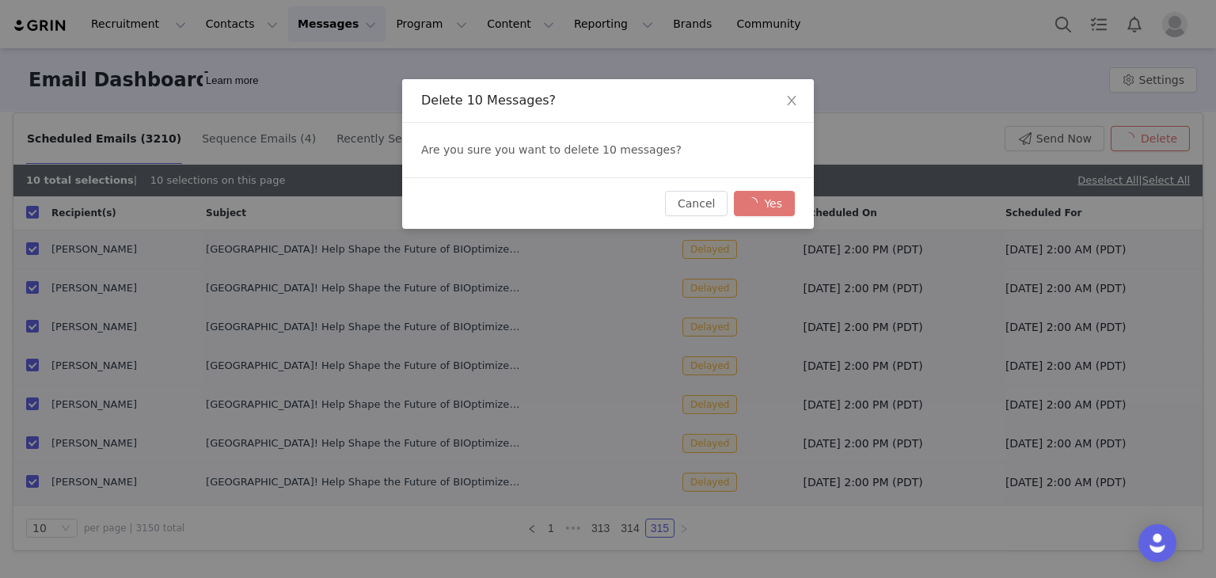
checkbox input "false"
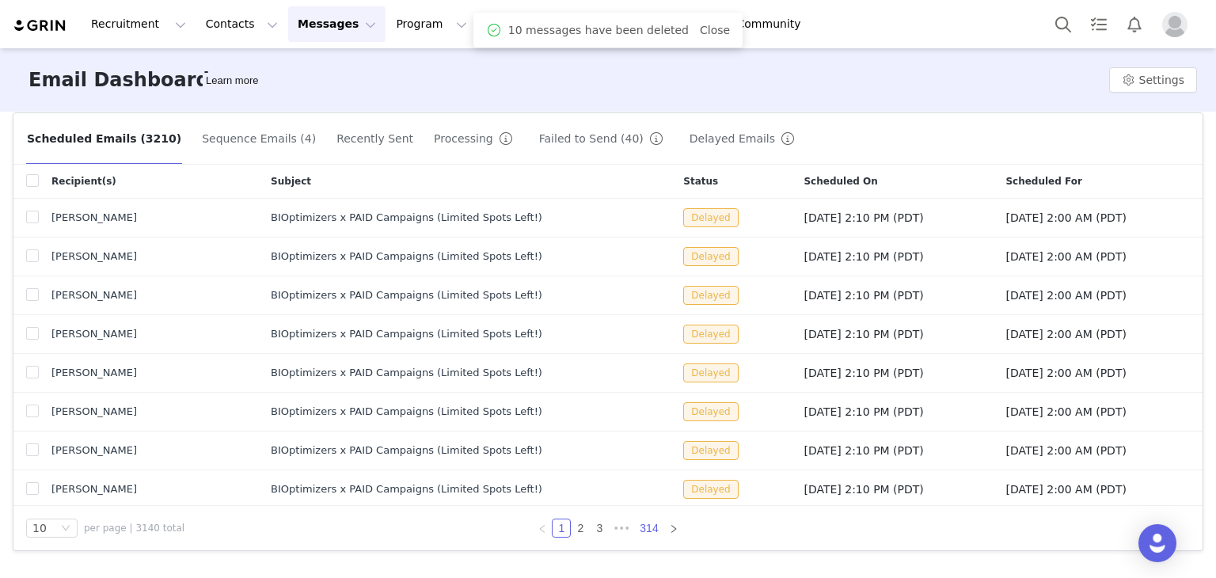
click at [643, 524] on link "314" at bounding box center [649, 527] width 28 height 17
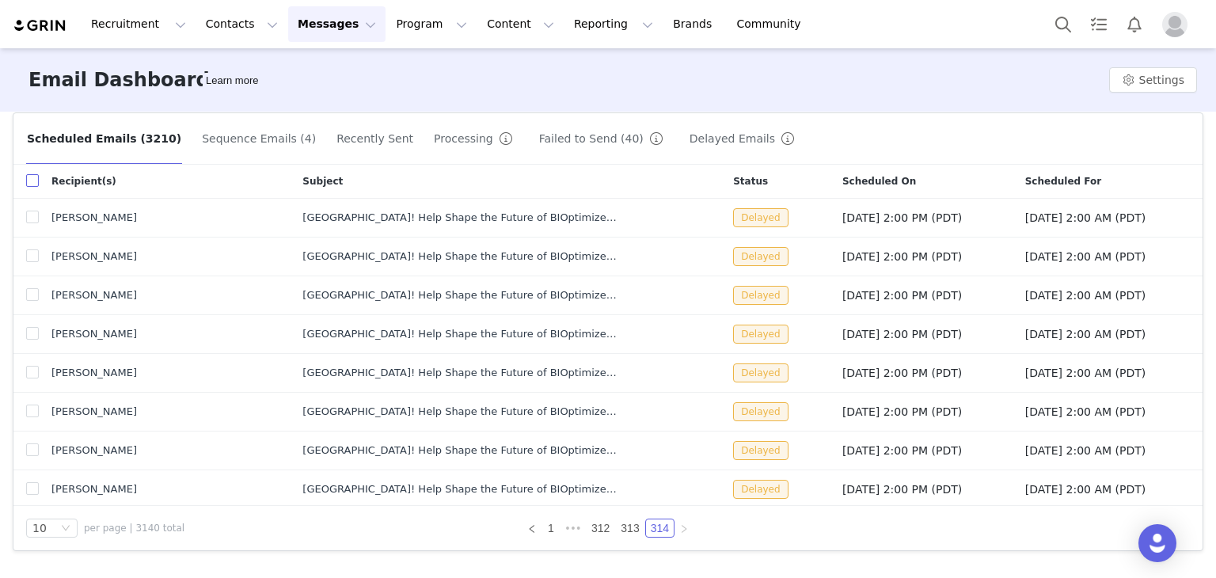
click at [31, 181] on input "checkbox" at bounding box center [32, 180] width 13 height 13
checkbox input "true"
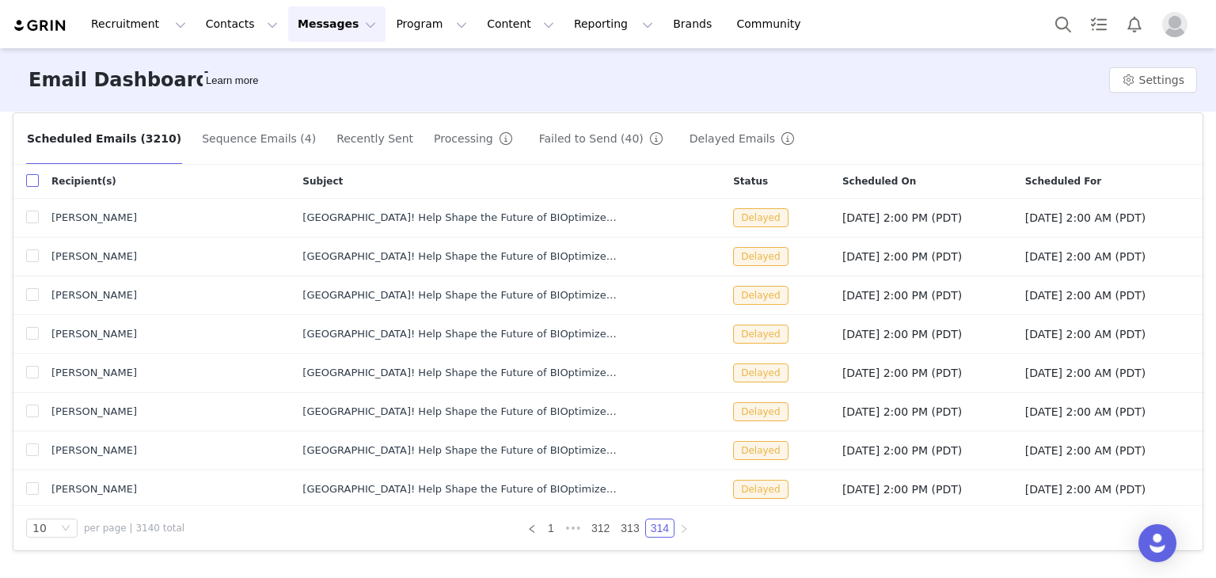
checkbox input "true"
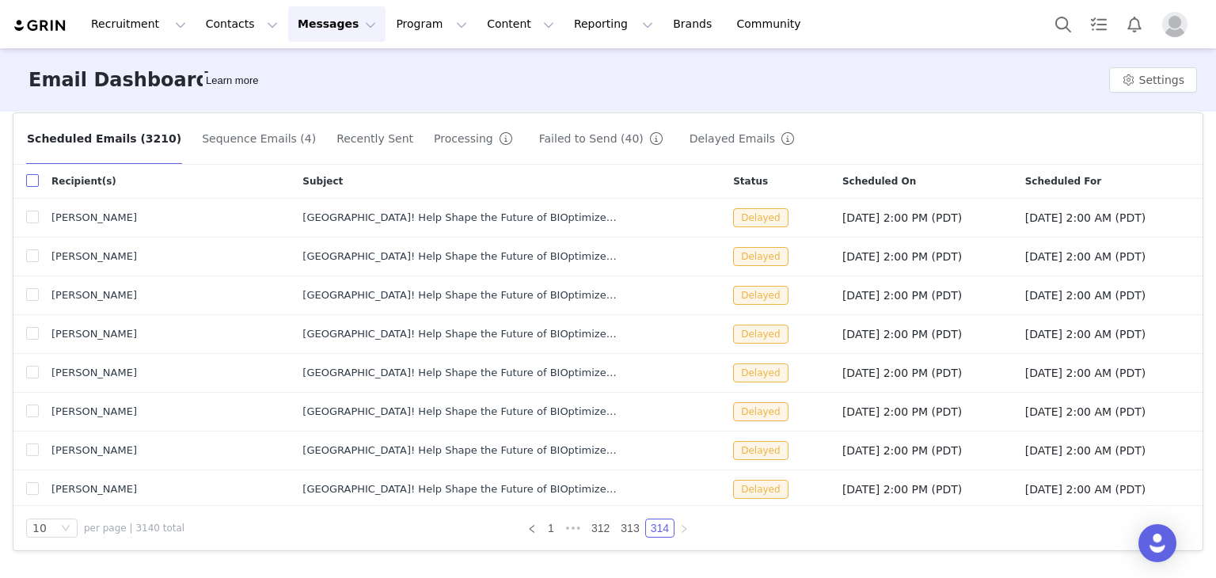
checkbox input "true"
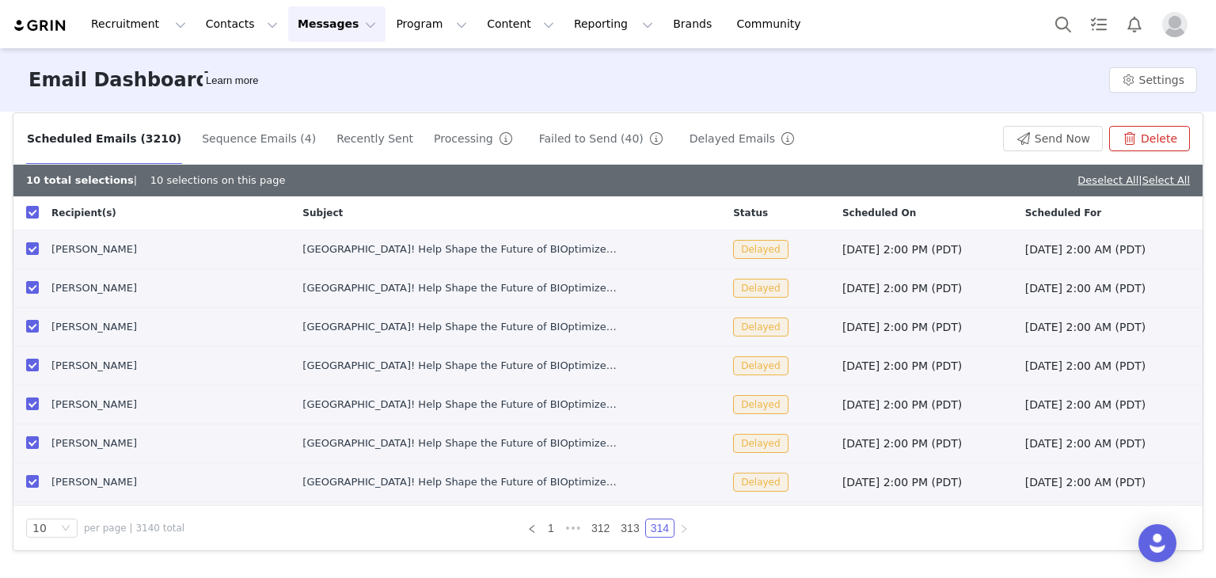
click at [1150, 141] on button "Delete" at bounding box center [1149, 138] width 81 height 25
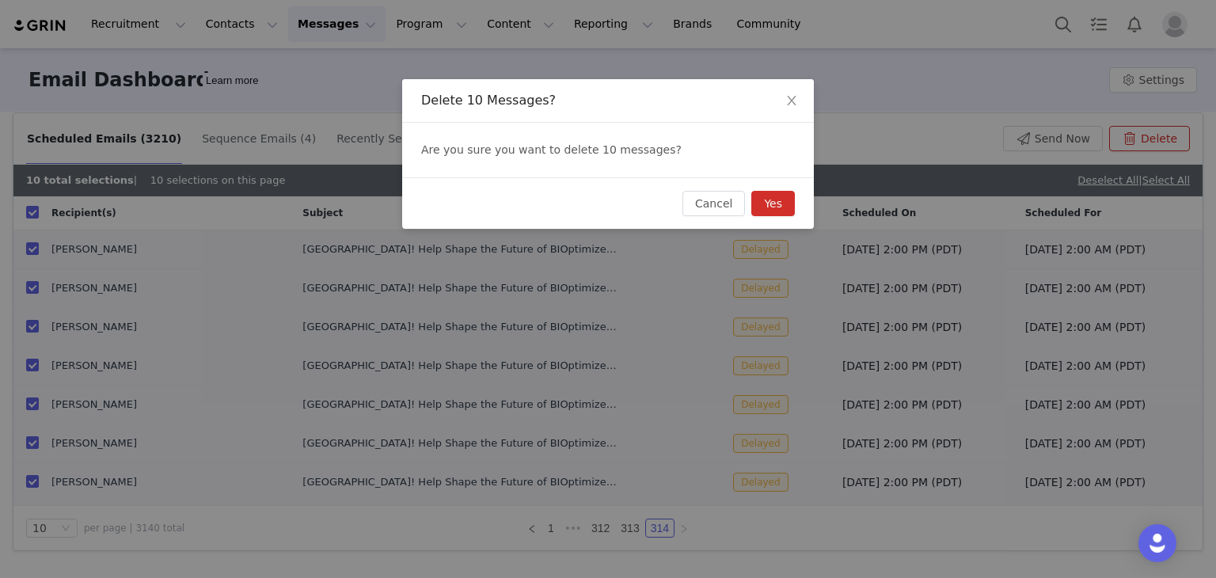
click at [773, 204] on button "Yes" at bounding box center [773, 203] width 44 height 25
checkbox input "false"
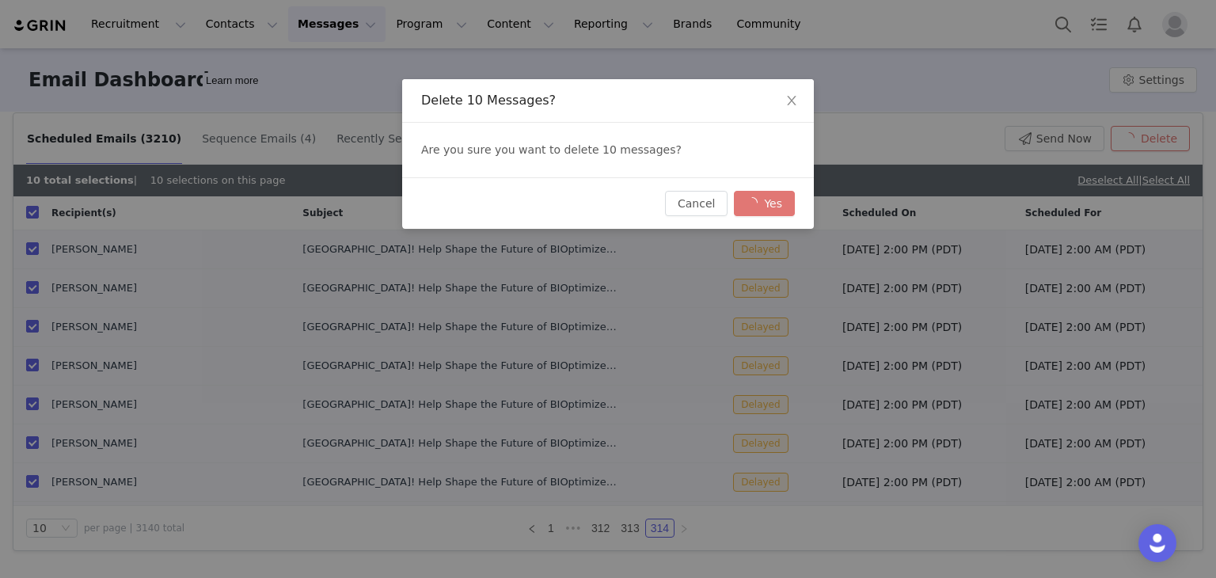
checkbox input "false"
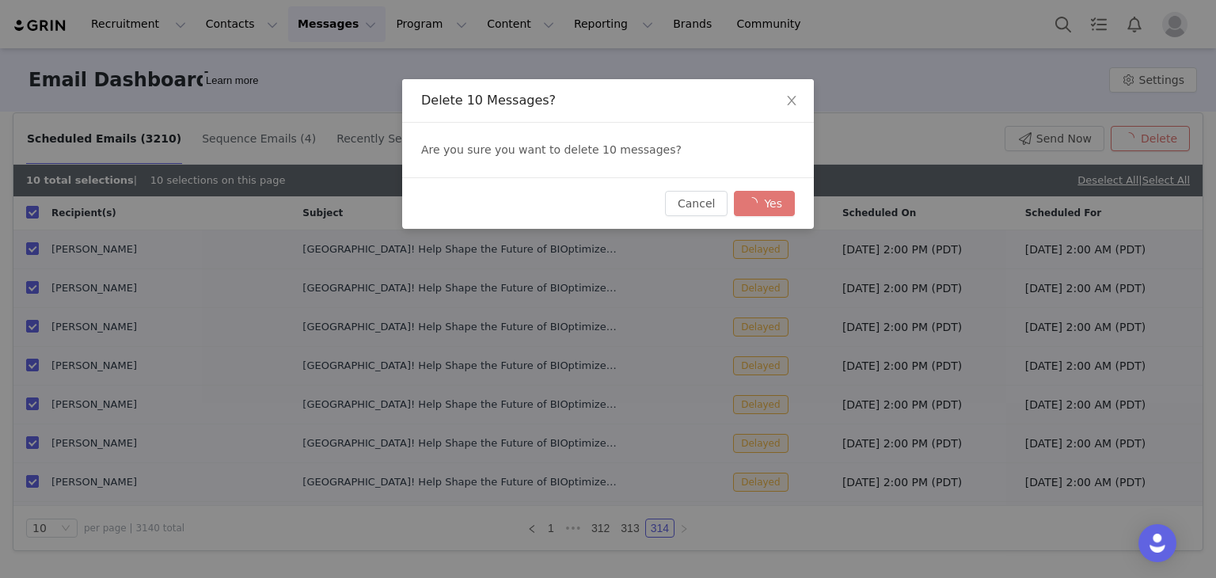
checkbox input "false"
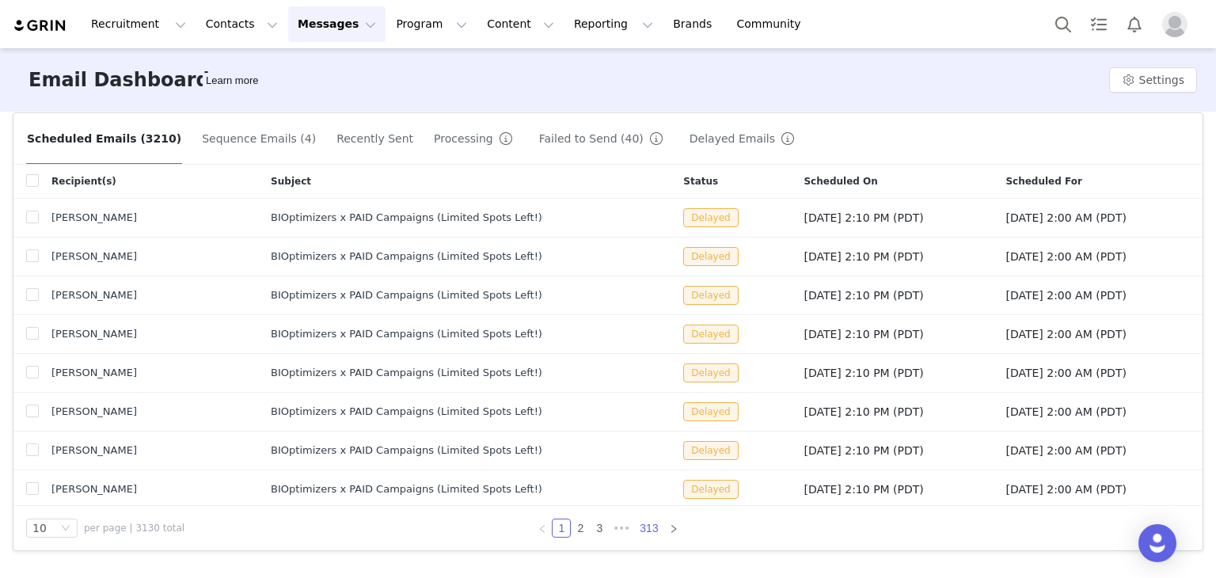
click at [645, 525] on link "313" at bounding box center [649, 527] width 28 height 17
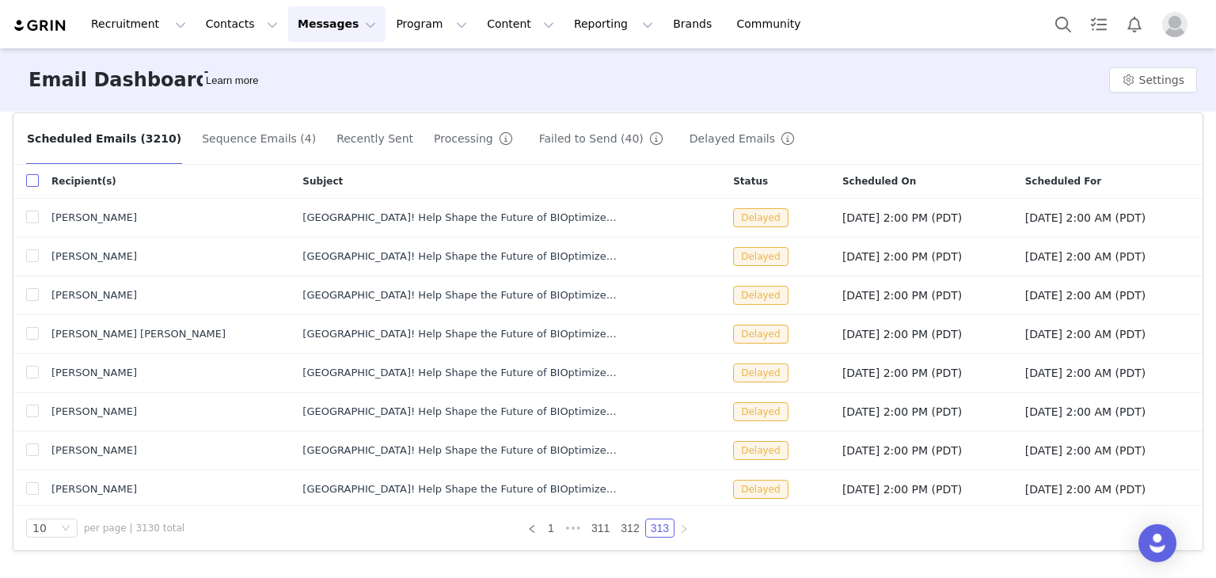
click at [32, 179] on input "checkbox" at bounding box center [32, 180] width 13 height 13
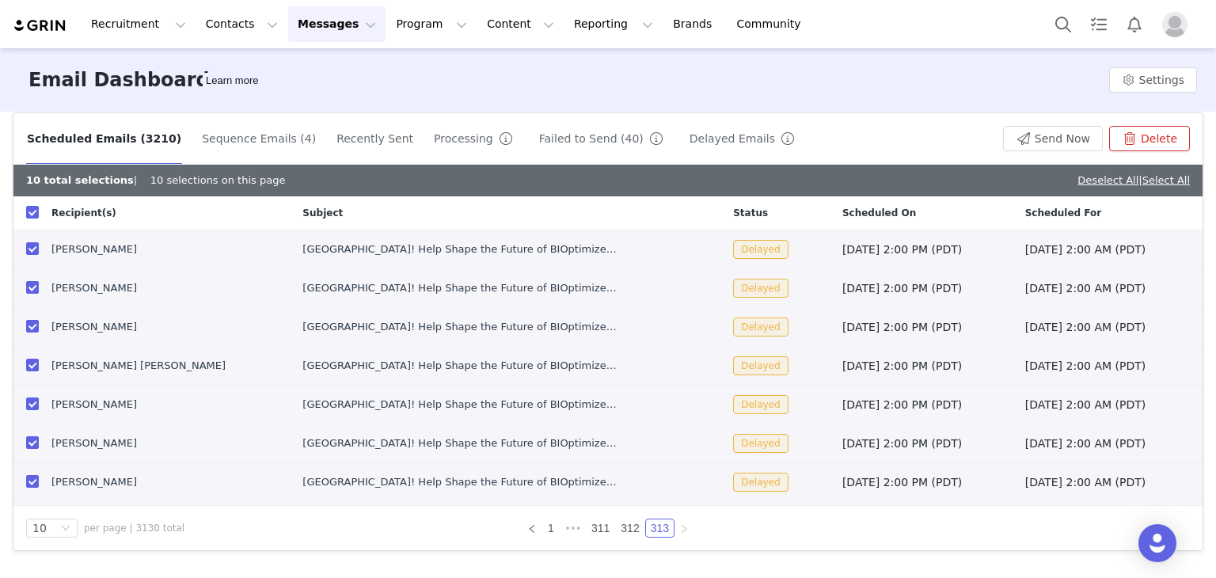
click at [1147, 139] on button "Delete" at bounding box center [1149, 138] width 81 height 25
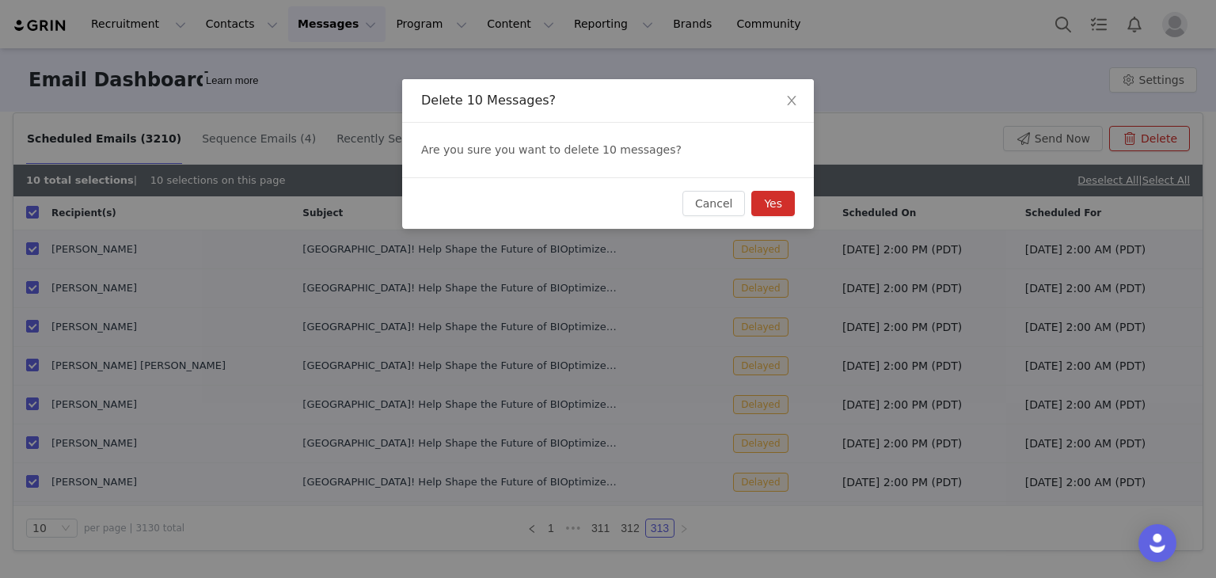
click at [774, 197] on button "Yes" at bounding box center [773, 203] width 44 height 25
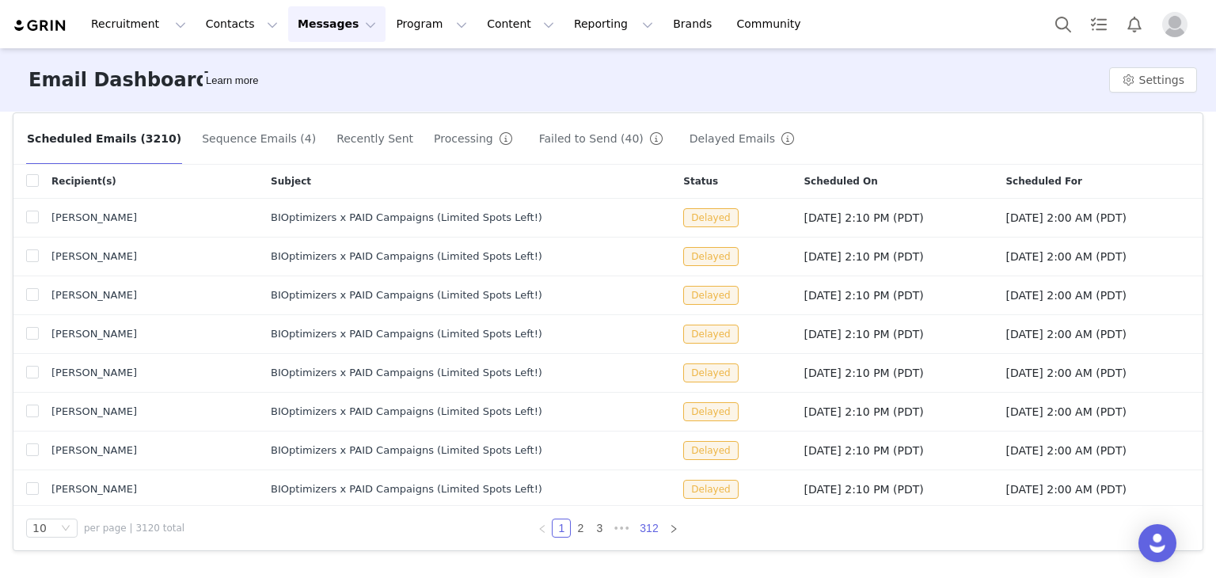
click at [648, 529] on link "312" at bounding box center [649, 527] width 28 height 17
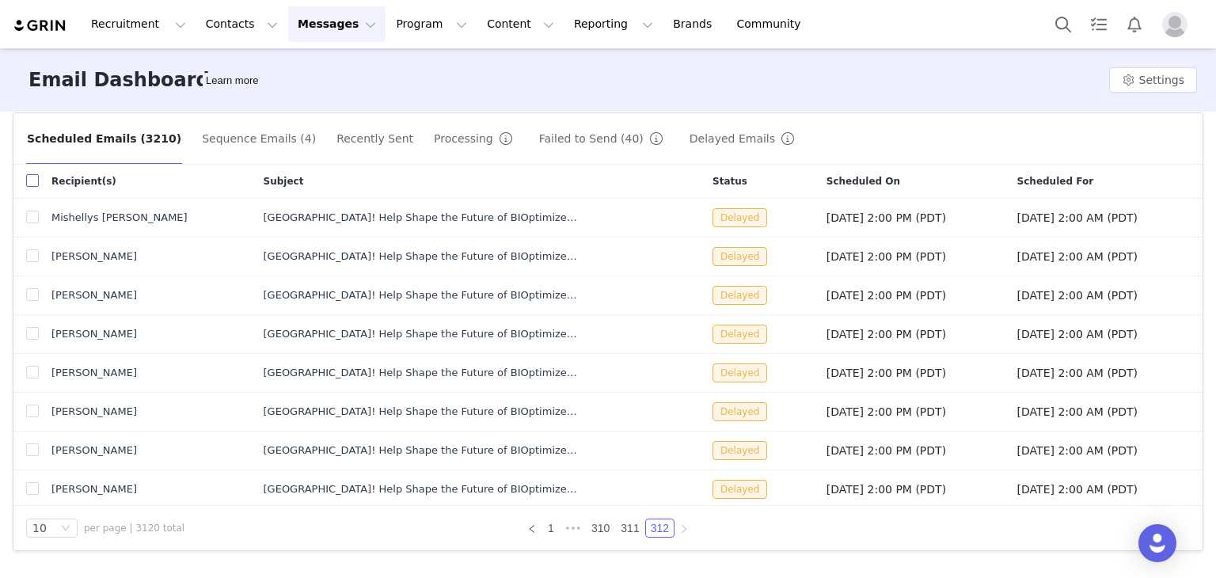
click at [30, 179] on input "checkbox" at bounding box center [32, 180] width 13 height 13
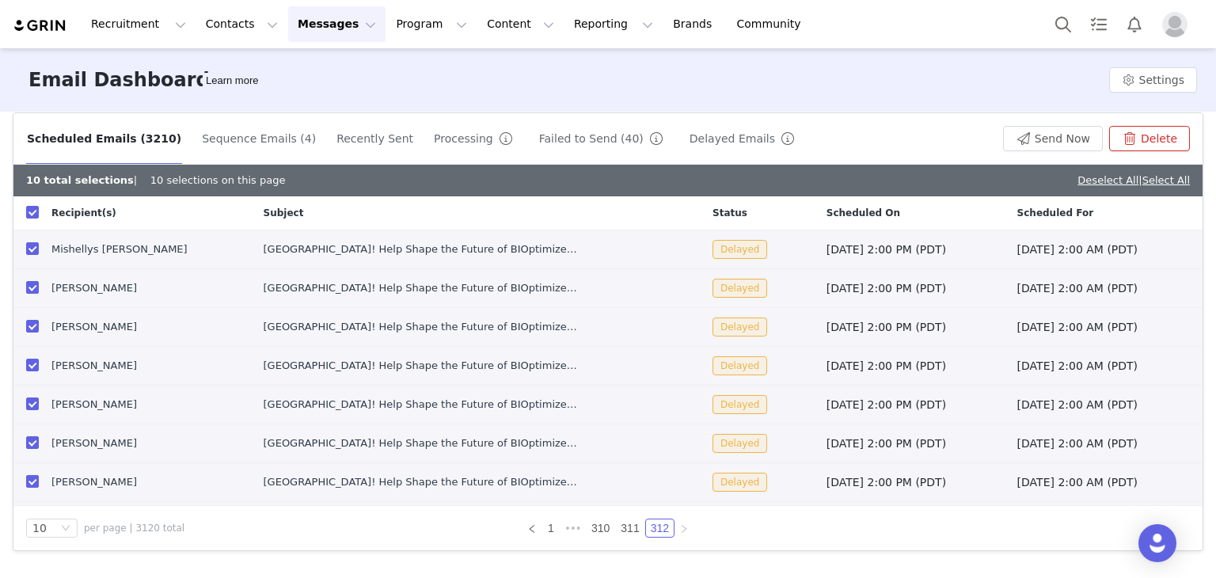
click at [1148, 145] on button "Delete" at bounding box center [1149, 138] width 81 height 25
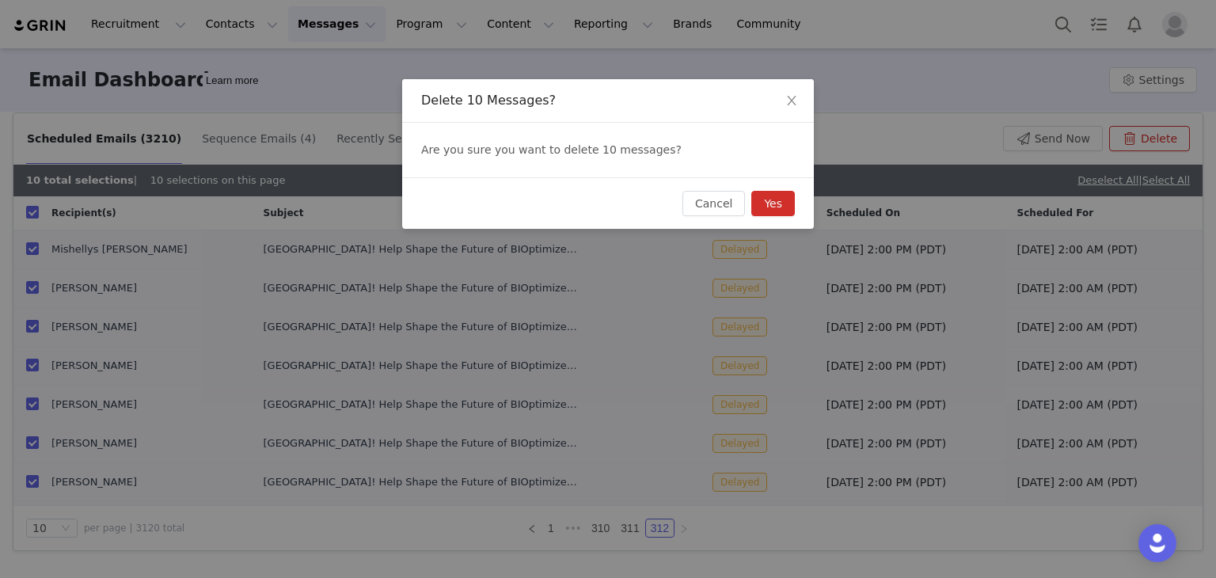
click at [784, 197] on button "Yes" at bounding box center [773, 203] width 44 height 25
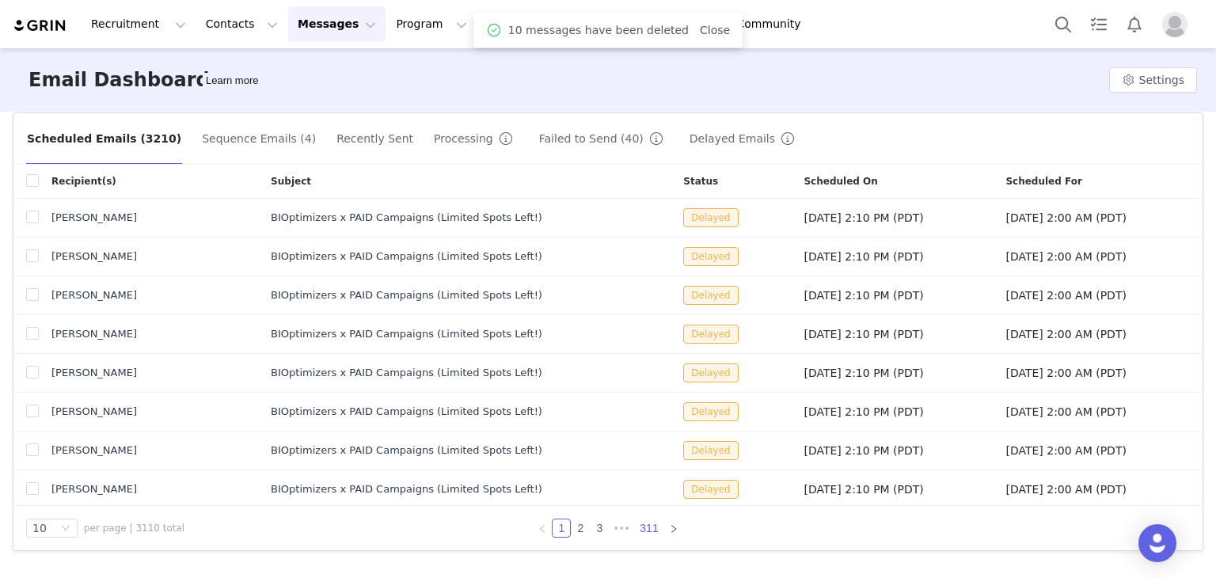
click at [642, 519] on link "311" at bounding box center [649, 527] width 28 height 17
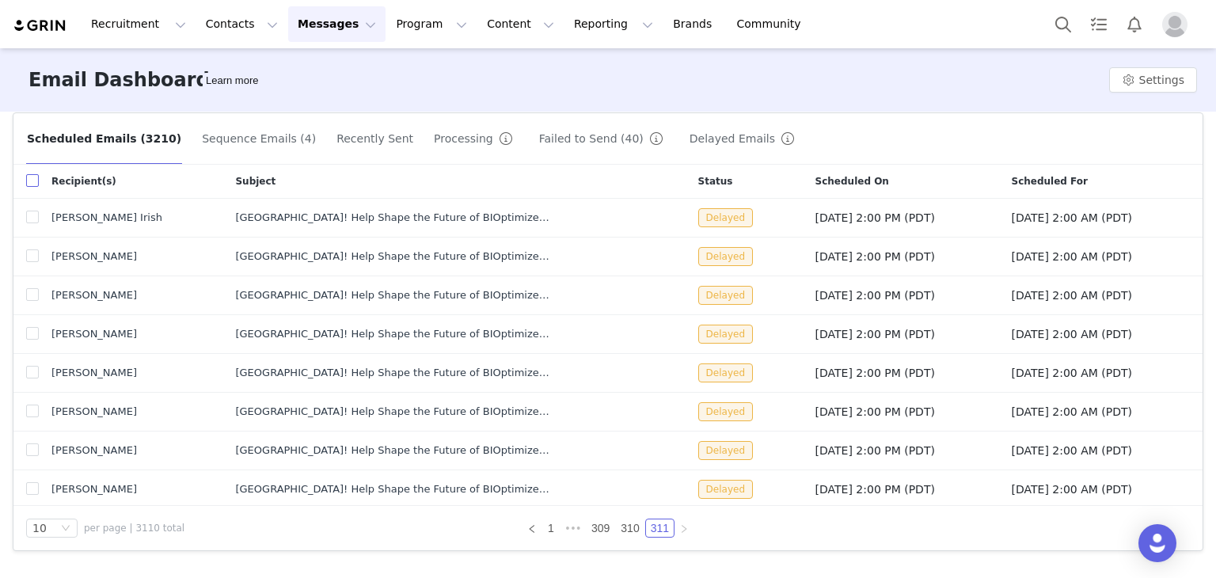
click at [28, 176] on input "checkbox" at bounding box center [32, 180] width 13 height 13
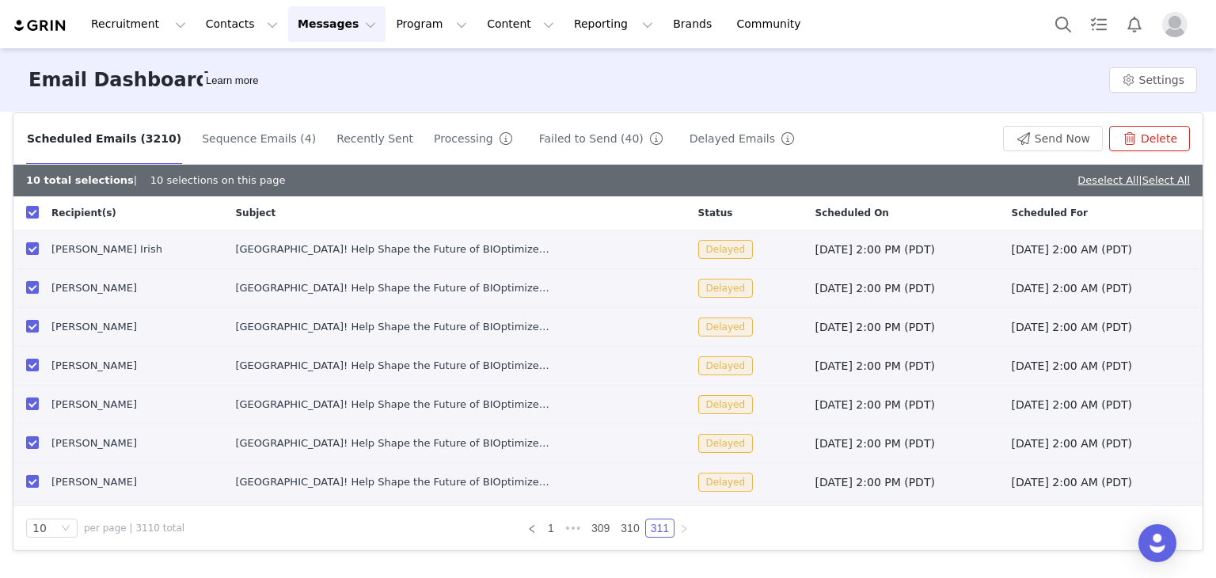
click at [1143, 140] on button "Delete" at bounding box center [1149, 138] width 81 height 25
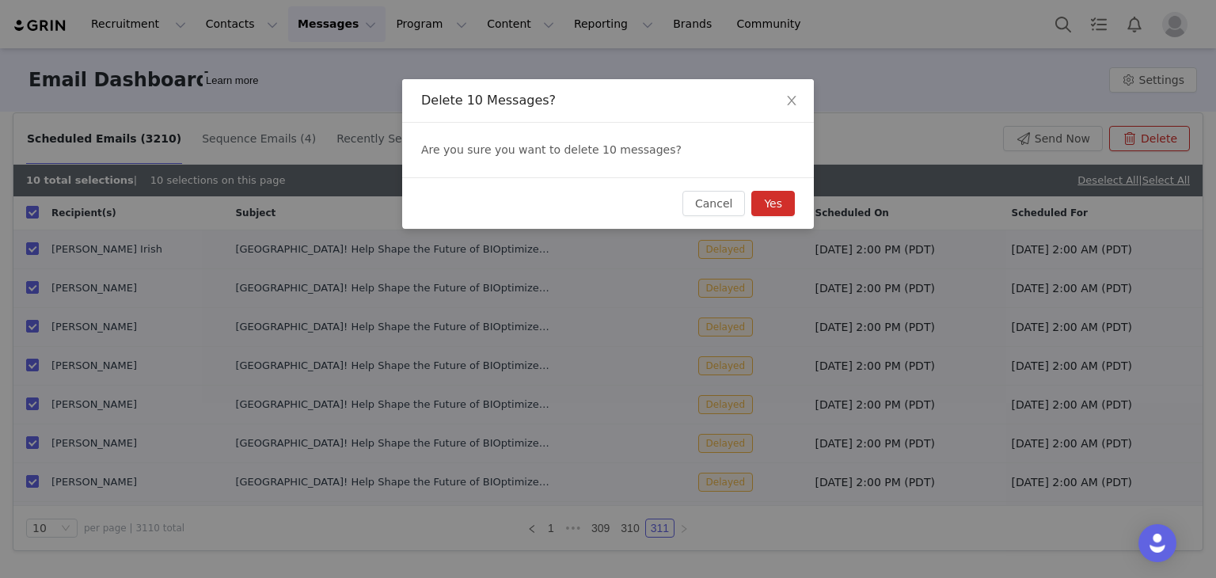
click at [769, 199] on button "Yes" at bounding box center [773, 203] width 44 height 25
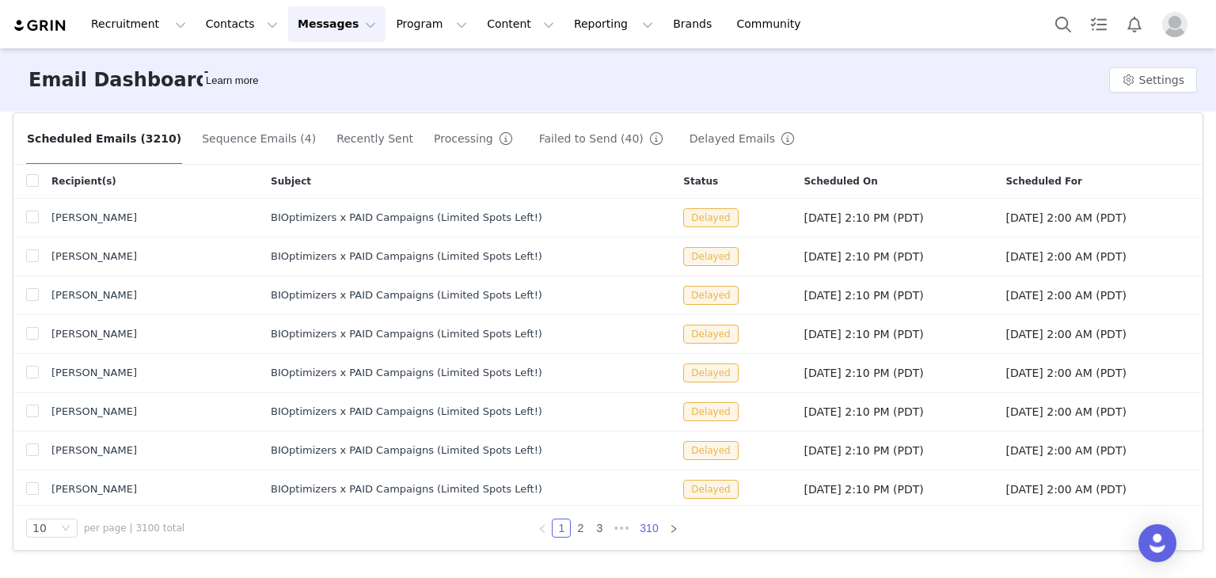
click at [648, 530] on link "310" at bounding box center [649, 527] width 28 height 17
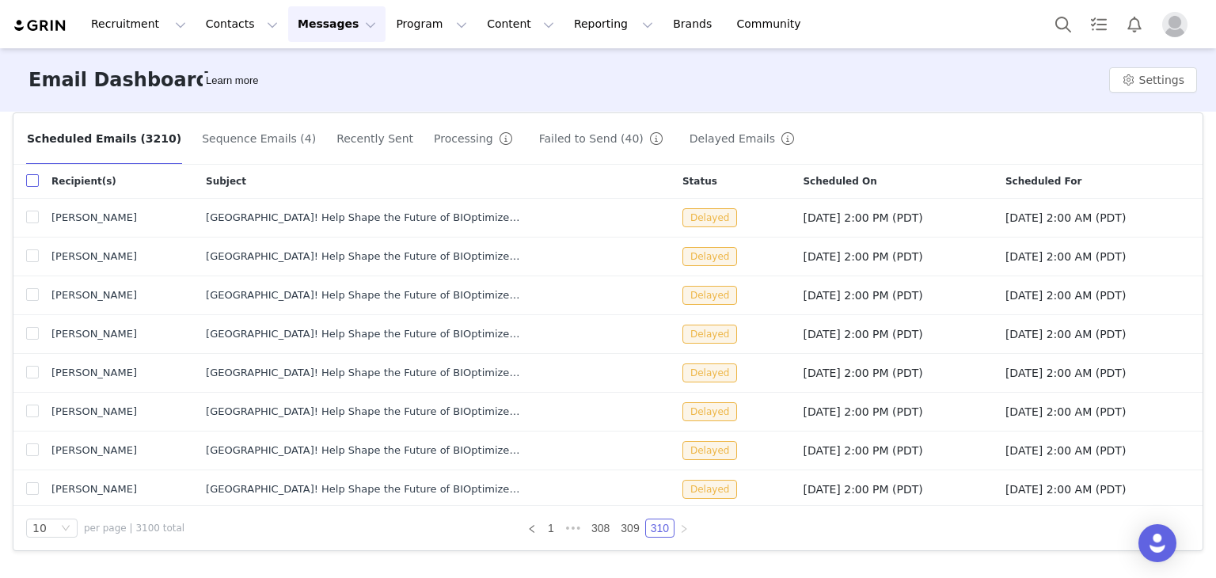
click at [30, 184] on input "checkbox" at bounding box center [32, 180] width 13 height 13
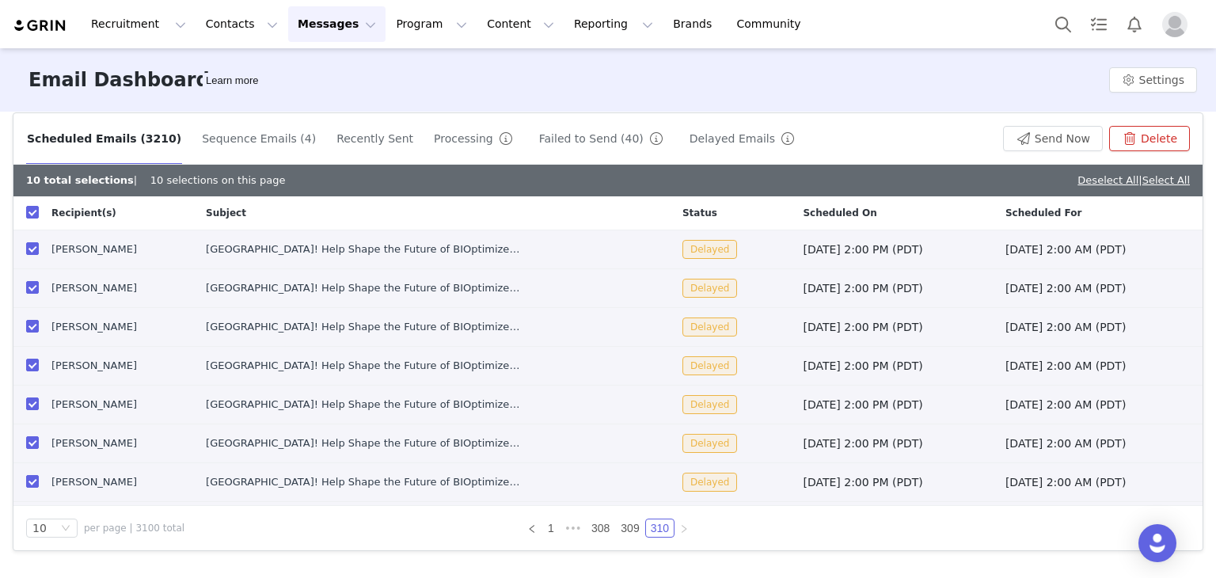
click at [1145, 136] on button "Delete" at bounding box center [1149, 138] width 81 height 25
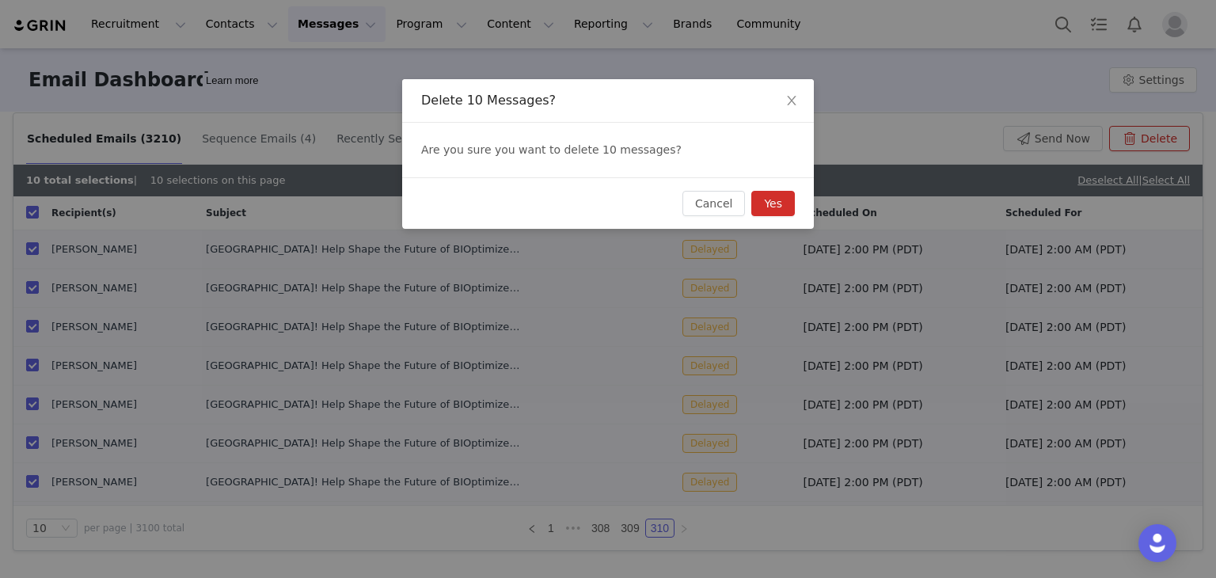
click at [765, 203] on button "Yes" at bounding box center [773, 203] width 44 height 25
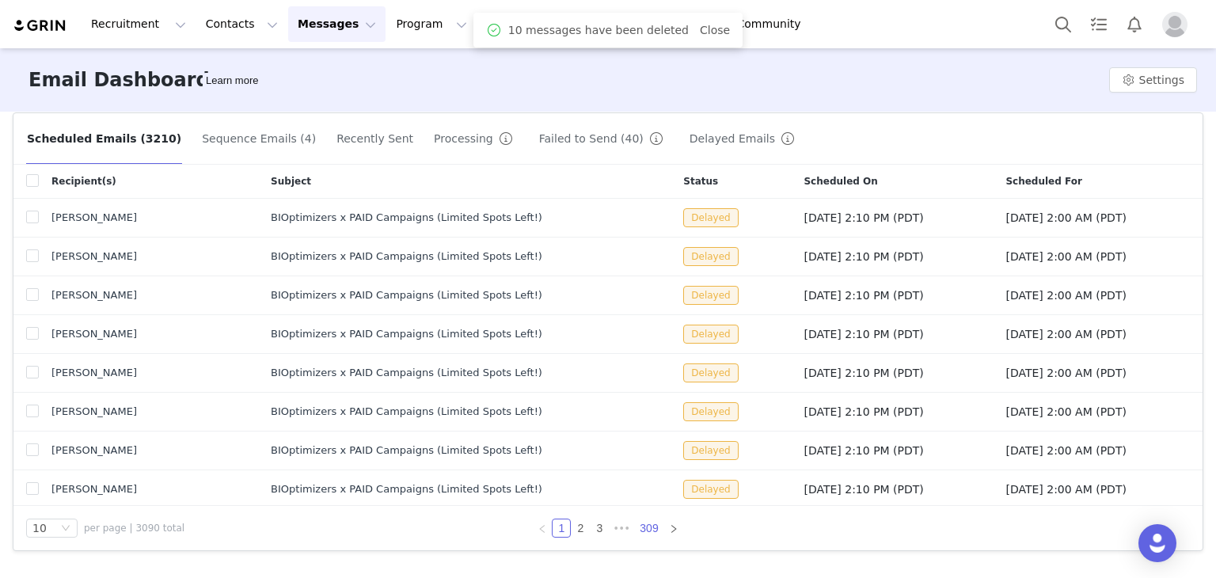
click at [651, 525] on link "309" at bounding box center [649, 527] width 28 height 17
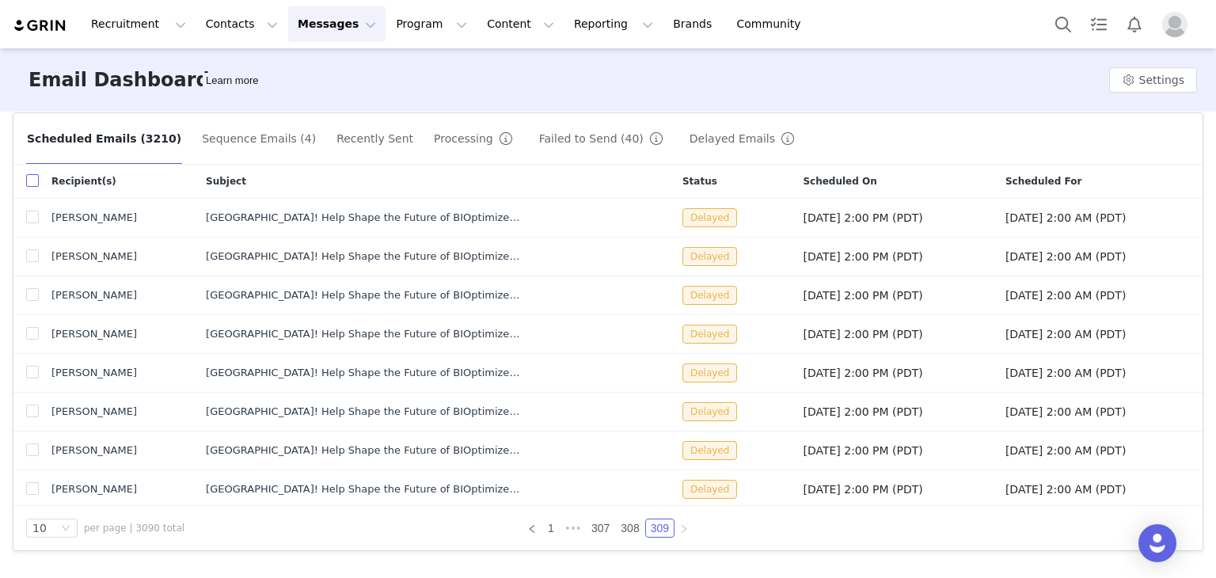
click at [32, 181] on input "checkbox" at bounding box center [32, 180] width 13 height 13
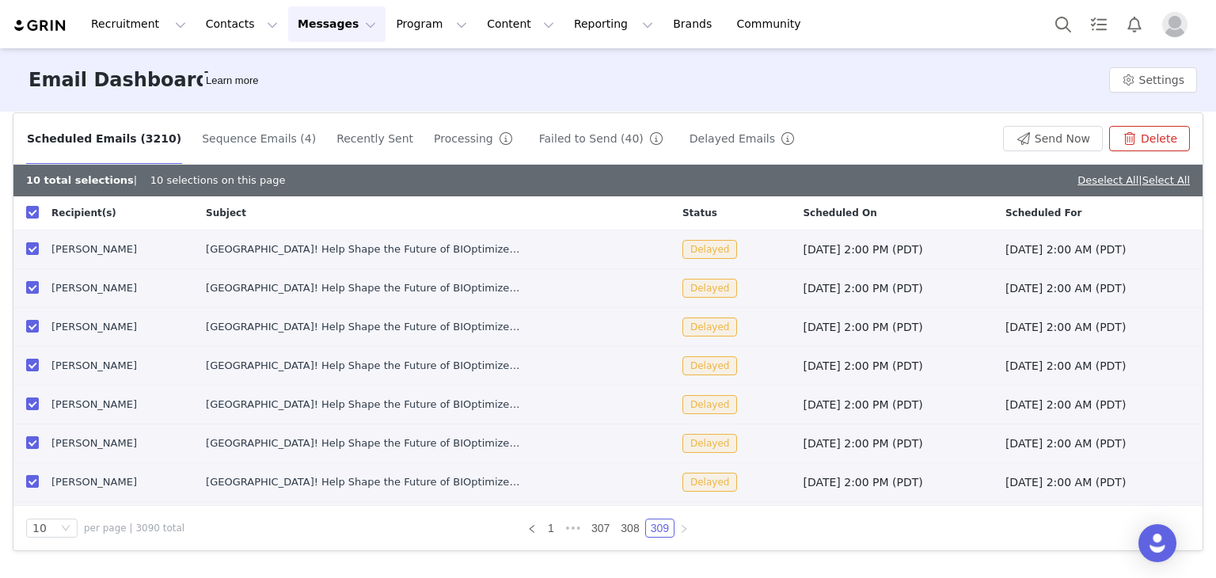
click at [1114, 140] on button "Delete" at bounding box center [1149, 138] width 81 height 25
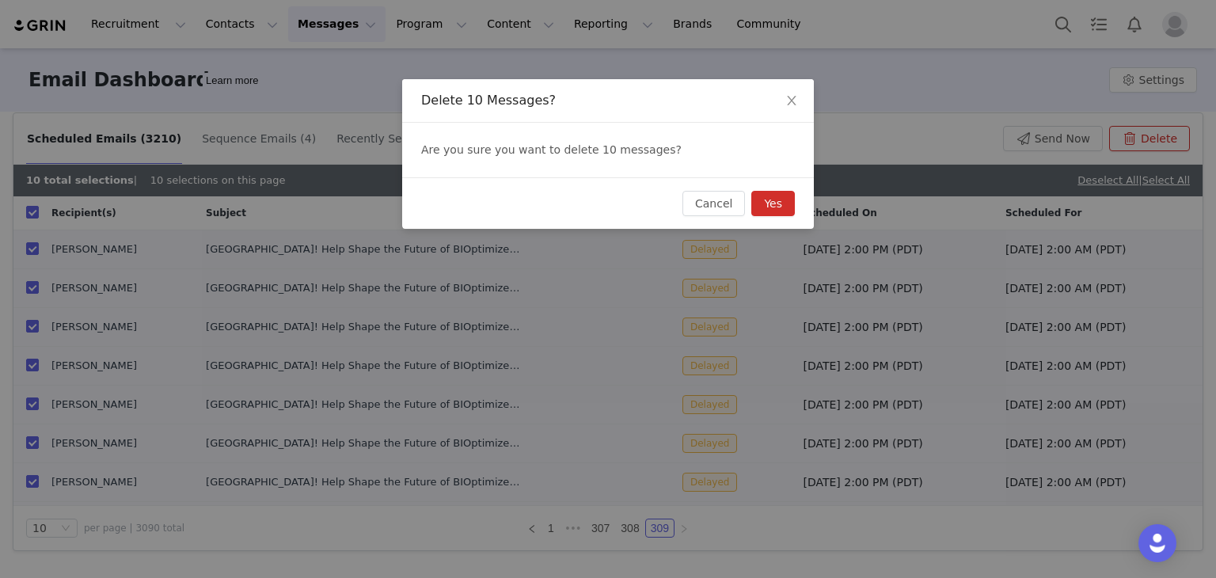
click at [786, 203] on button "Yes" at bounding box center [773, 203] width 44 height 25
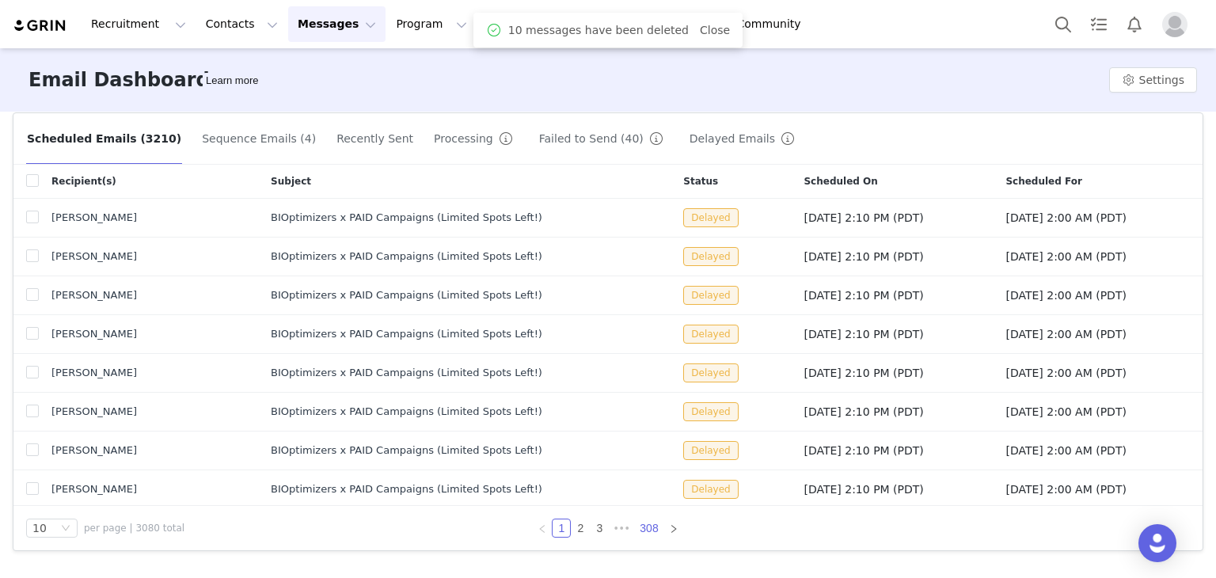
click at [637, 527] on link "308" at bounding box center [649, 527] width 28 height 17
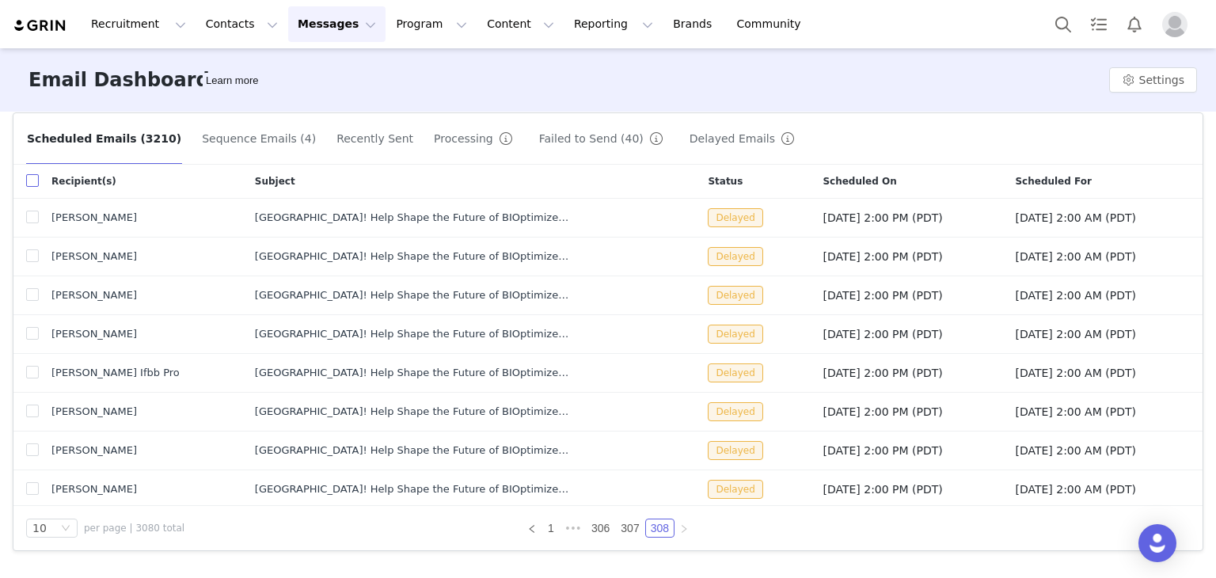
click at [34, 178] on input "checkbox" at bounding box center [32, 180] width 13 height 13
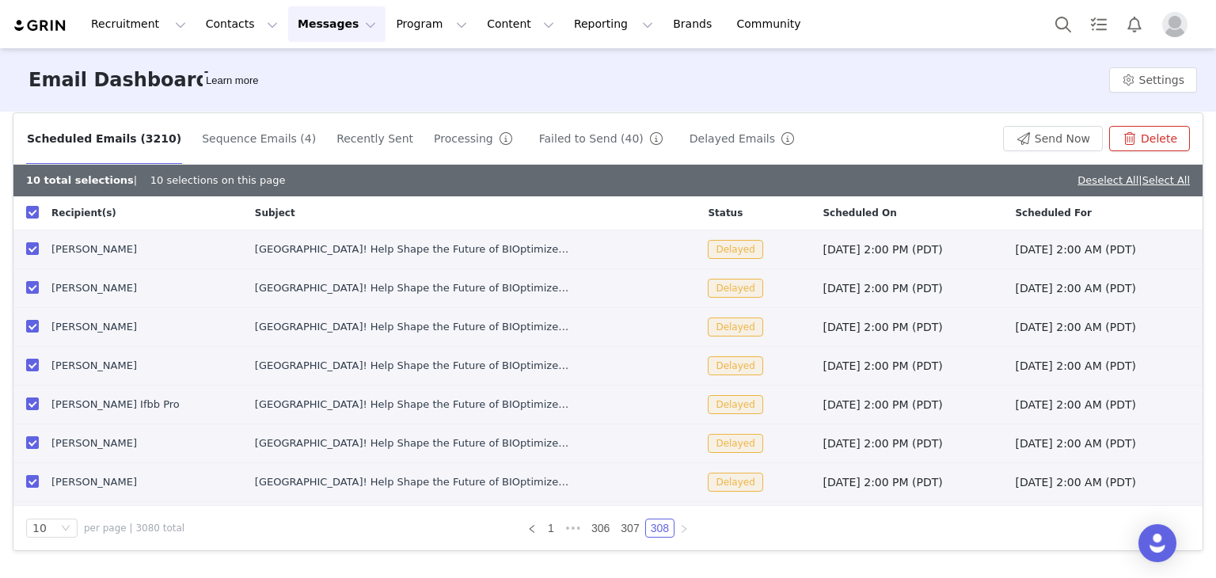
click at [1141, 131] on button "Delete" at bounding box center [1149, 138] width 81 height 25
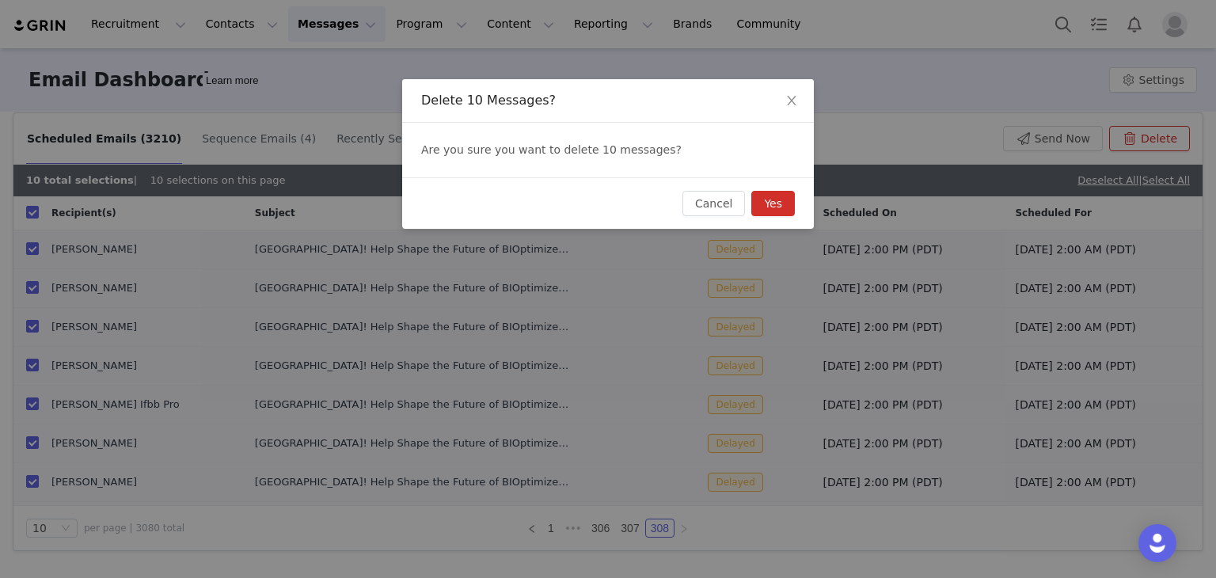
click at [763, 211] on button "Yes" at bounding box center [773, 203] width 44 height 25
click at [763, 211] on div "Cancel Yes" at bounding box center [738, 203] width 112 height 25
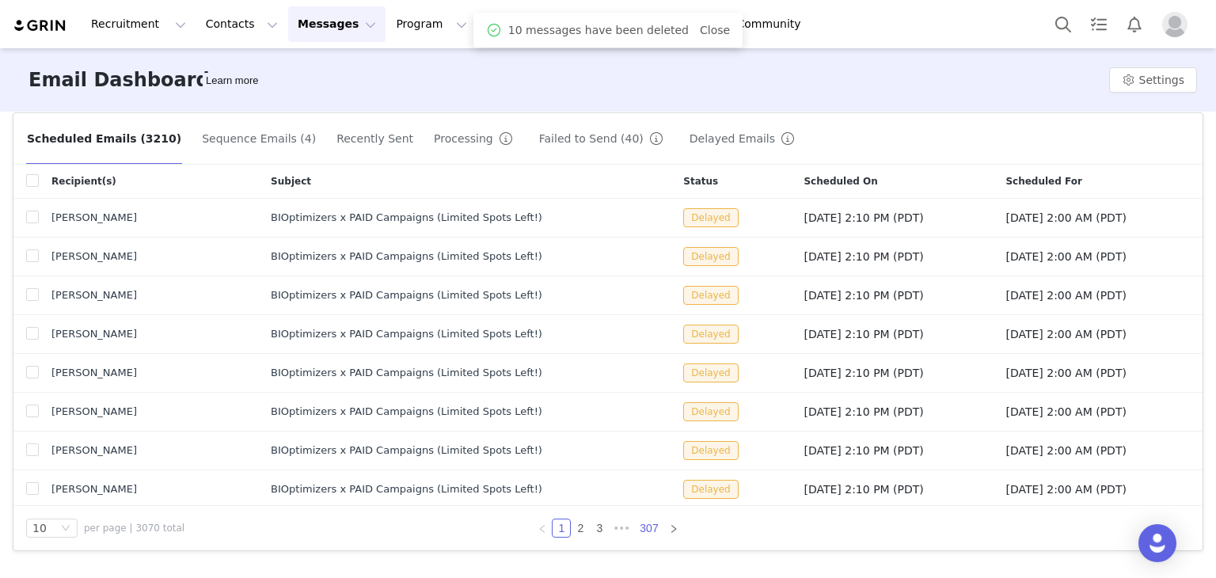
click at [645, 528] on link "307" at bounding box center [649, 527] width 28 height 17
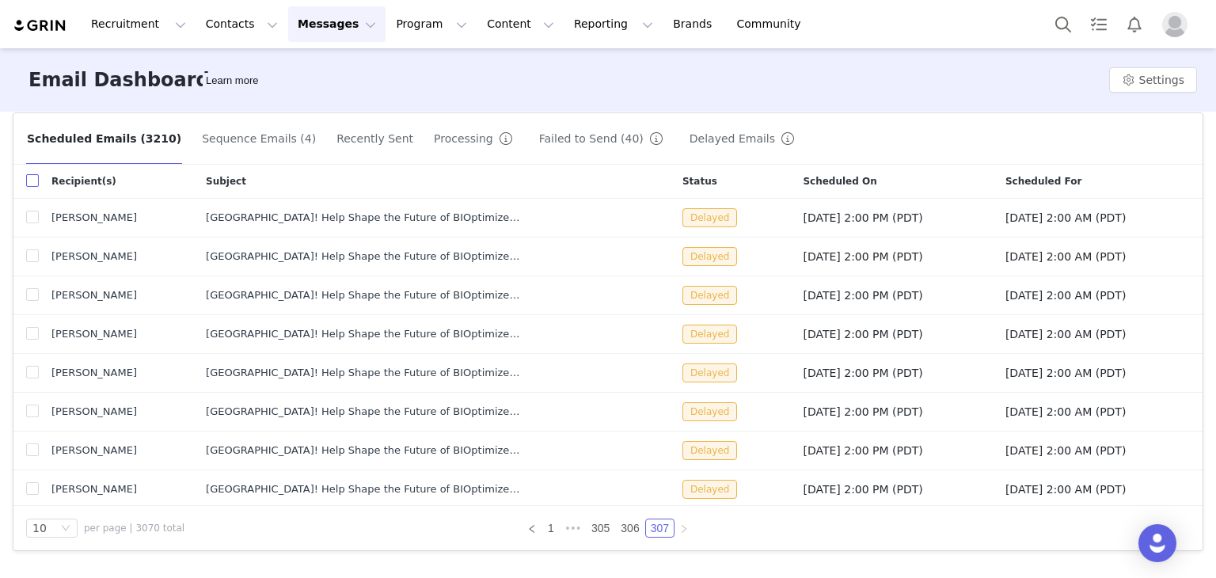
click at [32, 181] on input "checkbox" at bounding box center [32, 180] width 13 height 13
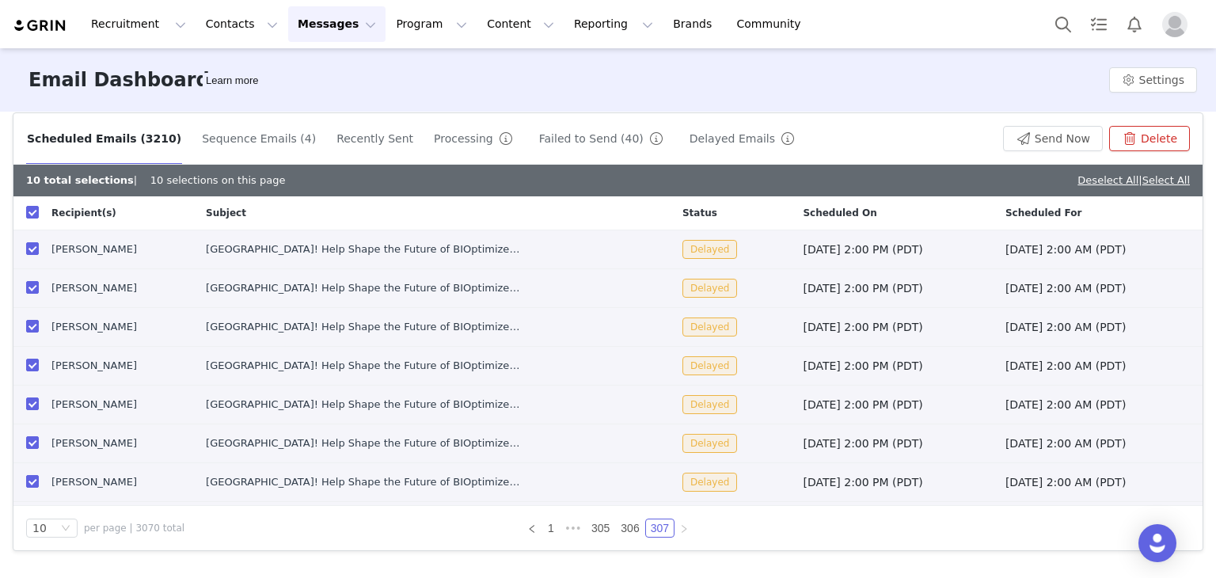
click at [1116, 139] on button "Delete" at bounding box center [1149, 138] width 81 height 25
click at [1116, 139] on div "Delete 10 Messages? Are you sure you want to delete 10 messages? Cancel Yes" at bounding box center [608, 289] width 1216 height 578
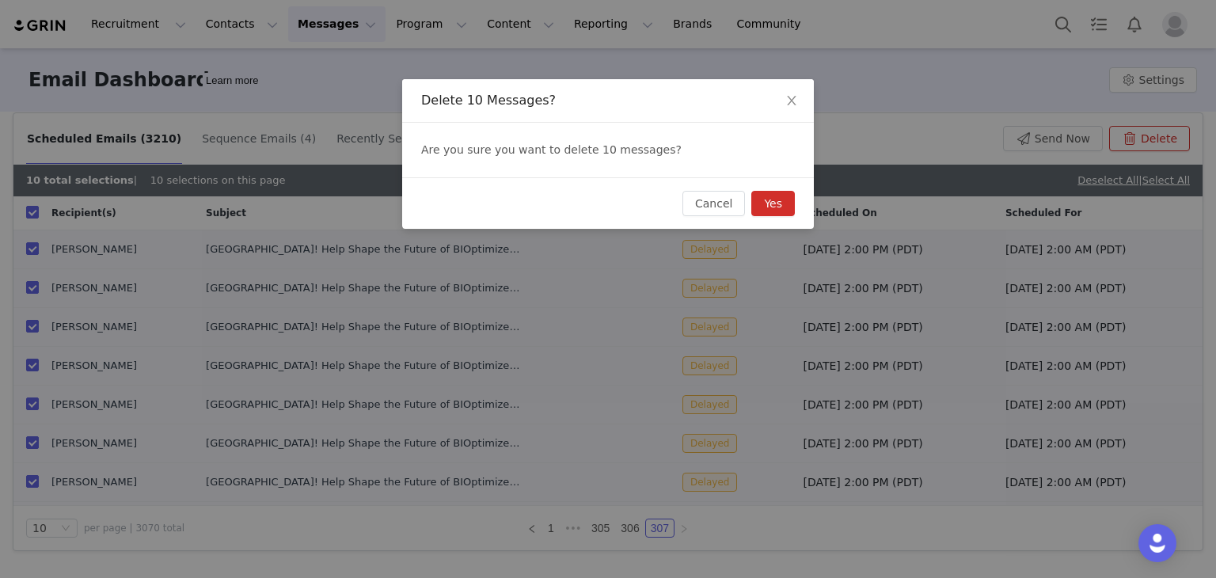
click at [768, 202] on button "Yes" at bounding box center [773, 203] width 44 height 25
click at [768, 202] on div "Cancel Yes" at bounding box center [738, 203] width 112 height 25
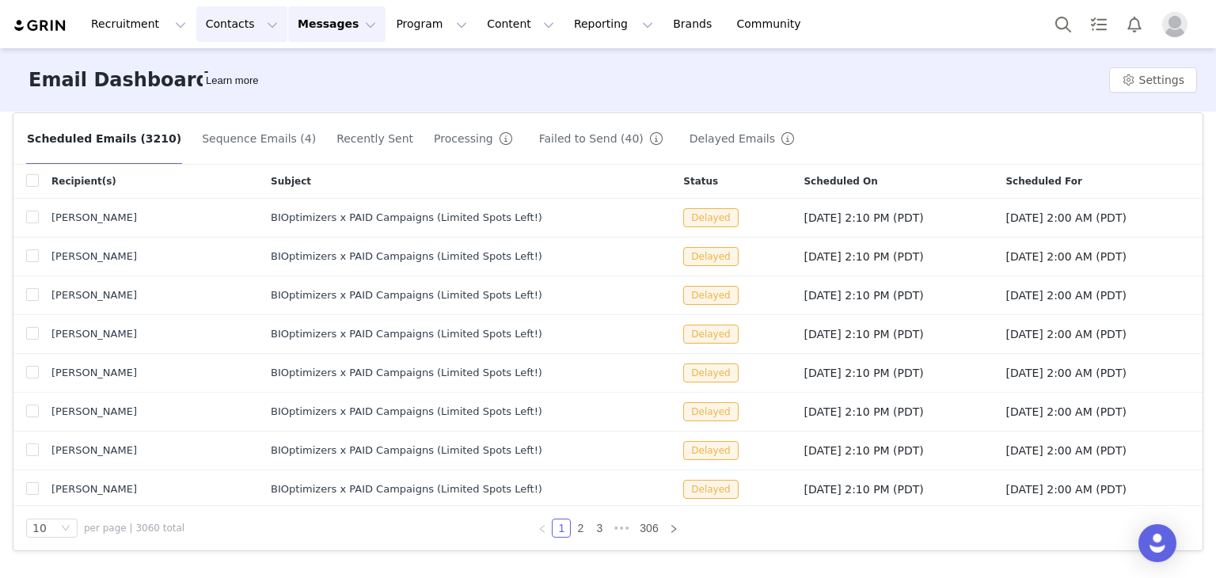
click at [215, 18] on button "Contacts Contacts" at bounding box center [241, 24] width 91 height 36
click at [217, 25] on button "Contacts Contacts" at bounding box center [241, 24] width 91 height 36
click at [225, 69] on p "Creators" at bounding box center [216, 70] width 47 height 17
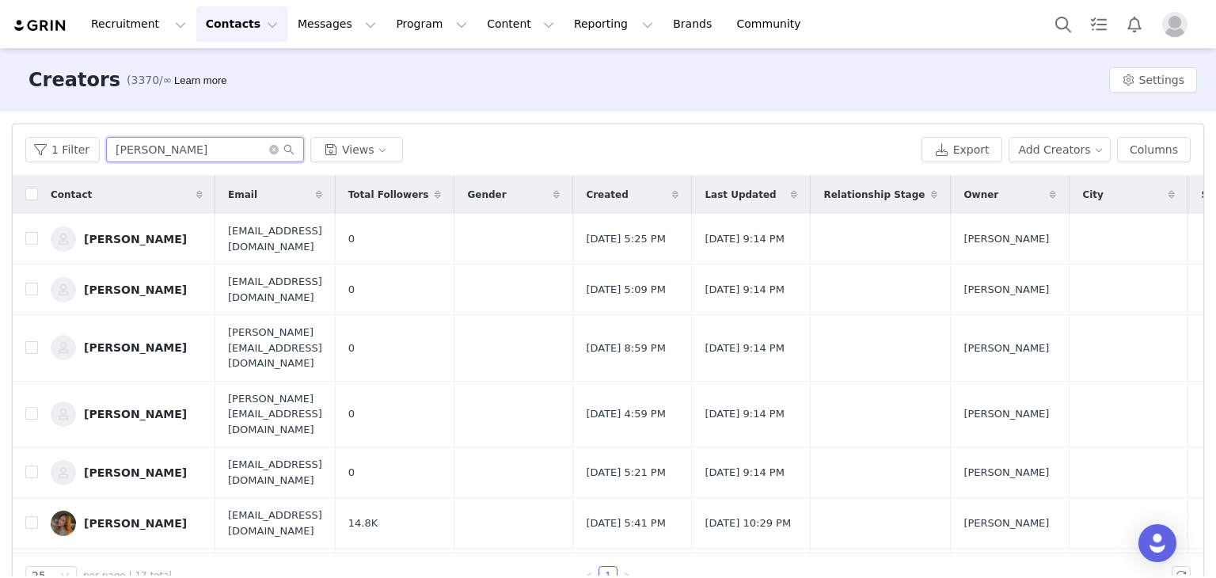
click at [146, 154] on input "andrea" at bounding box center [205, 149] width 198 height 25
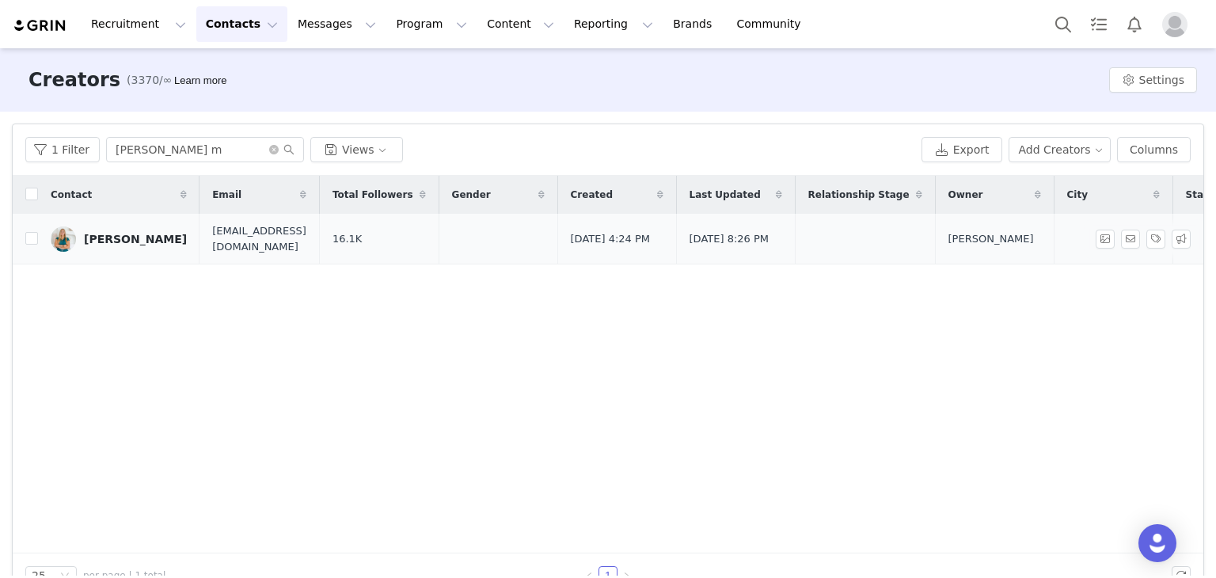
click at [161, 249] on link "[PERSON_NAME]" at bounding box center [119, 238] width 136 height 25
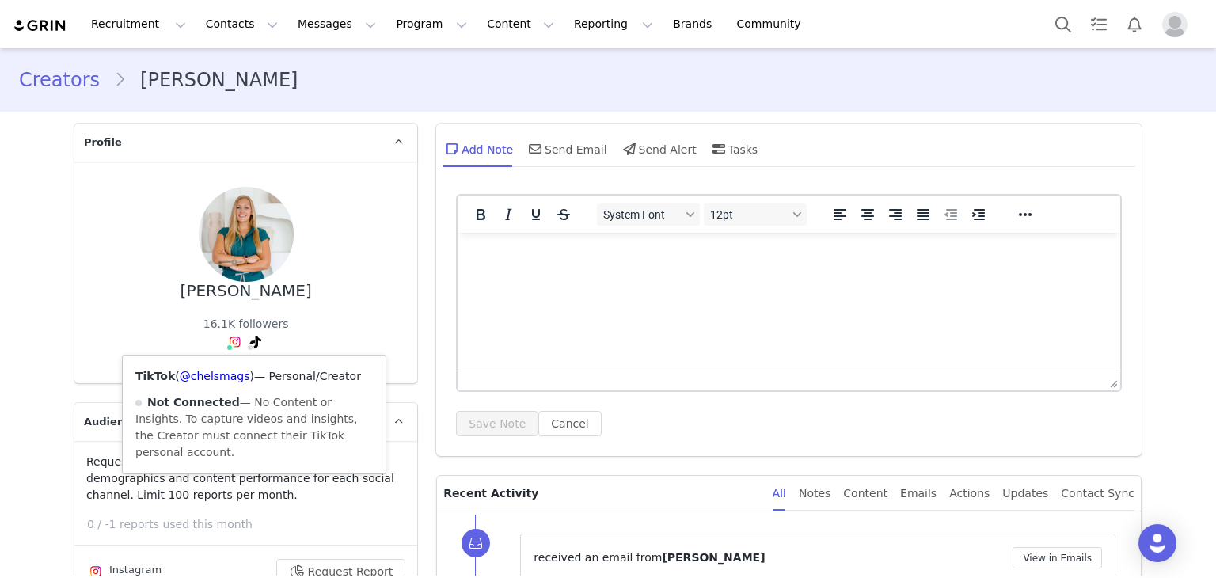
click at [250, 341] on icon at bounding box center [255, 342] width 11 height 13
click at [222, 376] on link "@chelsmags" at bounding box center [214, 376] width 70 height 13
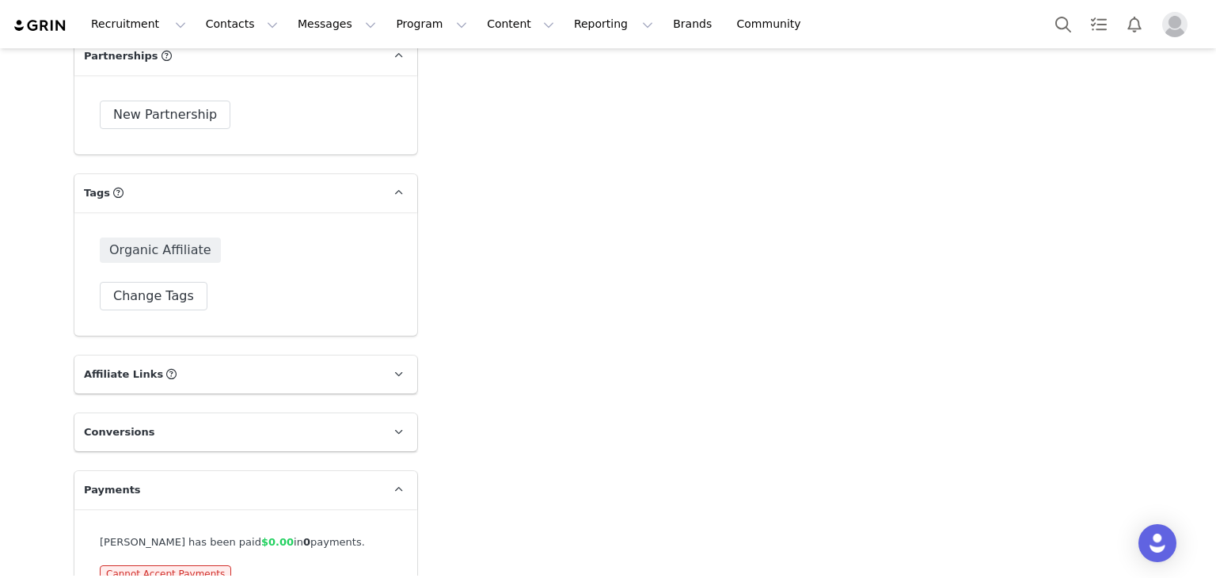
scroll to position [2916, 0]
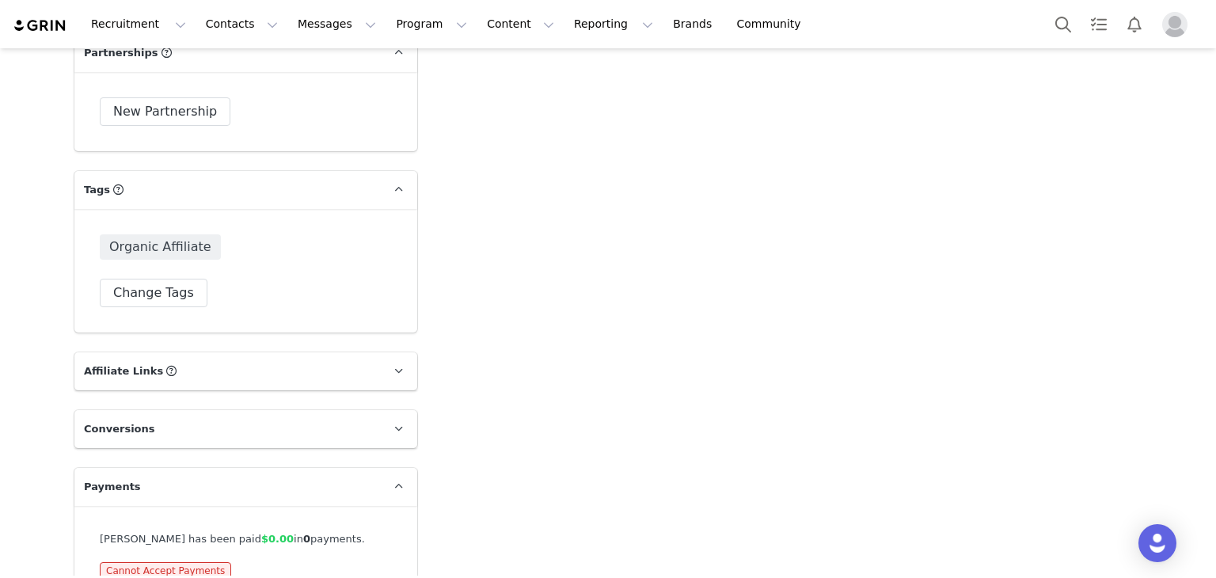
click at [168, 245] on div "Organic Affiliate Change Tags" at bounding box center [246, 270] width 292 height 73
click at [167, 279] on button "Change Tags" at bounding box center [154, 293] width 108 height 28
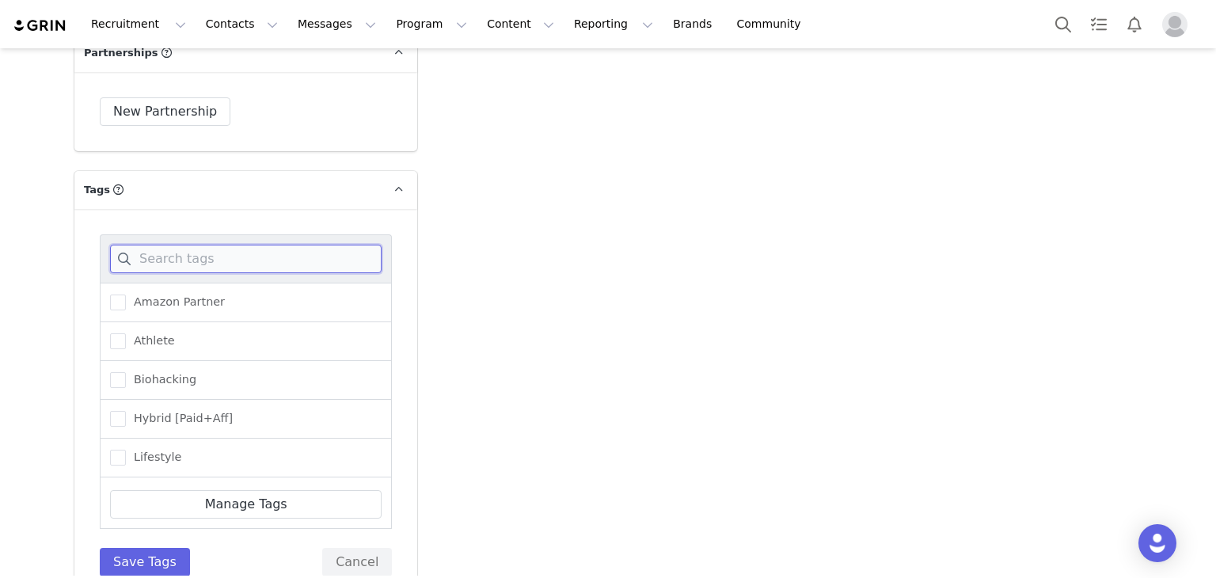
click at [244, 245] on input at bounding box center [245, 259] width 271 height 28
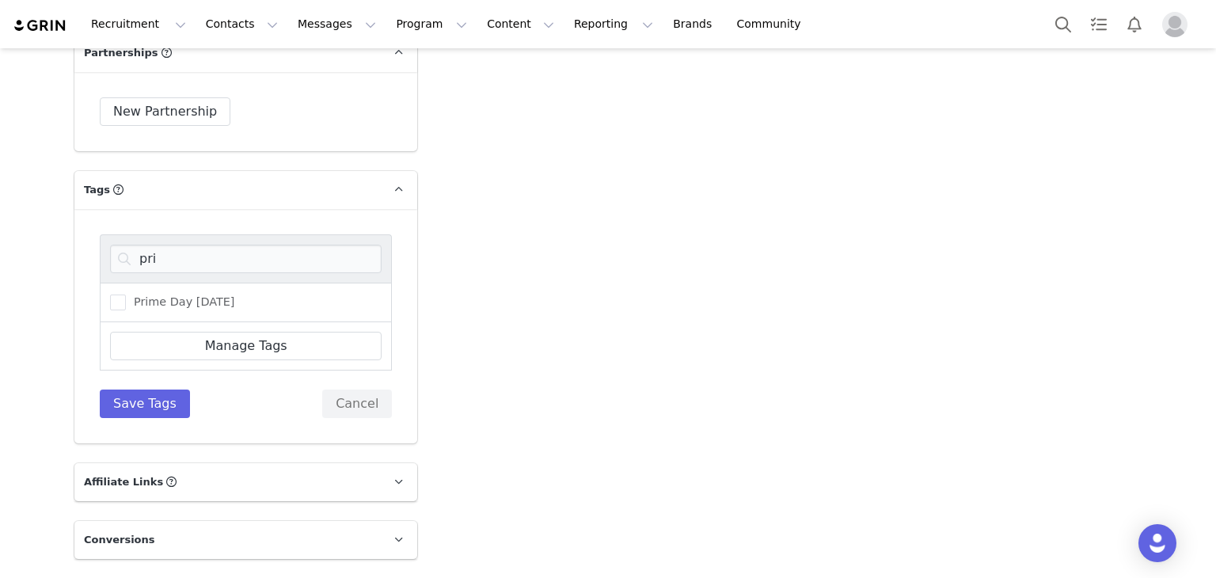
click at [100, 283] on div "Prime Day [DATE]" at bounding box center [246, 303] width 292 height 40
click at [110, 294] on span at bounding box center [118, 302] width 16 height 16
click at [126, 294] on input "Prime Day [DATE]" at bounding box center [126, 294] width 0 height 0
click at [160, 245] on input "pri" at bounding box center [245, 259] width 271 height 28
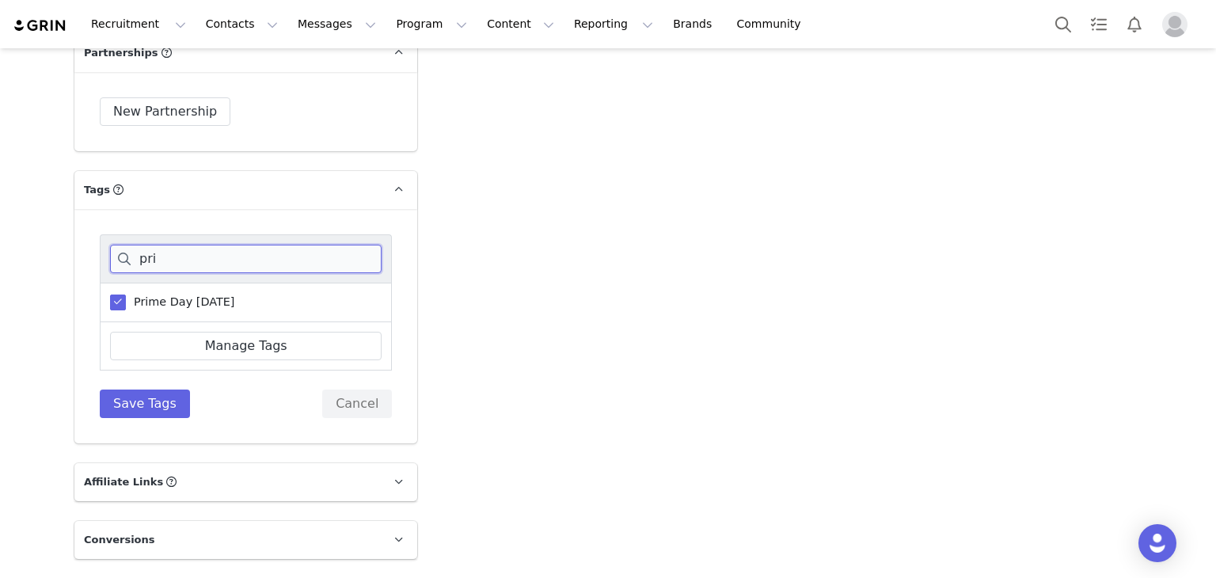
click at [160, 245] on input "pri" at bounding box center [245, 259] width 271 height 28
click at [114, 294] on span at bounding box center [118, 302] width 16 height 16
click at [126, 294] on input "Vitamin Shoppe" at bounding box center [126, 294] width 0 height 0
click at [150, 389] on button "Save Tags" at bounding box center [145, 403] width 90 height 28
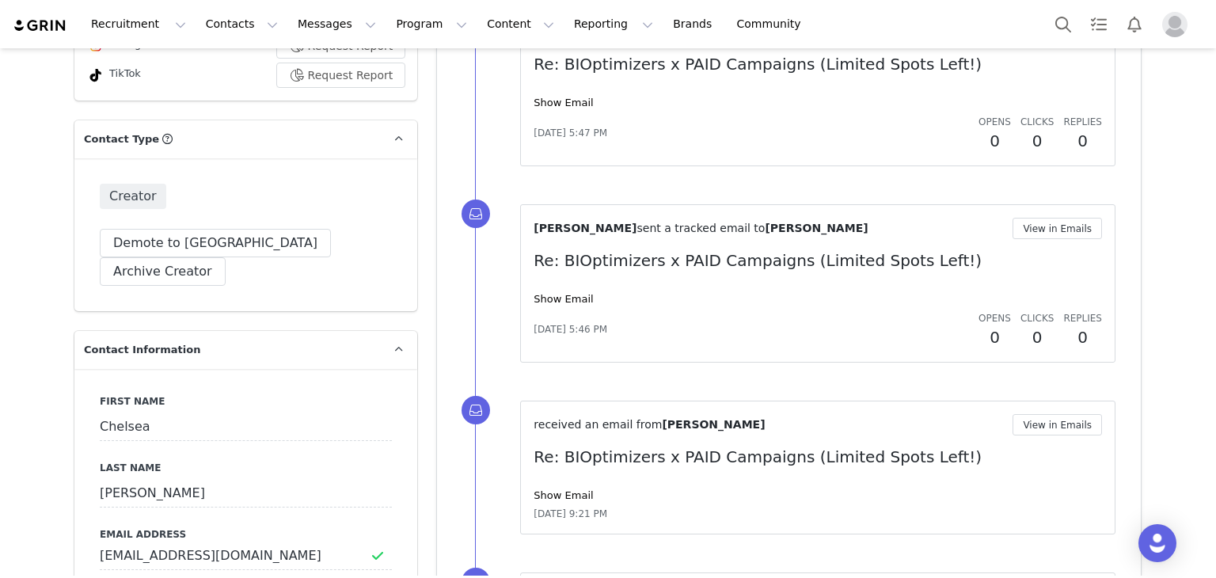
scroll to position [522, 0]
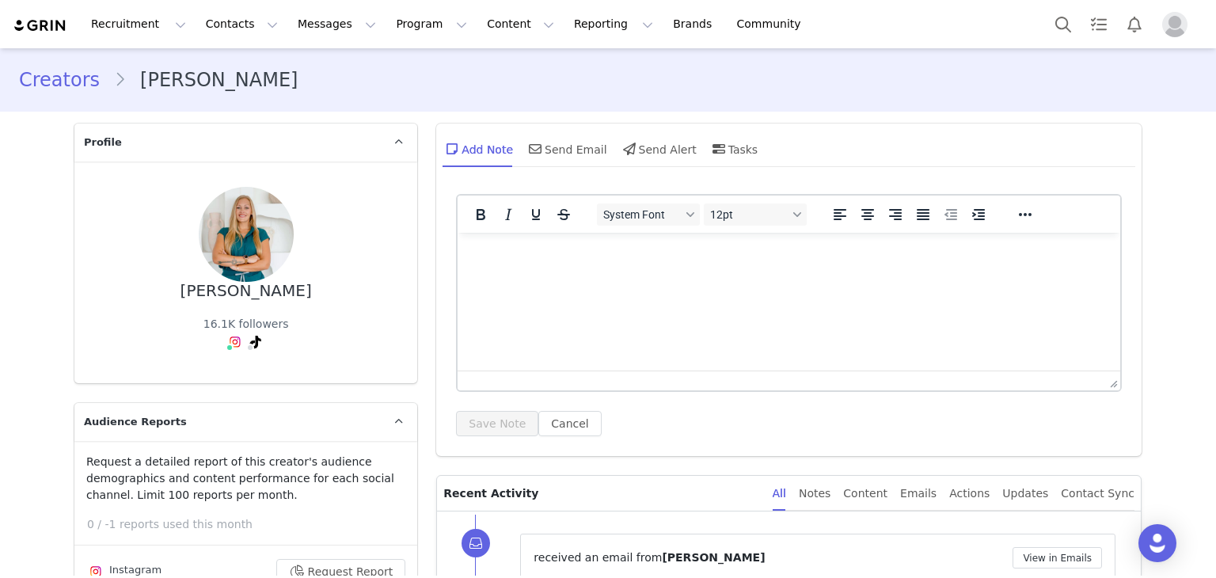
scroll to position [461, 0]
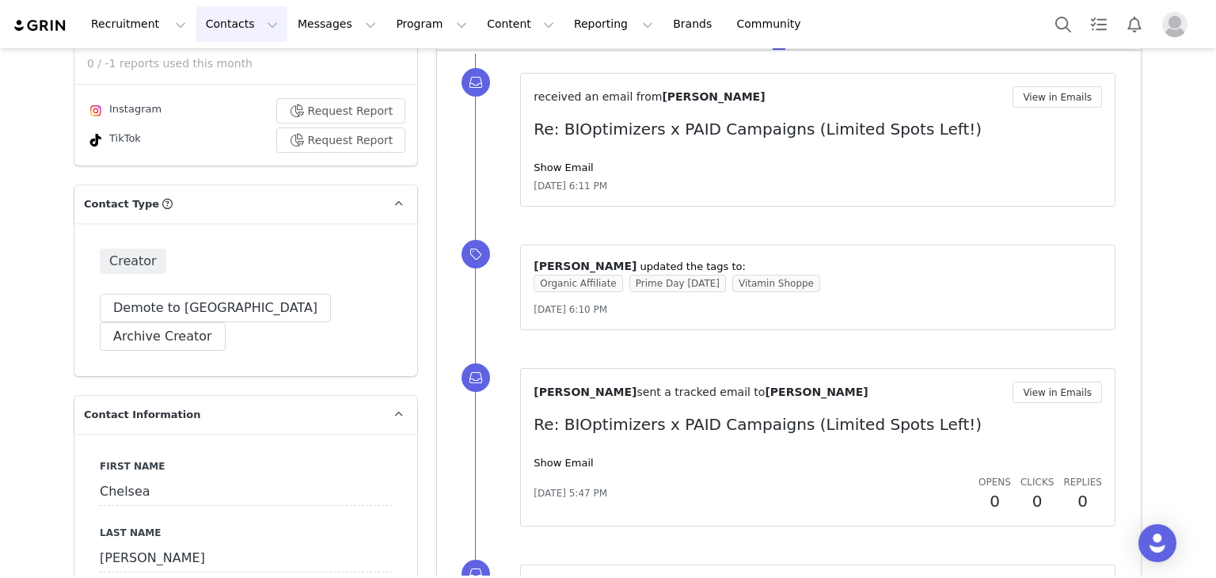
click at [206, 21] on button "Contacts Contacts" at bounding box center [241, 24] width 91 height 36
click at [217, 72] on p "Creators" at bounding box center [216, 70] width 47 height 17
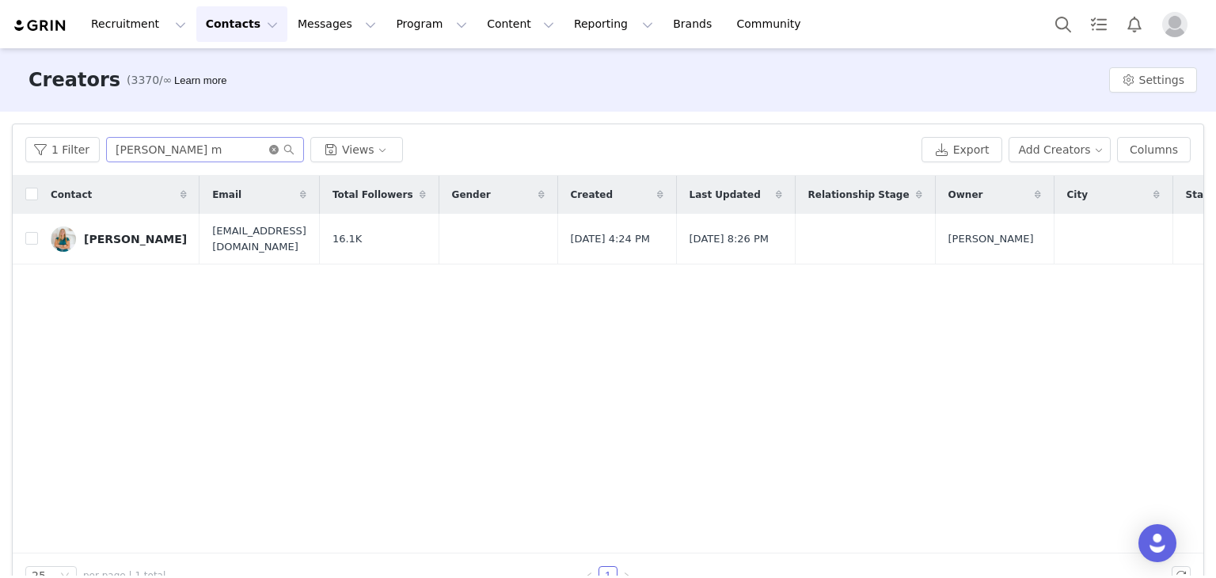
click at [269, 150] on icon "icon: close-circle" at bounding box center [273, 149] width 9 height 9
click at [240, 146] on input "text" at bounding box center [205, 149] width 198 height 25
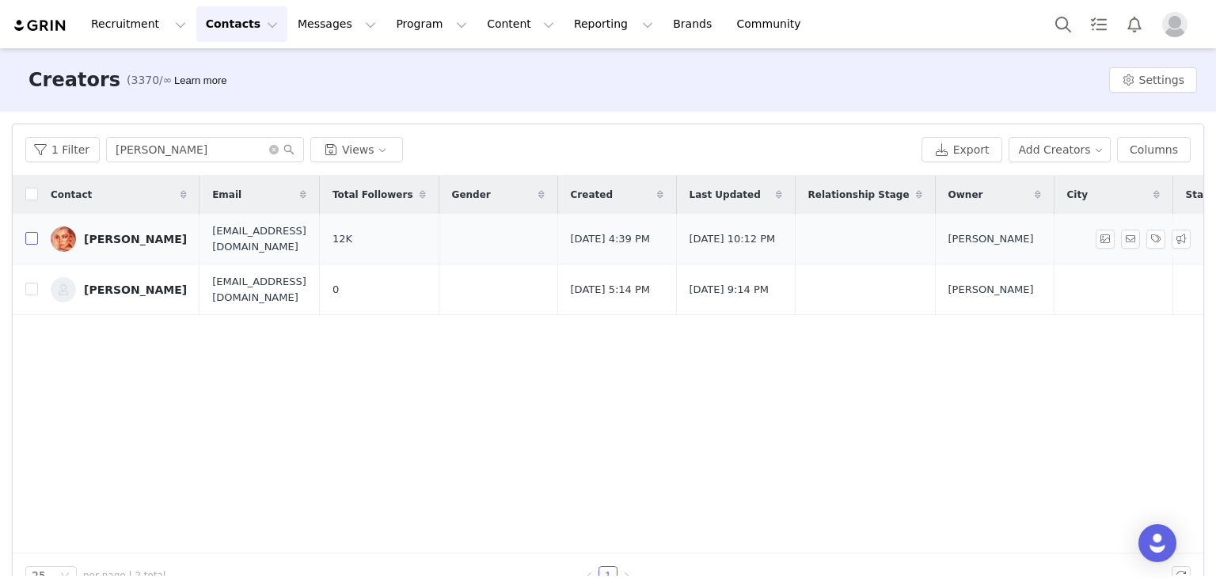
click at [27, 238] on input "checkbox" at bounding box center [31, 238] width 13 height 13
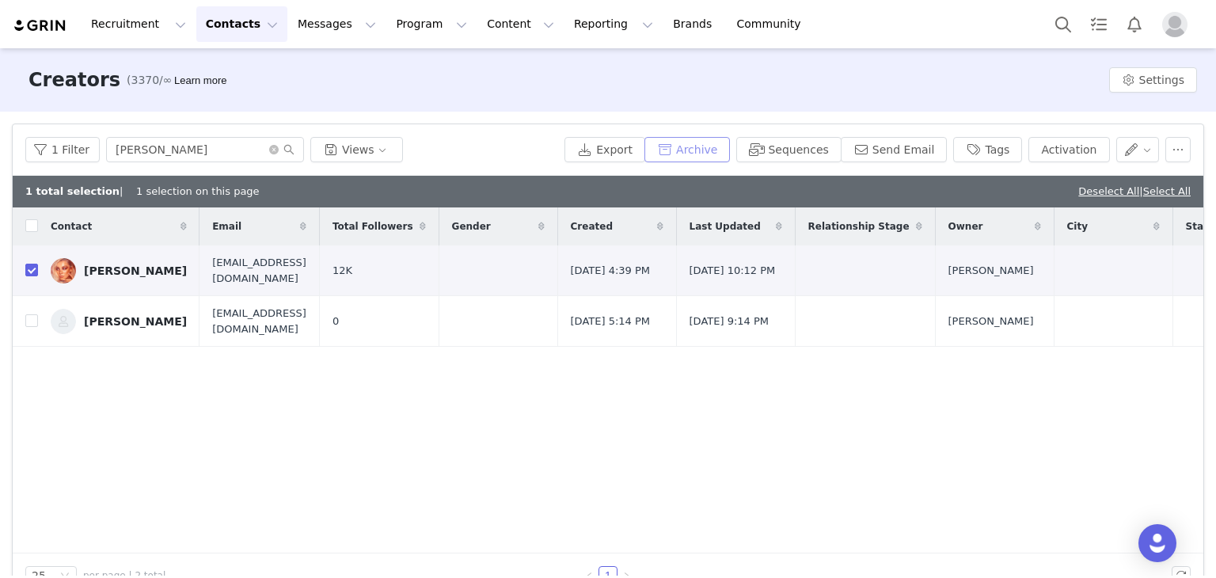
click at [729, 143] on button "Archive" at bounding box center [686, 149] width 85 height 25
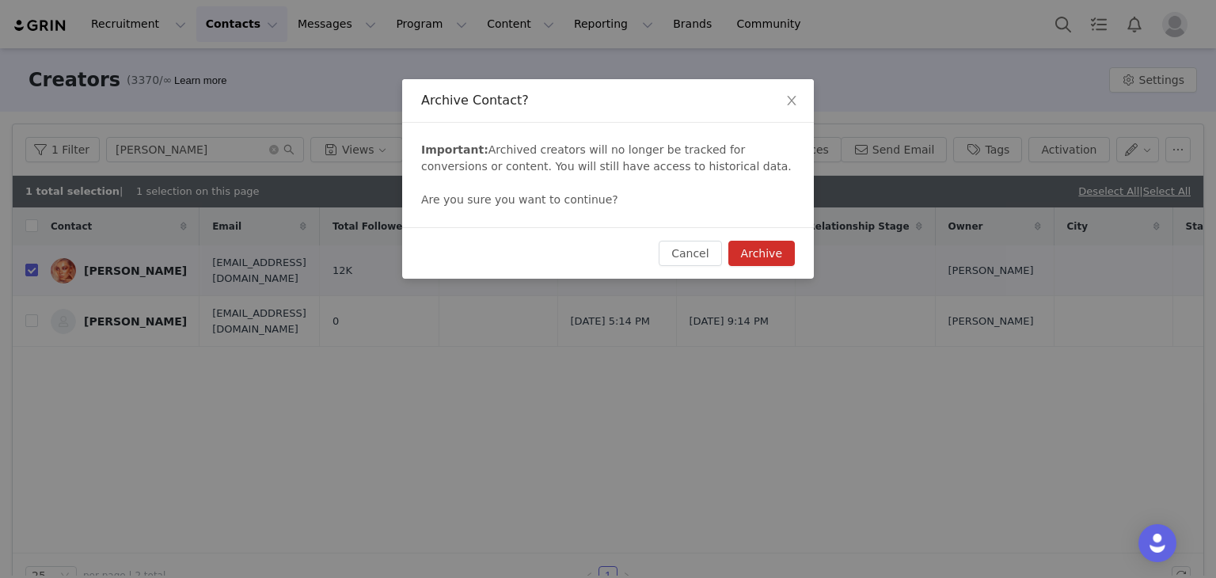
click at [764, 254] on button "Archive" at bounding box center [761, 253] width 66 height 25
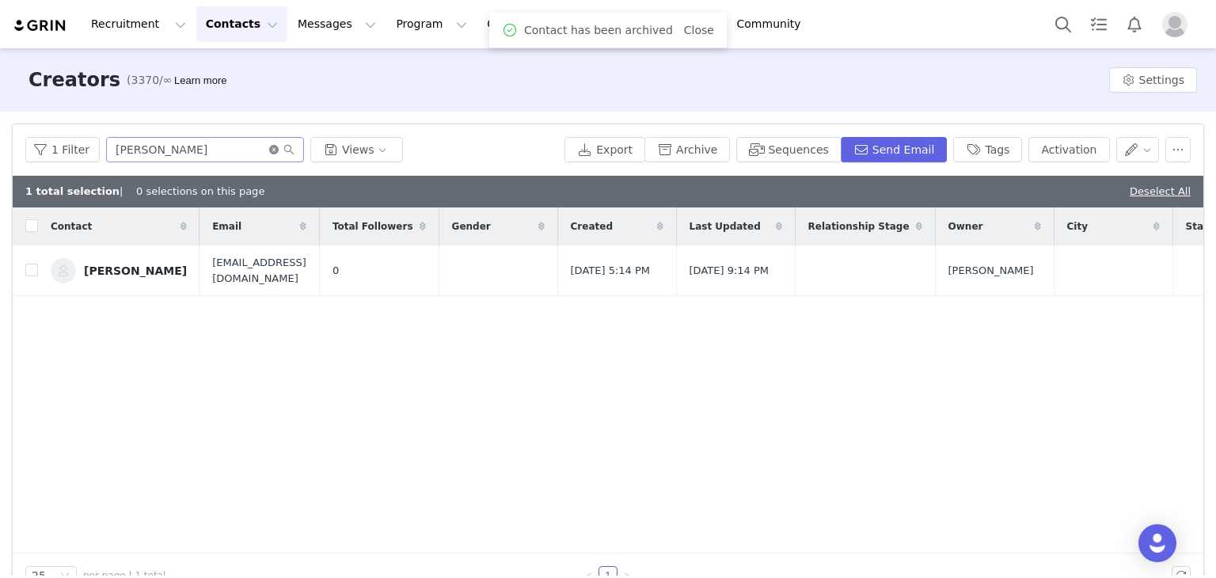
click at [269, 153] on icon "icon: close-circle" at bounding box center [273, 149] width 9 height 9
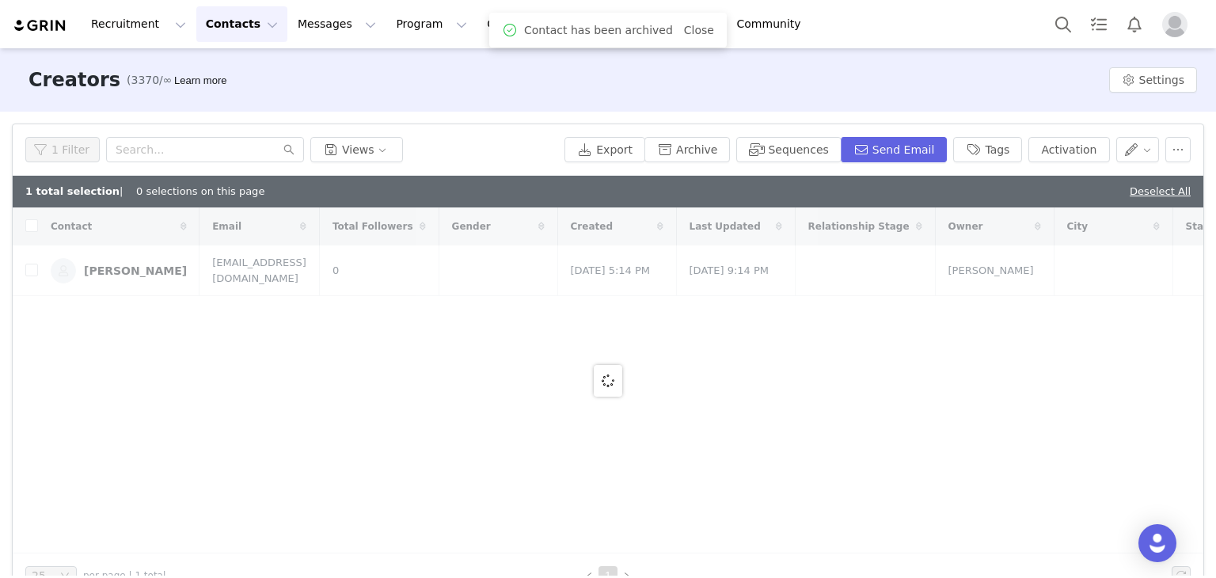
click at [500, 150] on div "1 Filter Views" at bounding box center [291, 149] width 533 height 25
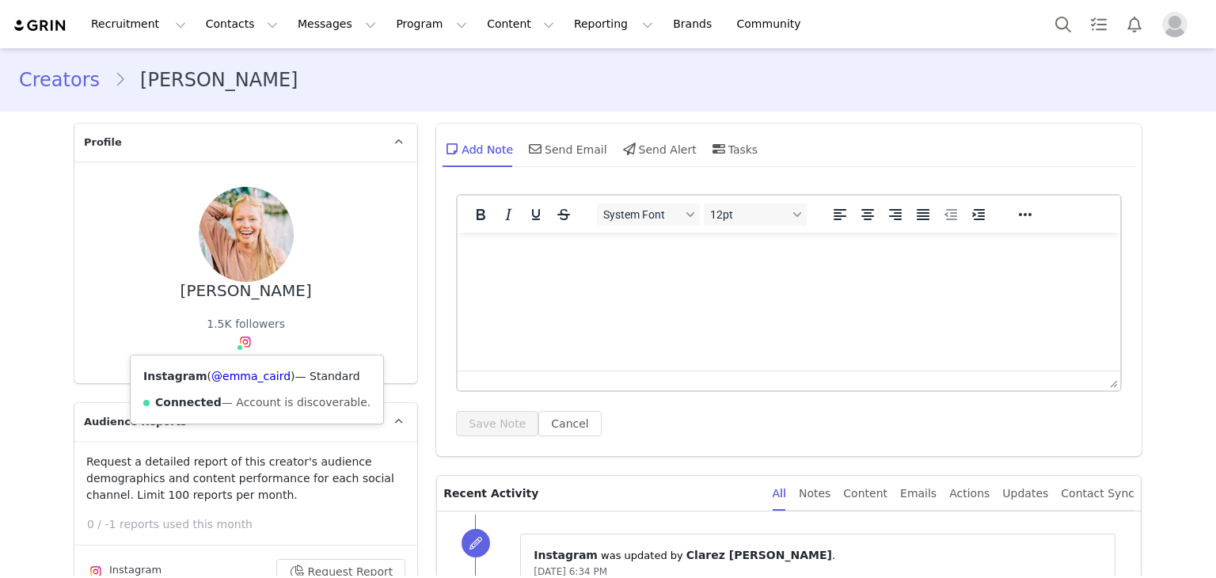
click at [236, 344] on span at bounding box center [240, 348] width 8 height 8
click at [245, 372] on link "@emma_caird" at bounding box center [250, 376] width 79 height 13
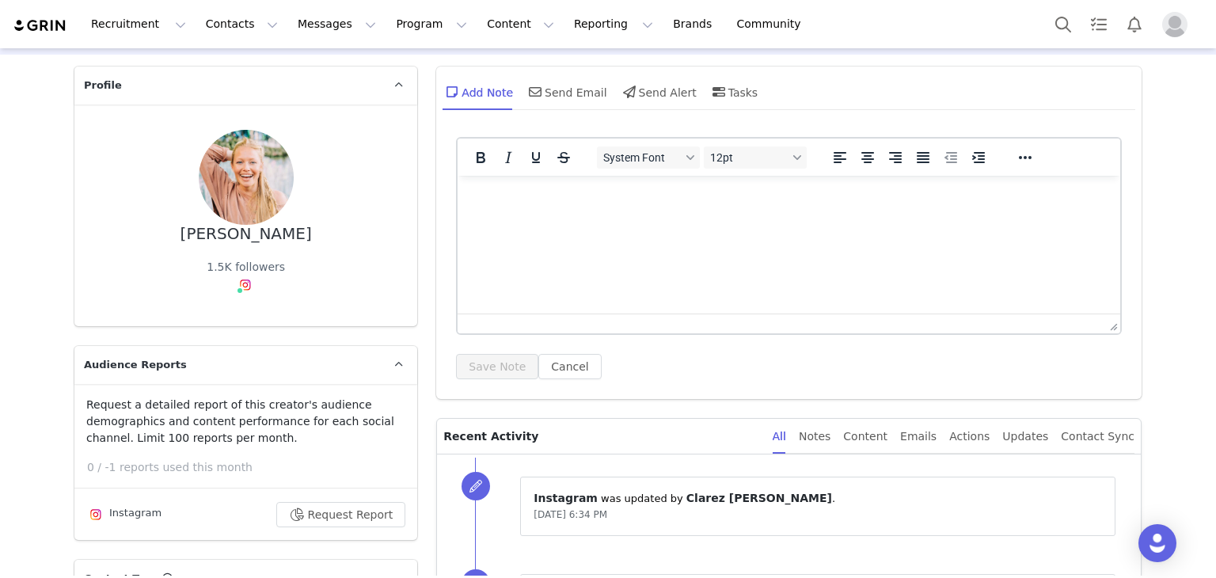
scroll to position [347, 0]
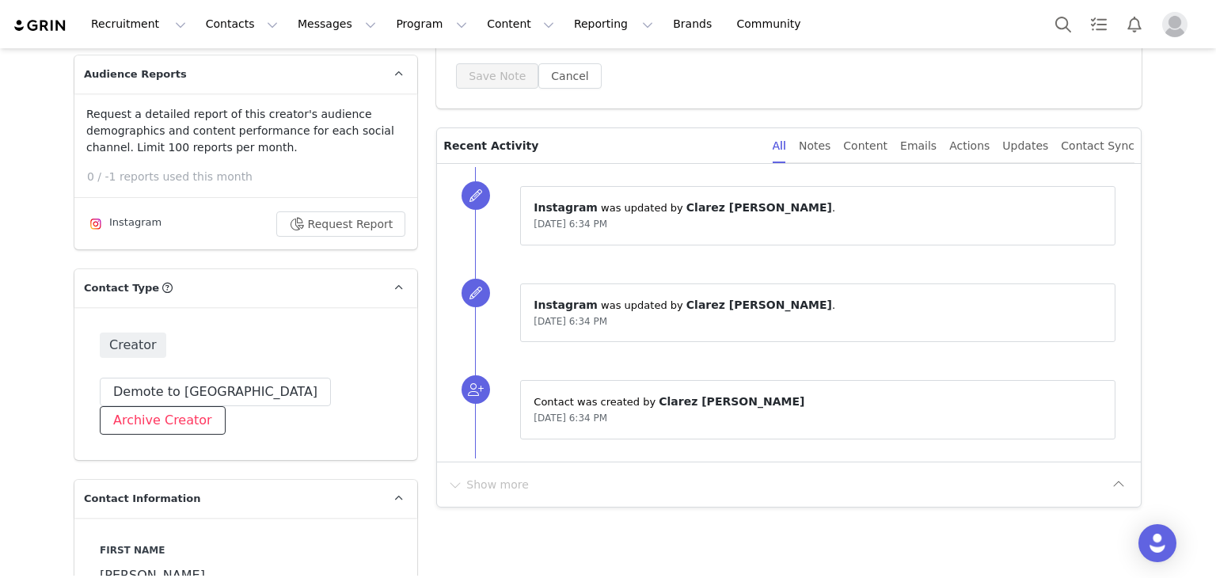
click at [226, 406] on button "Archive Creator" at bounding box center [163, 420] width 126 height 28
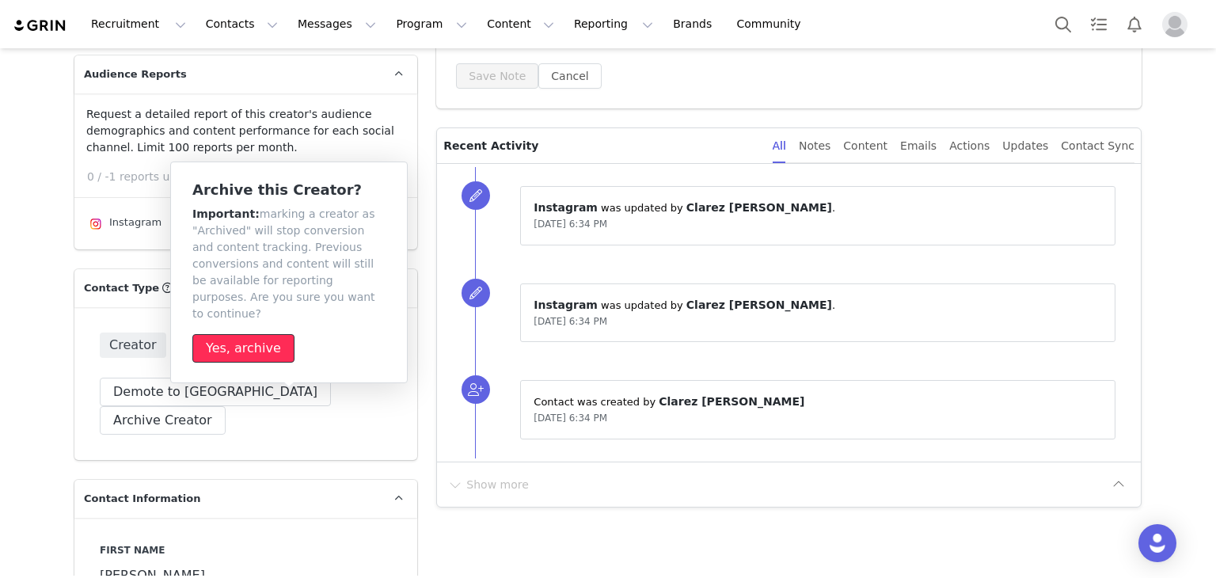
click at [266, 334] on button "Yes, archive" at bounding box center [243, 348] width 102 height 28
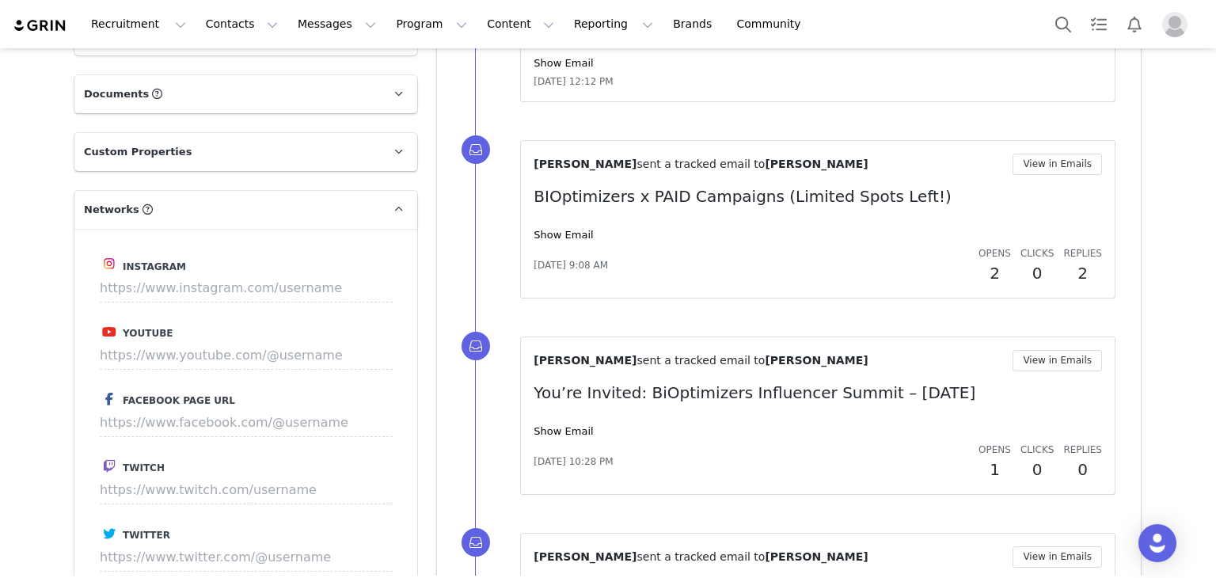
scroll to position [1315, 0]
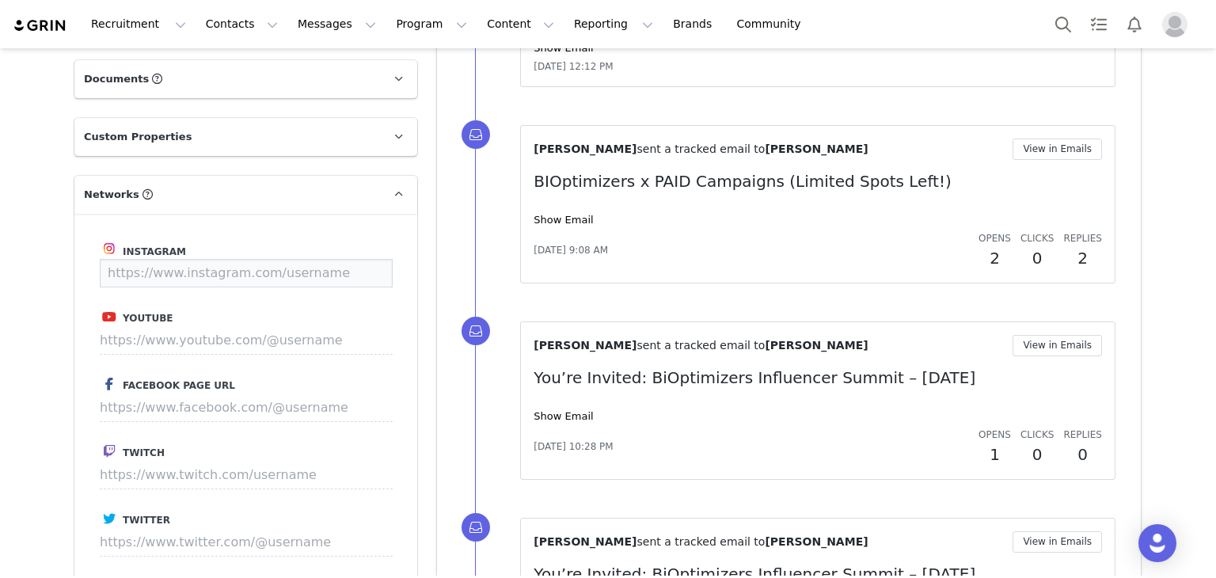
click at [325, 259] on input at bounding box center [246, 273] width 293 height 28
paste input "https://www.instagram.com/well.n.strong/?hl=en"
click at [353, 259] on button "Save" at bounding box center [363, 273] width 58 height 28
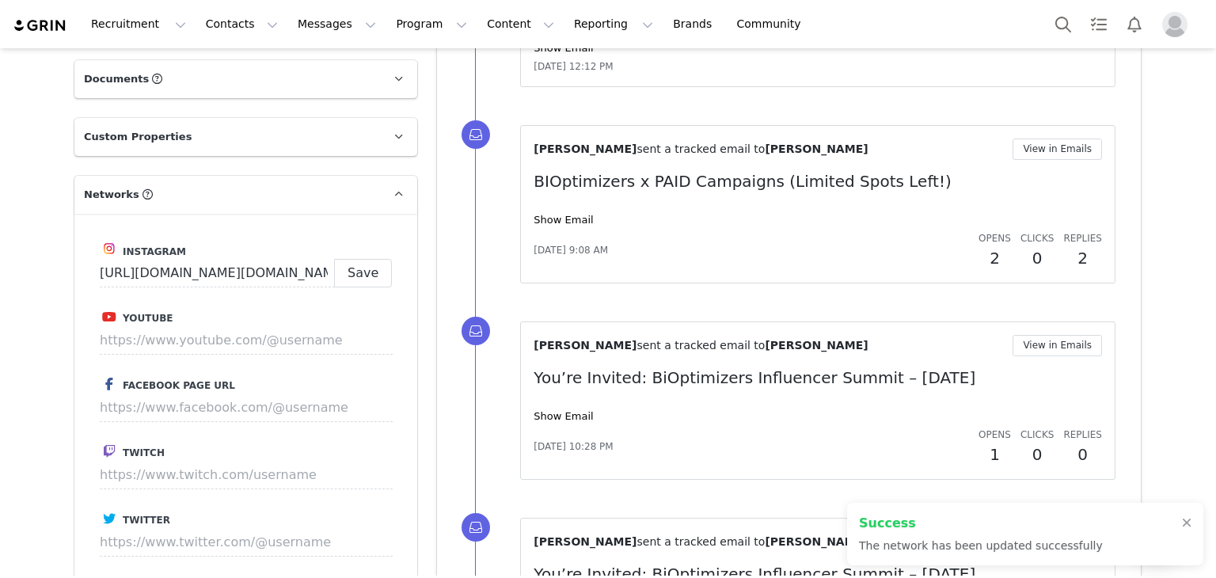
type input "https://www.instagram.com/well.n.strong"
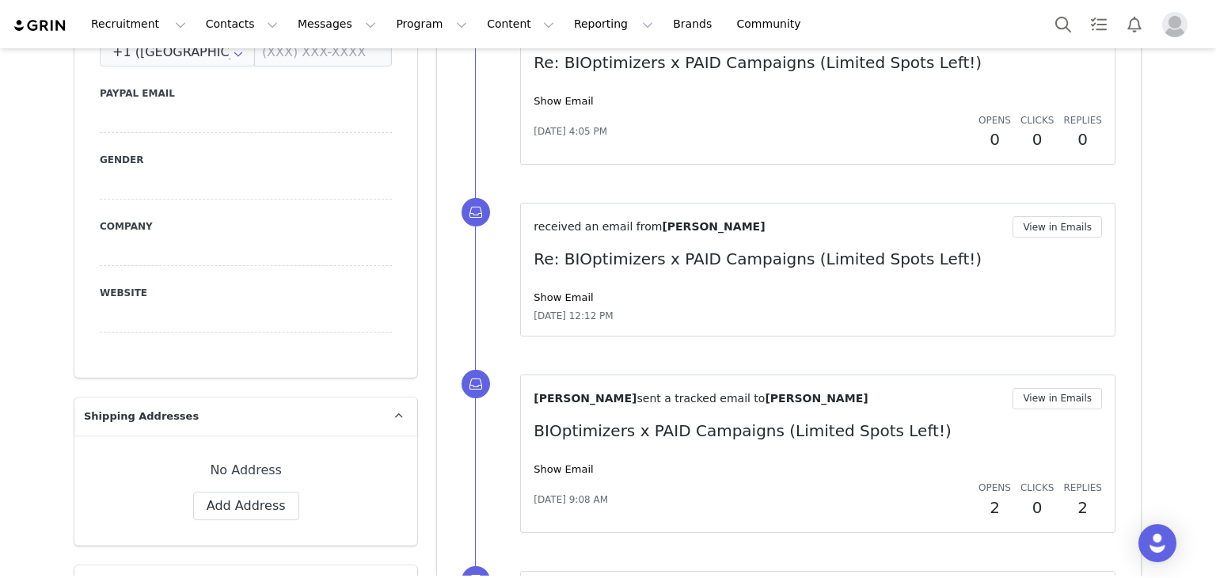
scroll to position [605, 0]
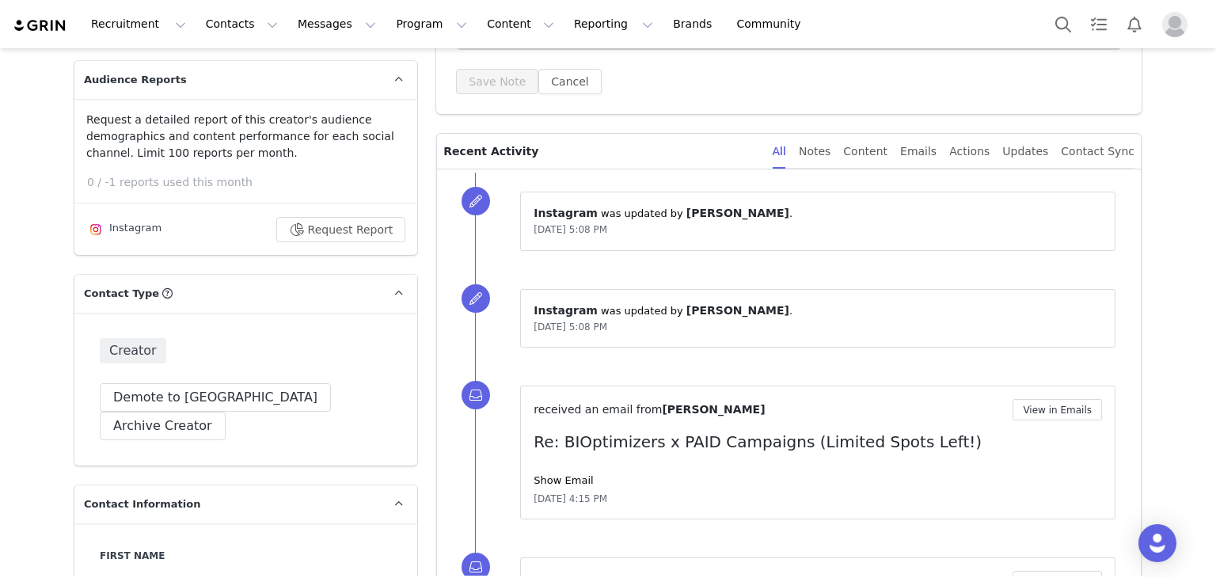
scroll to position [0, 0]
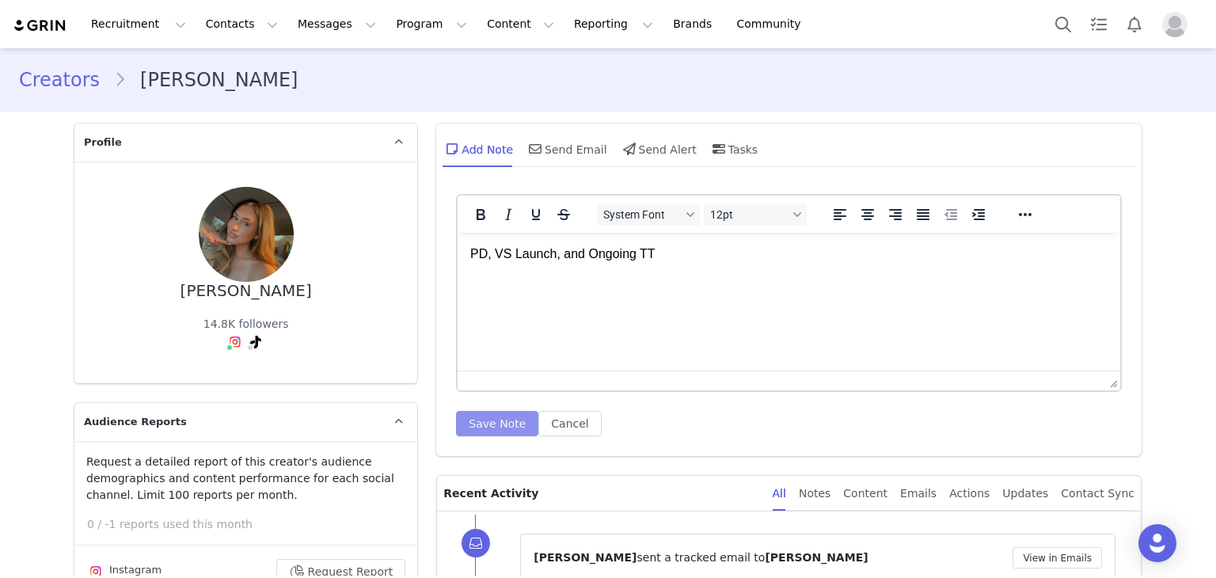
click at [468, 419] on button "Save Note" at bounding box center [497, 423] width 82 height 25
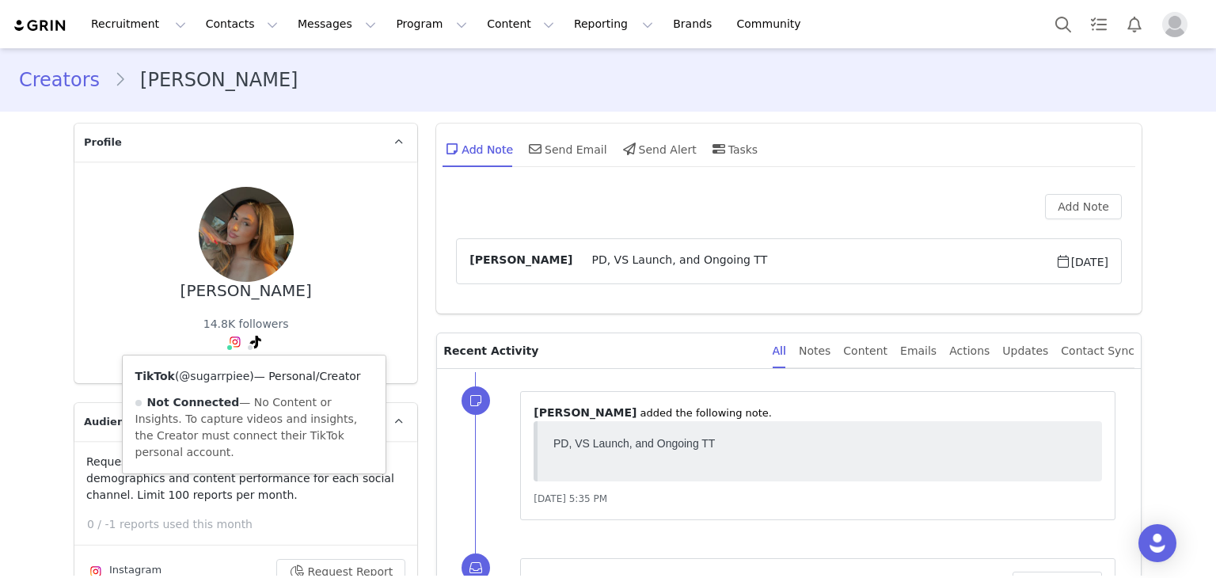
click at [224, 378] on link "@sugarrpiee" at bounding box center [214, 376] width 70 height 13
